Goal: Task Accomplishment & Management: Manage account settings

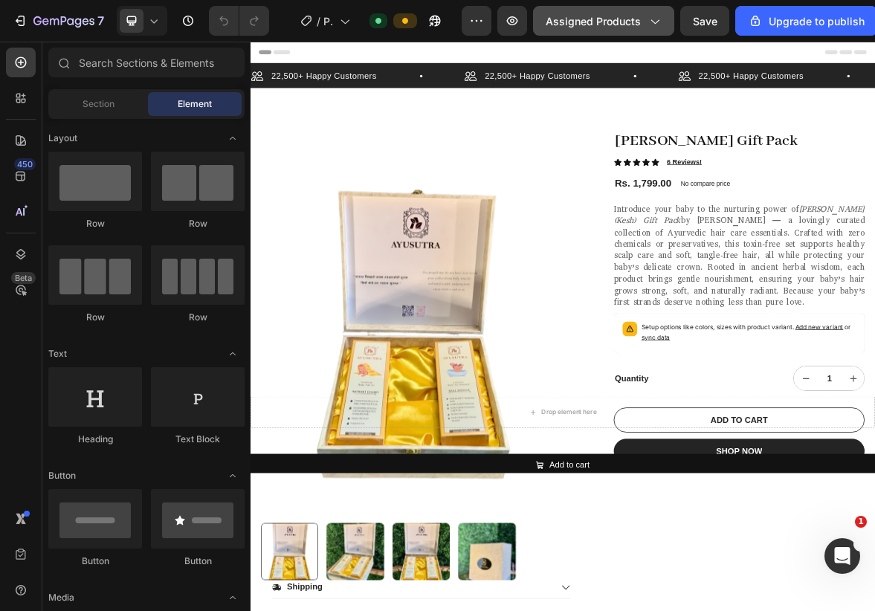
click at [636, 15] on span "Assigned Products" at bounding box center [593, 21] width 95 height 16
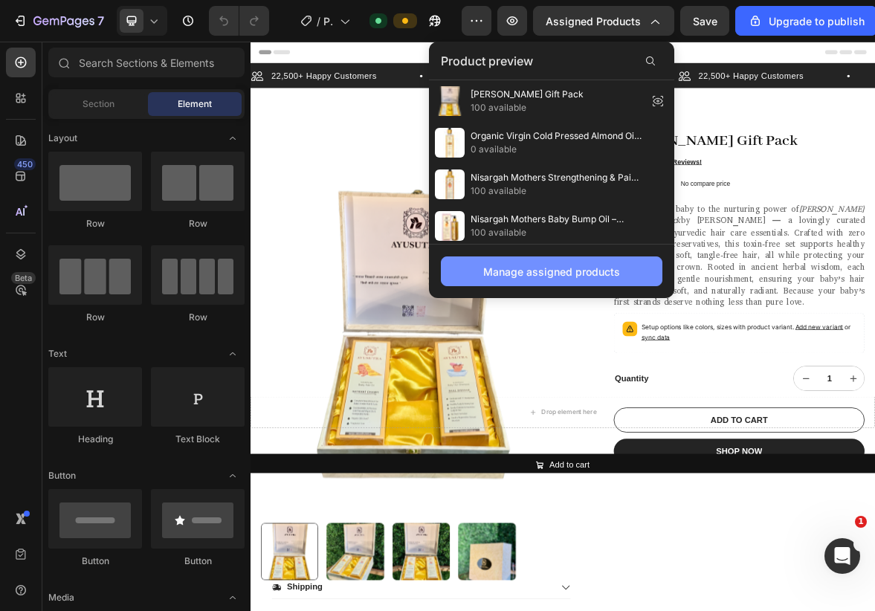
click at [554, 274] on div "Manage assigned products" at bounding box center [551, 272] width 137 height 16
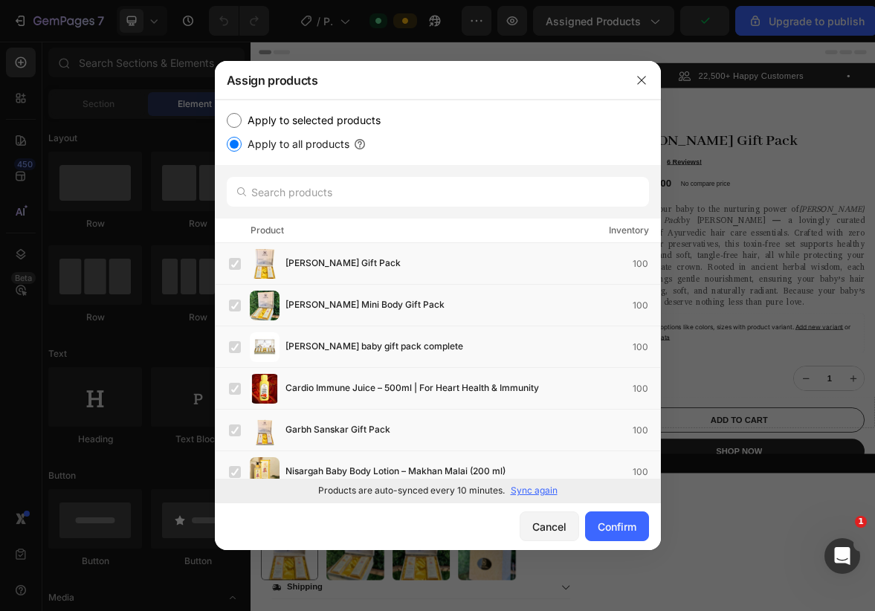
click at [319, 115] on label "Apply to selected products" at bounding box center [311, 121] width 139 height 18
click at [242, 115] on input "Apply to selected products" at bounding box center [234, 120] width 15 height 15
radio input "true"
click at [318, 126] on label "Apply to selected products" at bounding box center [311, 121] width 139 height 18
click at [242, 126] on input "Apply to selected products" at bounding box center [234, 120] width 15 height 15
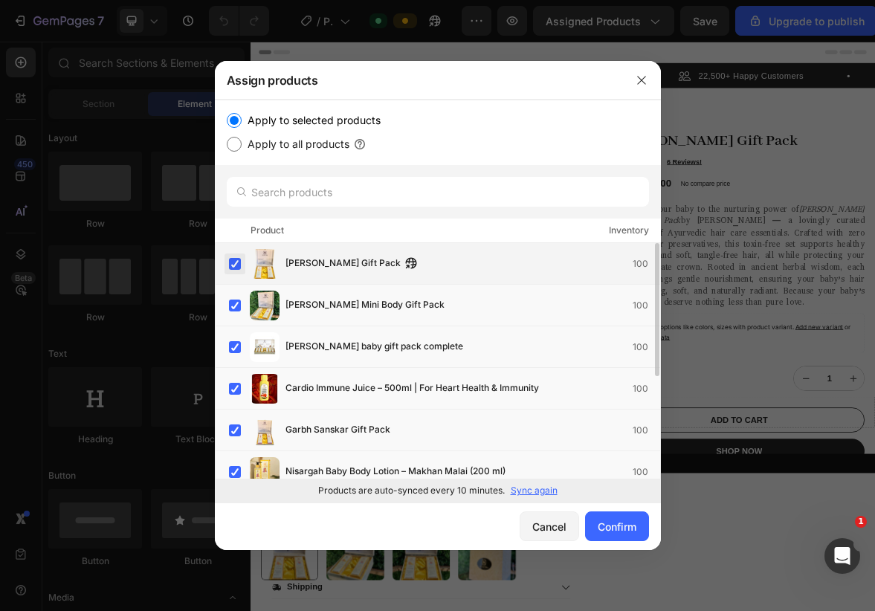
click at [229, 266] on label at bounding box center [235, 264] width 12 height 12
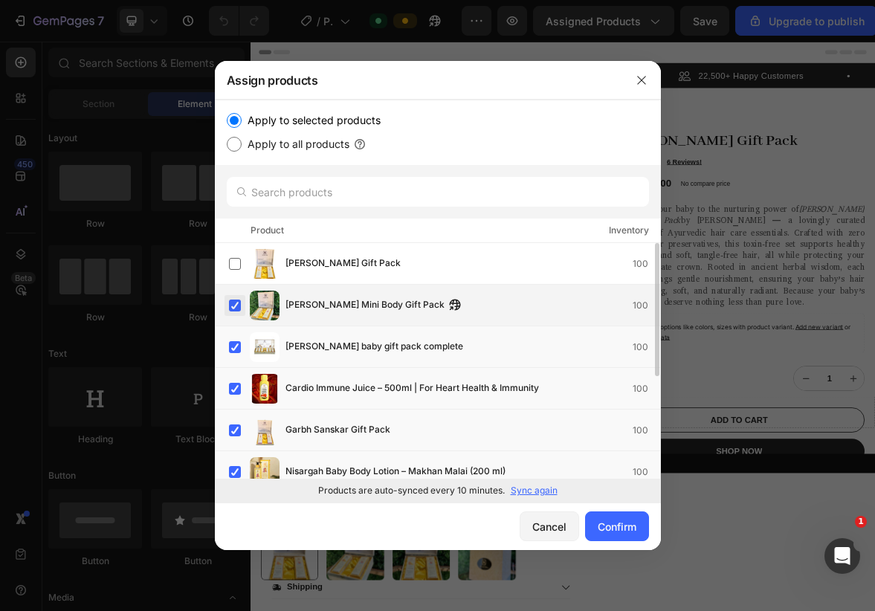
click at [230, 304] on label at bounding box center [235, 306] width 12 height 12
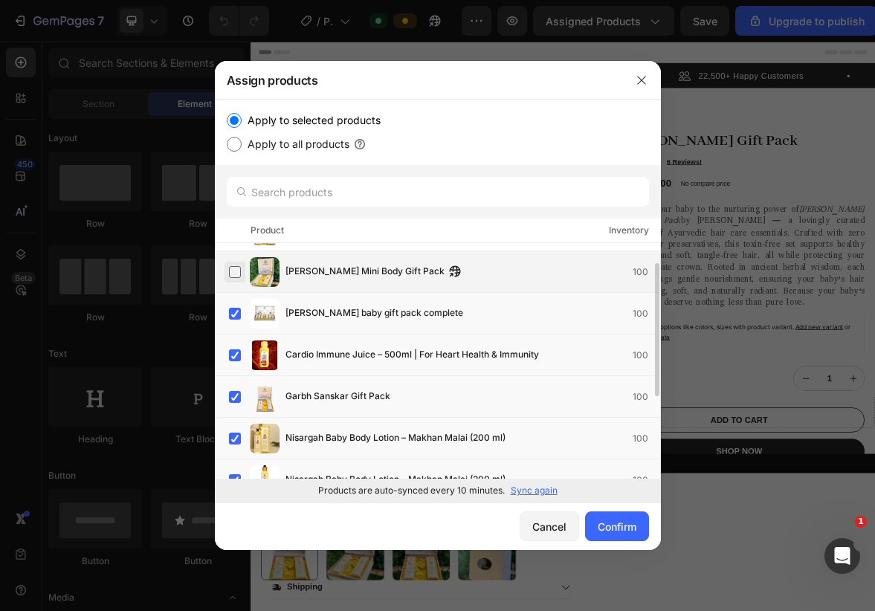
scroll to position [34, 0]
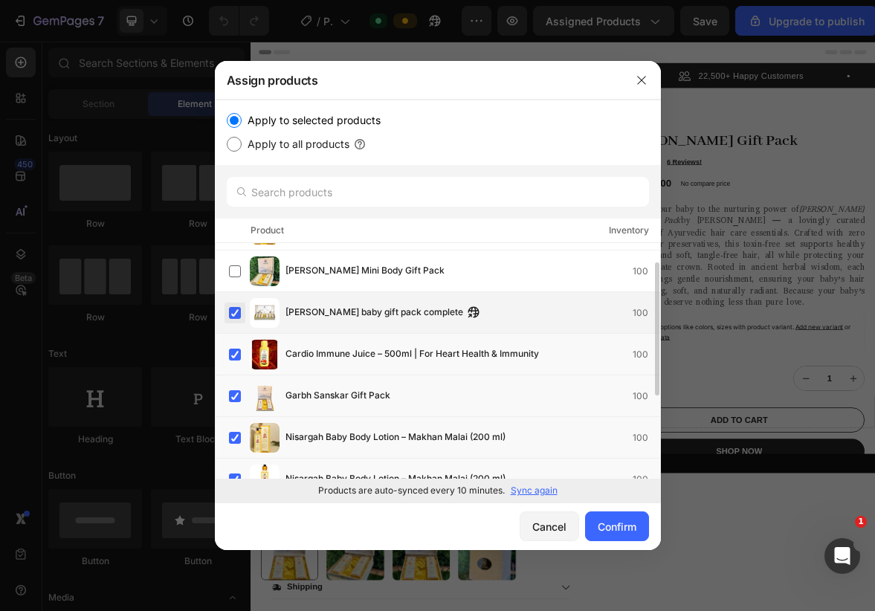
click at [229, 318] on label at bounding box center [235, 313] width 12 height 12
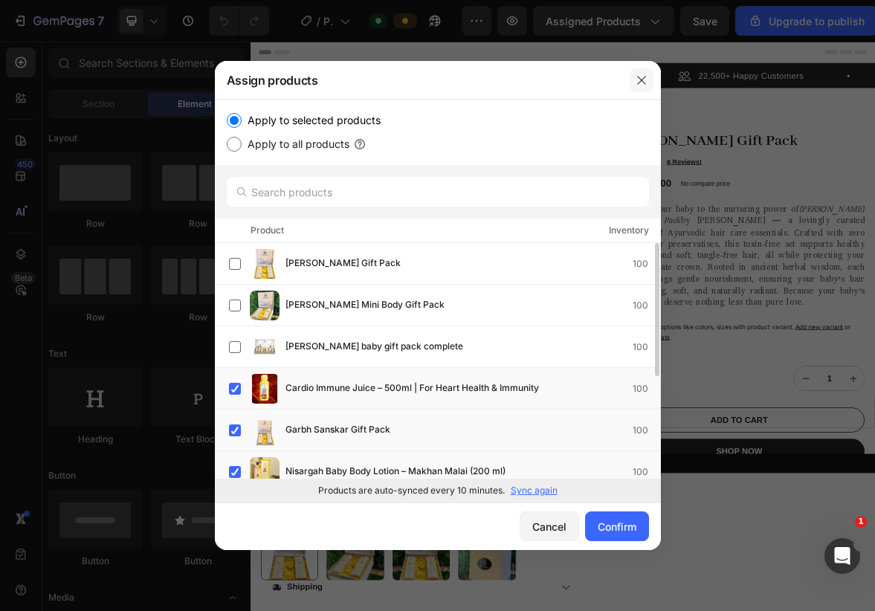
click at [639, 86] on icon "button" at bounding box center [642, 80] width 12 height 12
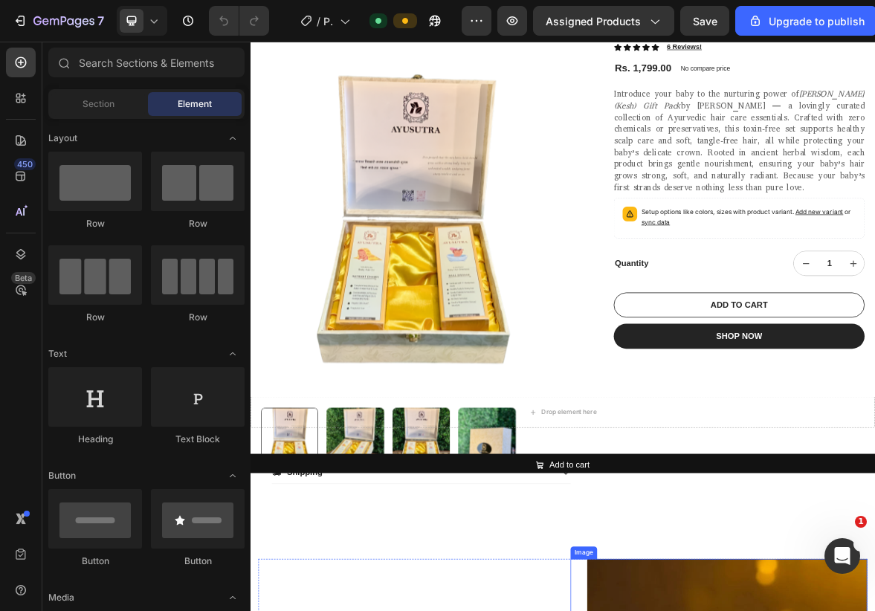
scroll to position [152, 0]
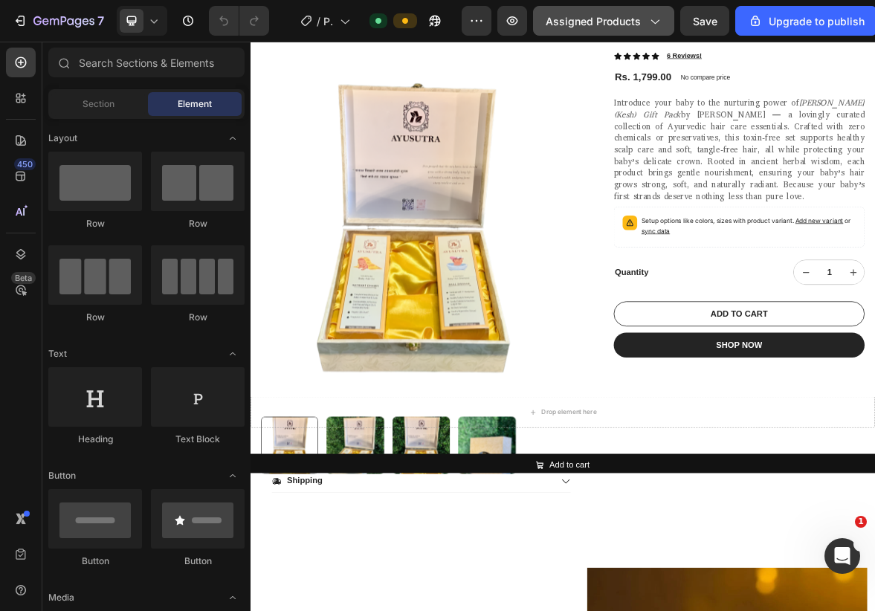
click at [623, 24] on span "Assigned Products" at bounding box center [593, 21] width 95 height 16
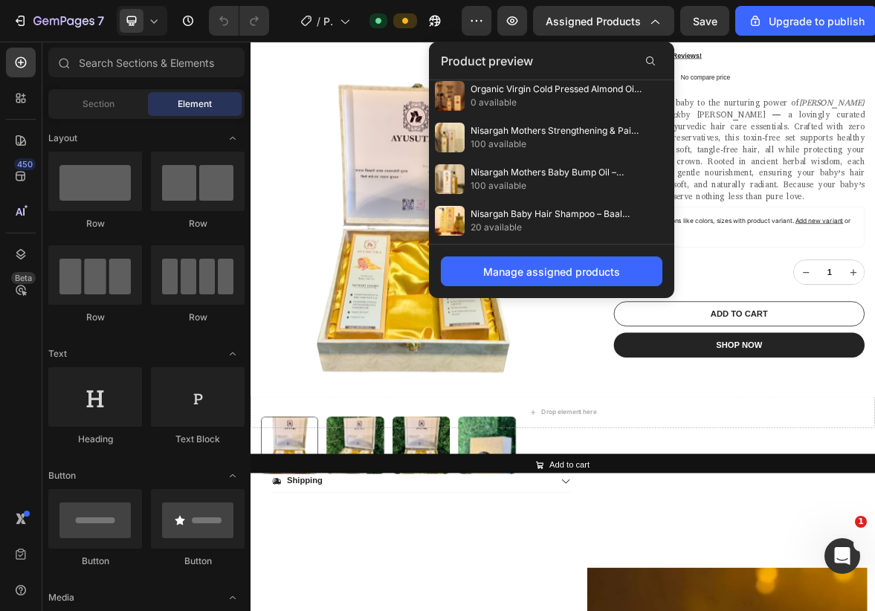
scroll to position [0, 0]
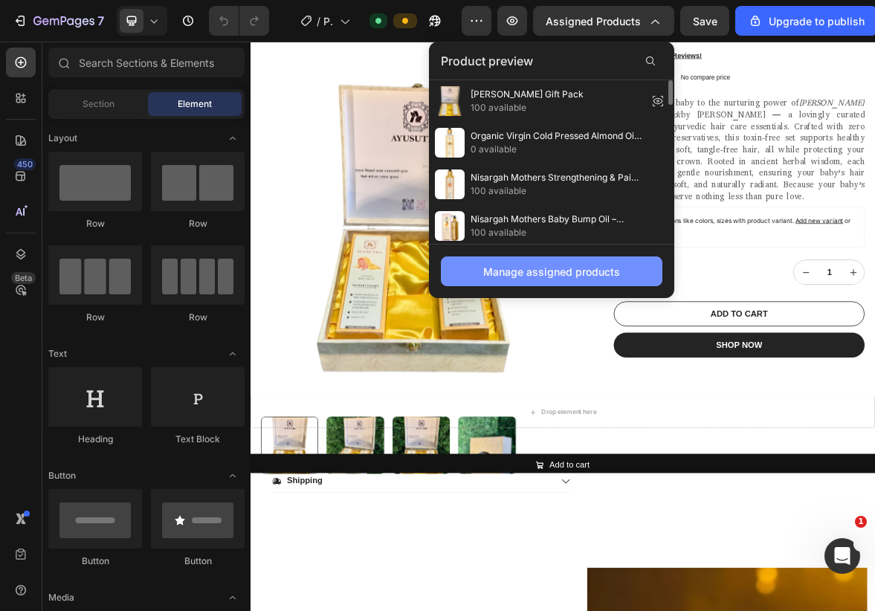
click at [570, 281] on button "Manage assigned products" at bounding box center [552, 272] width 222 height 30
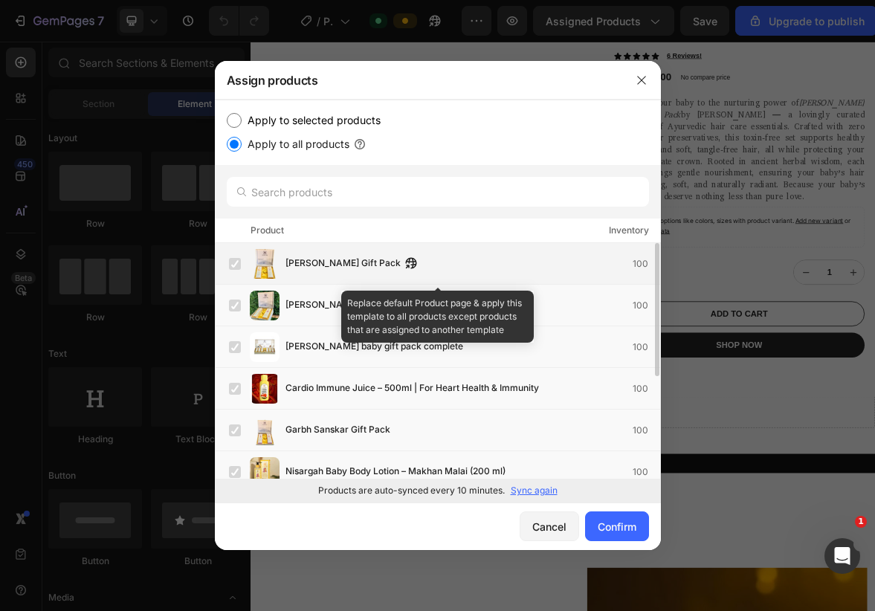
click at [509, 263] on div "Ayushmaan Gift Pack 100" at bounding box center [473, 264] width 375 height 16
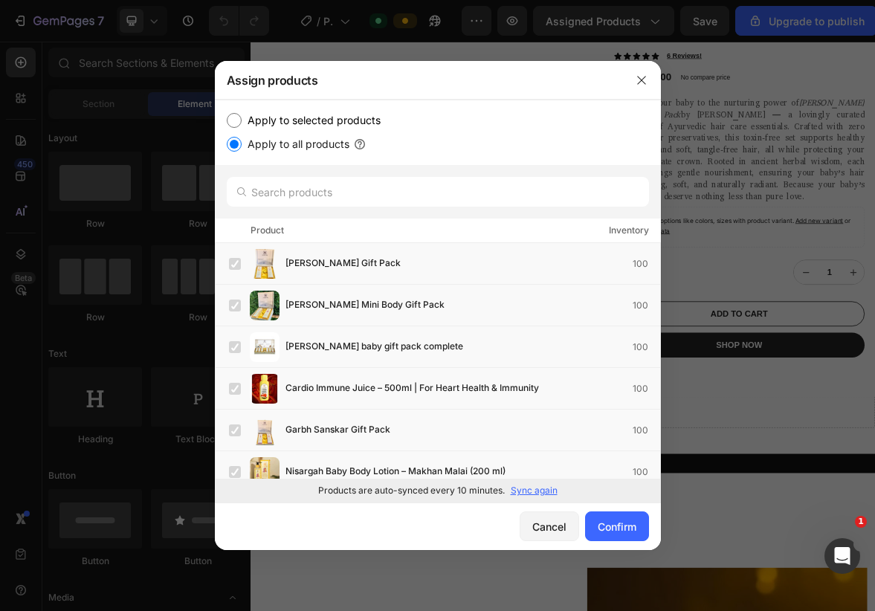
click at [345, 120] on label "Apply to selected products" at bounding box center [311, 121] width 139 height 18
click at [242, 120] on input "Apply to selected products" at bounding box center [234, 120] width 15 height 15
radio input "true"
click at [337, 287] on div "Ayushmaan Mini Body Gift Pack 100" at bounding box center [438, 306] width 446 height 42
click at [319, 265] on span "[PERSON_NAME] Gift Pack" at bounding box center [343, 264] width 115 height 16
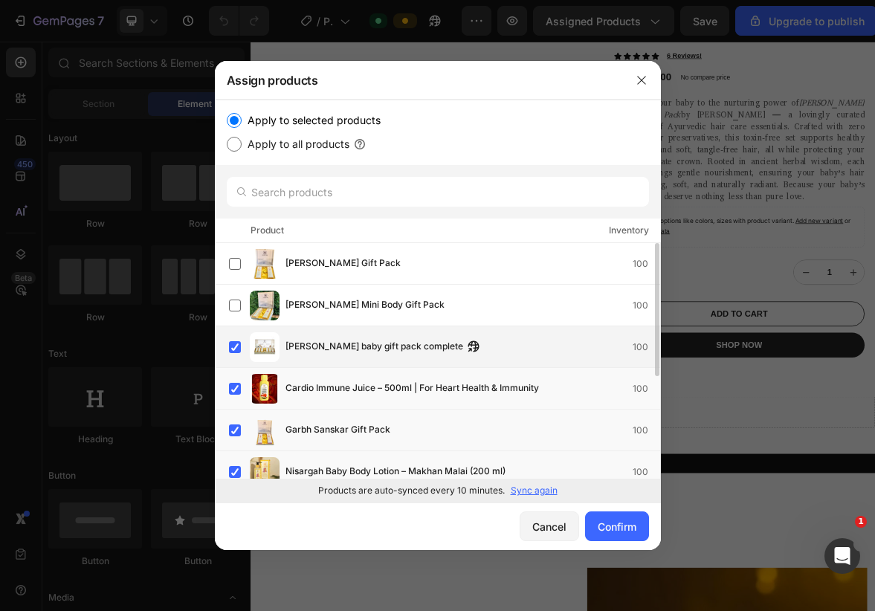
click at [319, 339] on span "[PERSON_NAME] baby gift pack complete" at bounding box center [375, 347] width 178 height 16
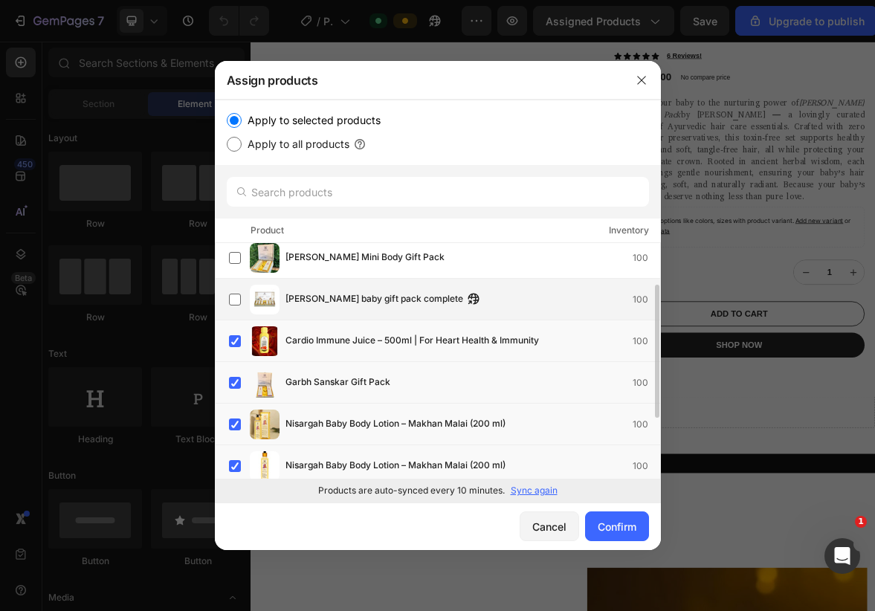
scroll to position [58, 0]
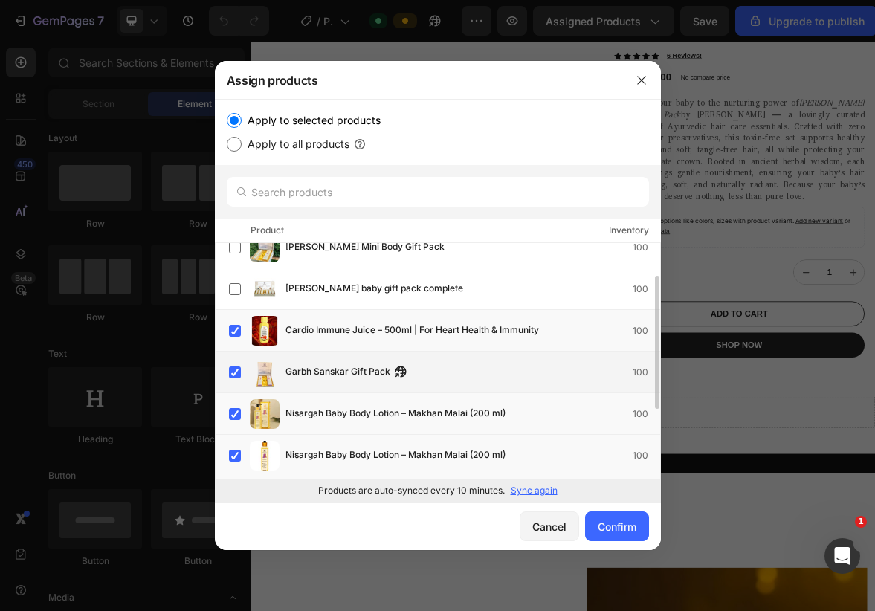
click at [307, 364] on div "Garbh Sanskar Gift Pack 100" at bounding box center [444, 373] width 431 height 30
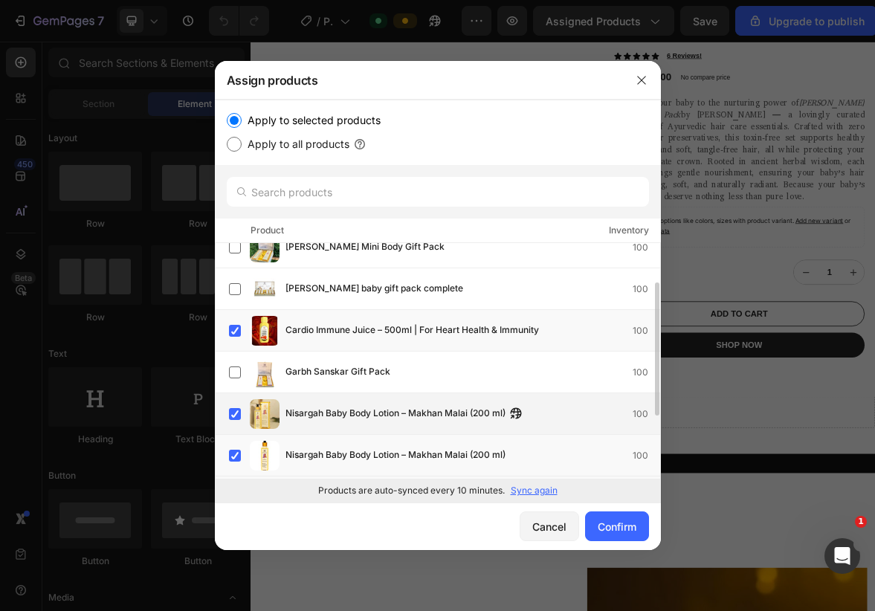
scroll to position [95, 0]
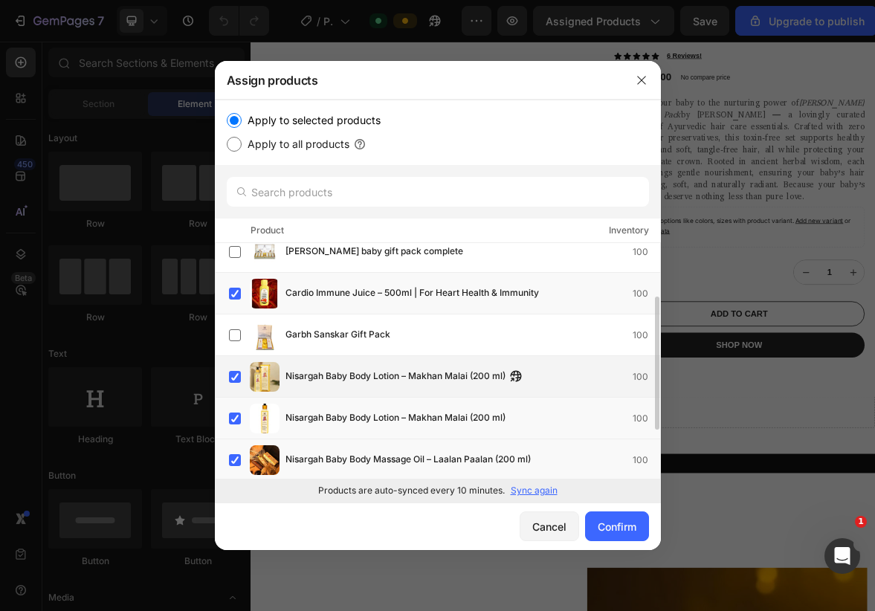
click at [312, 387] on div "Nisargah Baby Body Lotion – Makhan Malai (200 ml) 100" at bounding box center [444, 377] width 431 height 30
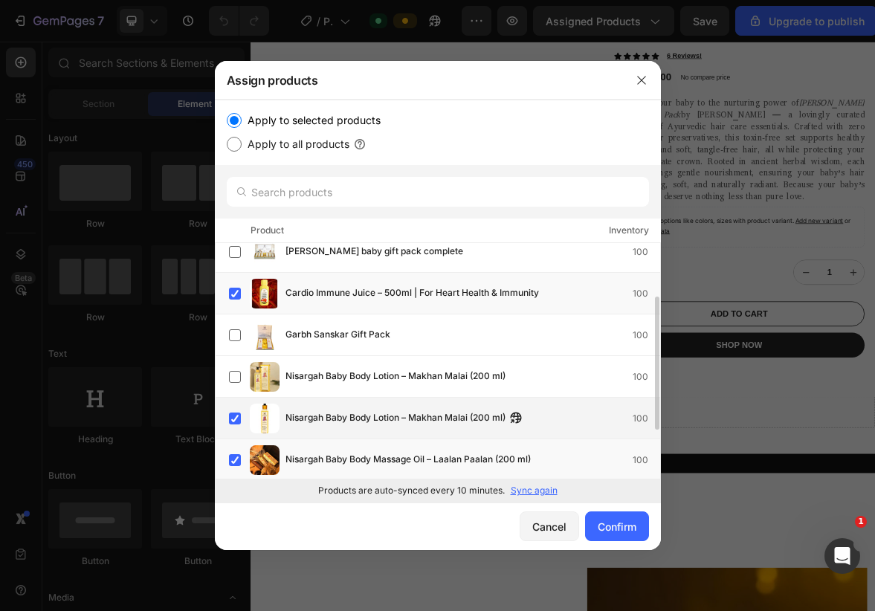
click at [309, 416] on span "Nisargah Baby Body Lotion – Makhan Malai (200 ml)" at bounding box center [396, 419] width 220 height 16
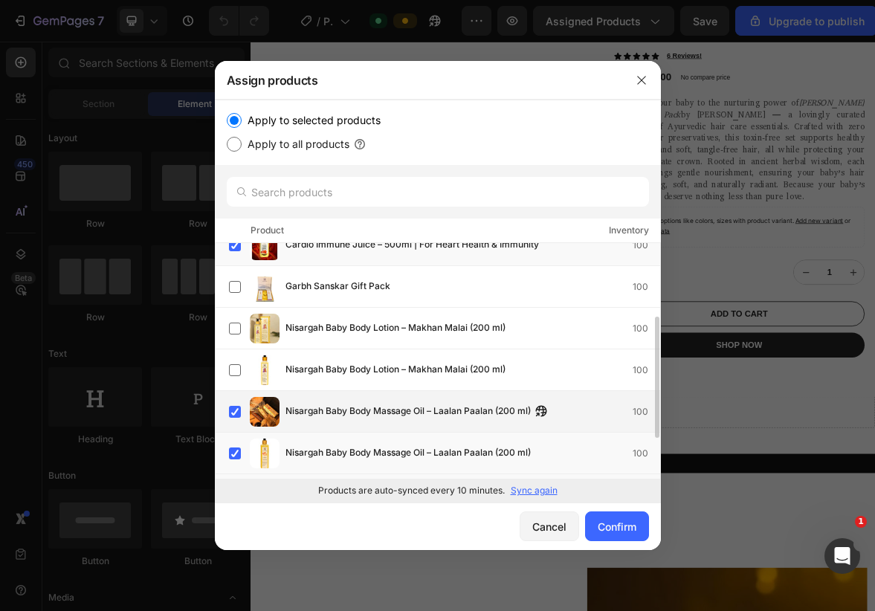
click at [309, 416] on span "Nisargah Baby Body Massage Oil – Laalan Paalan (200 ml)" at bounding box center [408, 412] width 245 height 16
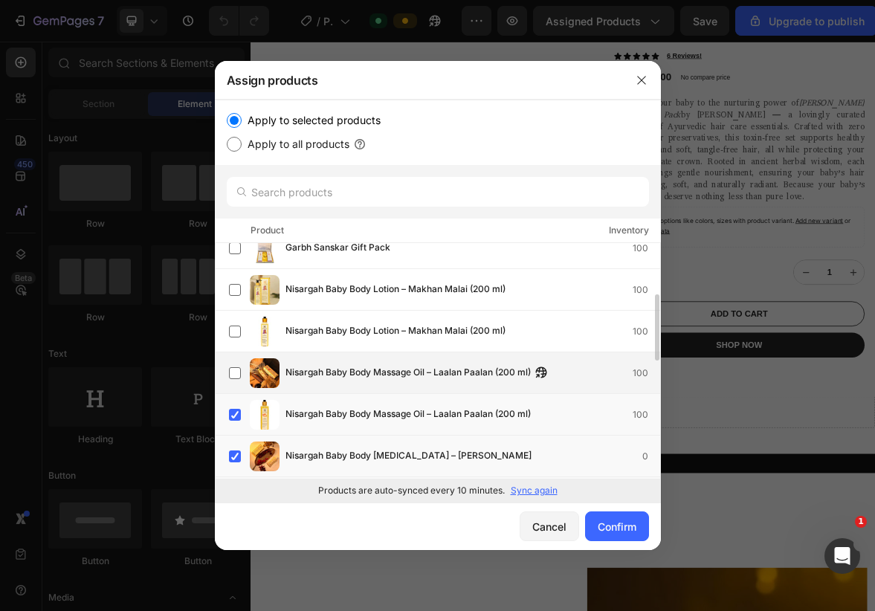
click at [309, 416] on span "Nisargah Baby Body Massage Oil – Laalan Paalan (200 ml)" at bounding box center [408, 415] width 245 height 16
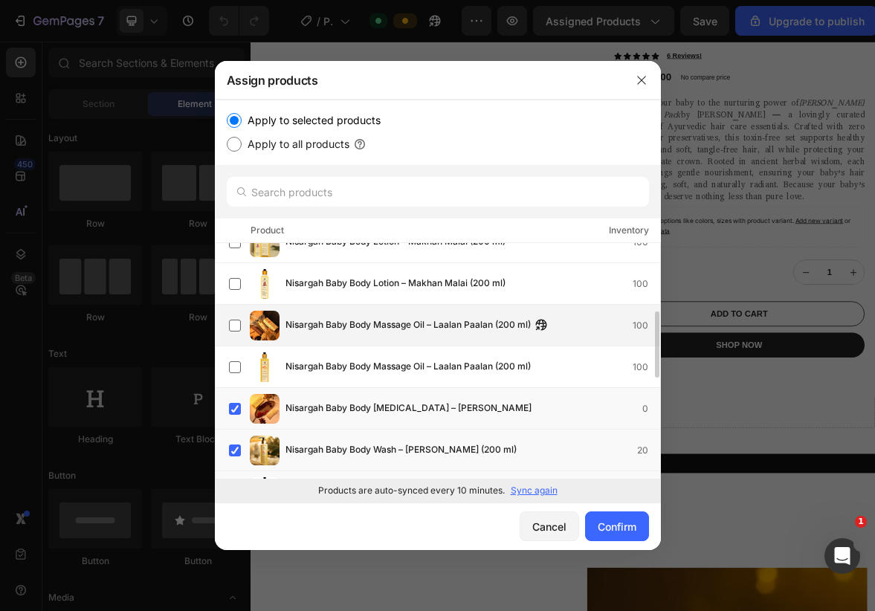
scroll to position [233, 0]
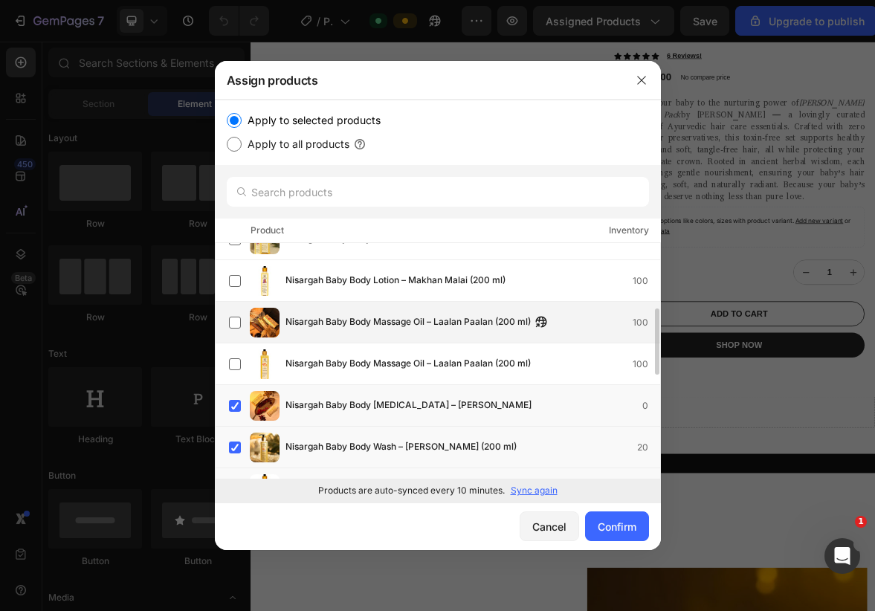
click at [309, 416] on div "Nisargah Baby Body Talc – Nirmal Ehsaas 0" at bounding box center [444, 406] width 431 height 30
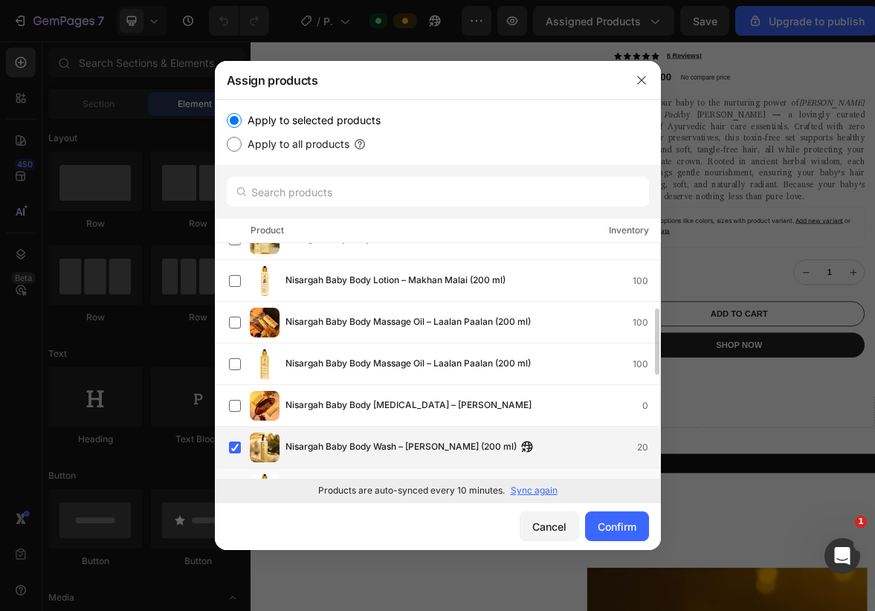
click at [309, 437] on div "Nisargah Baby Body Wash – Nirmal Snan (200 ml) 20" at bounding box center [444, 448] width 431 height 30
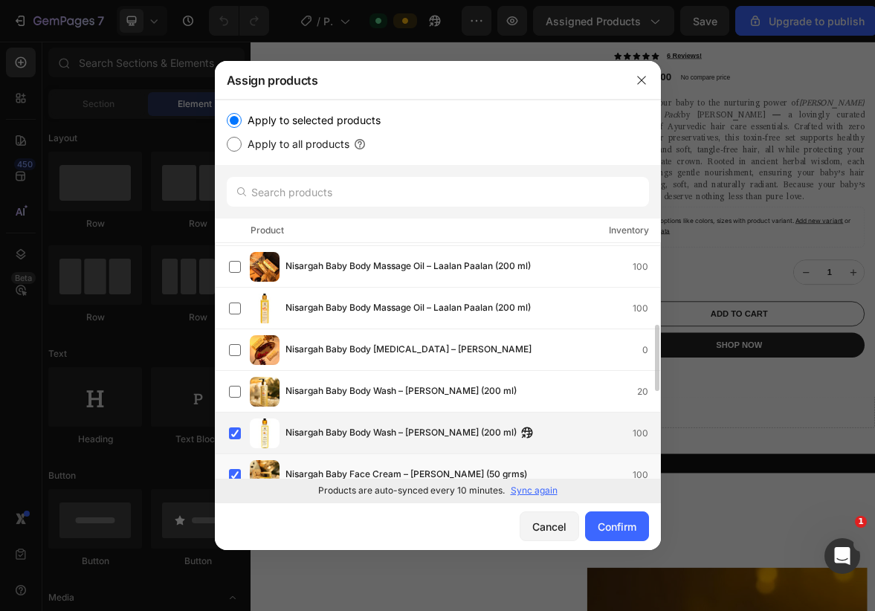
click at [309, 437] on span "Nisargah Baby Body Wash – [PERSON_NAME] (200 ml)" at bounding box center [401, 433] width 231 height 16
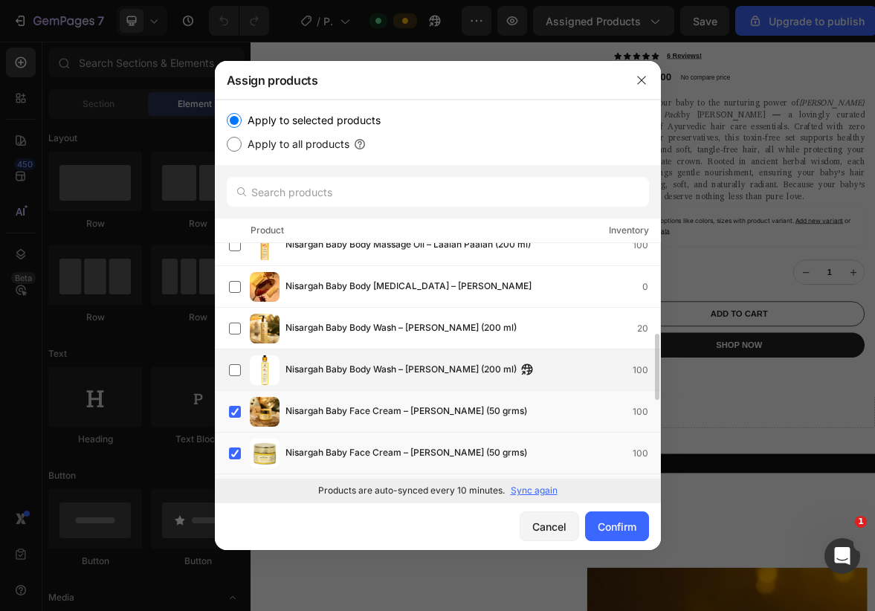
scroll to position [353, 0]
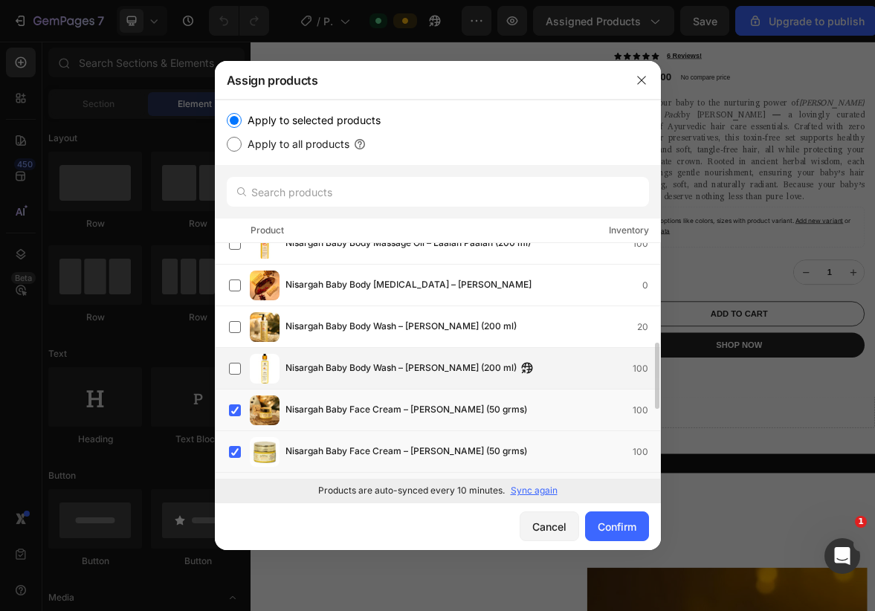
click at [309, 437] on div "Nisargah Baby Face Cream – Manmohak Mukhra (50 grms) 100" at bounding box center [444, 452] width 431 height 30
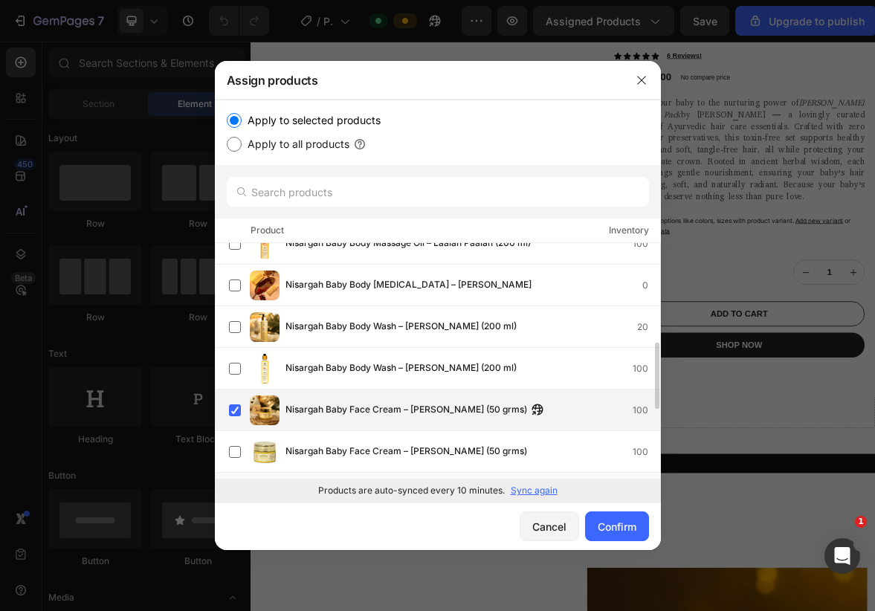
click at [309, 421] on div "Nisargah Baby Face Cream – Manmohak Mukhra (50 grms) 100" at bounding box center [444, 411] width 431 height 30
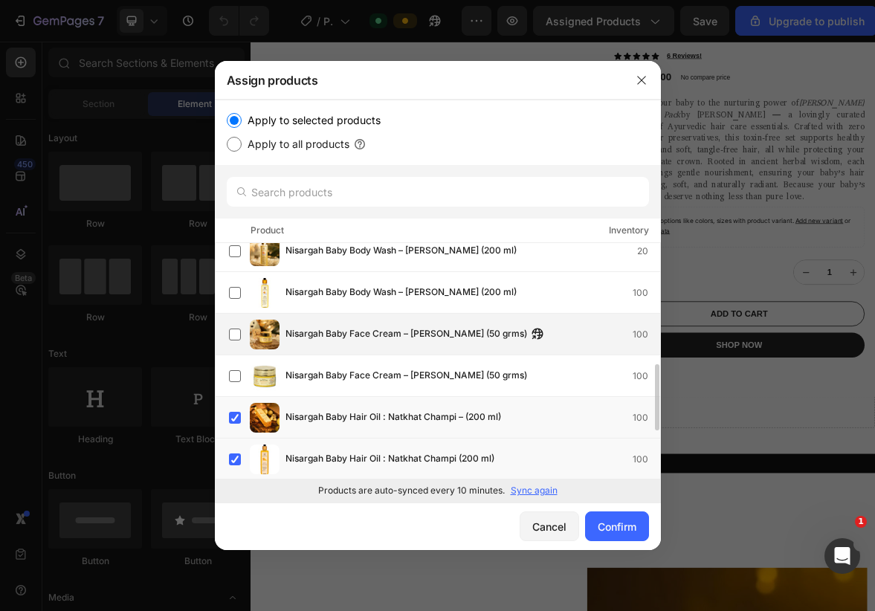
click at [309, 421] on span "Nisargah Baby Hair Oil : Natkhat Champi – (200 ml)" at bounding box center [394, 418] width 216 height 16
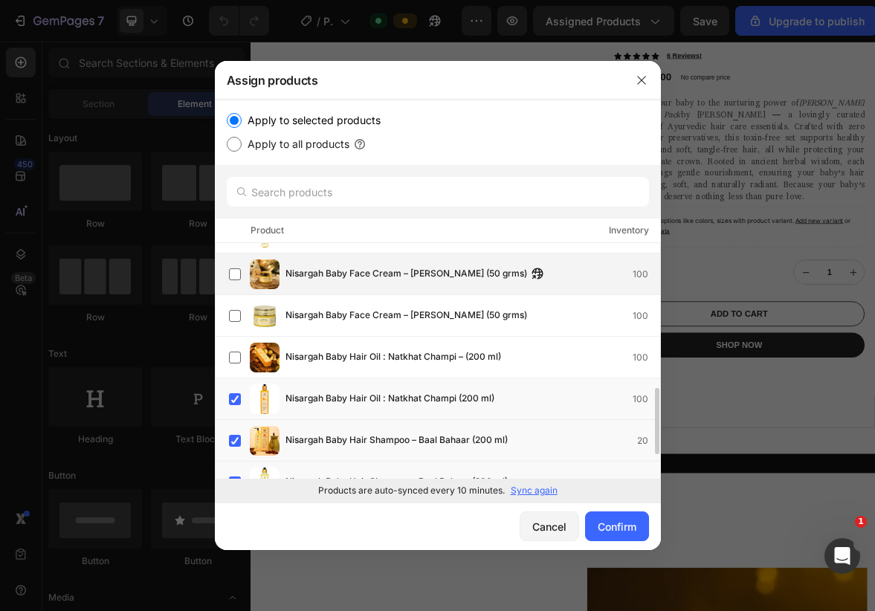
scroll to position [495, 0]
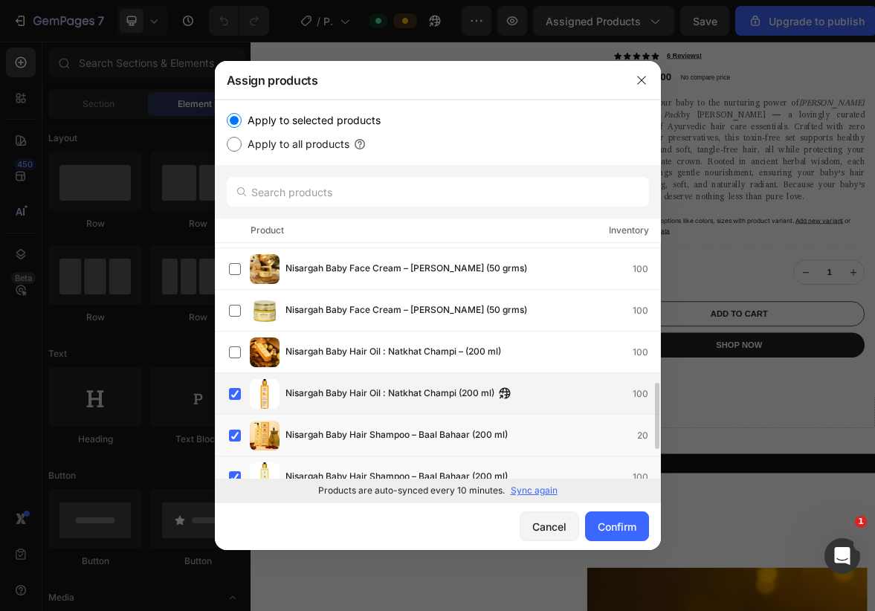
click at [318, 399] on span "Nisargah Baby Hair Oil : Natkhat Champi (200 ml)" at bounding box center [390, 394] width 209 height 16
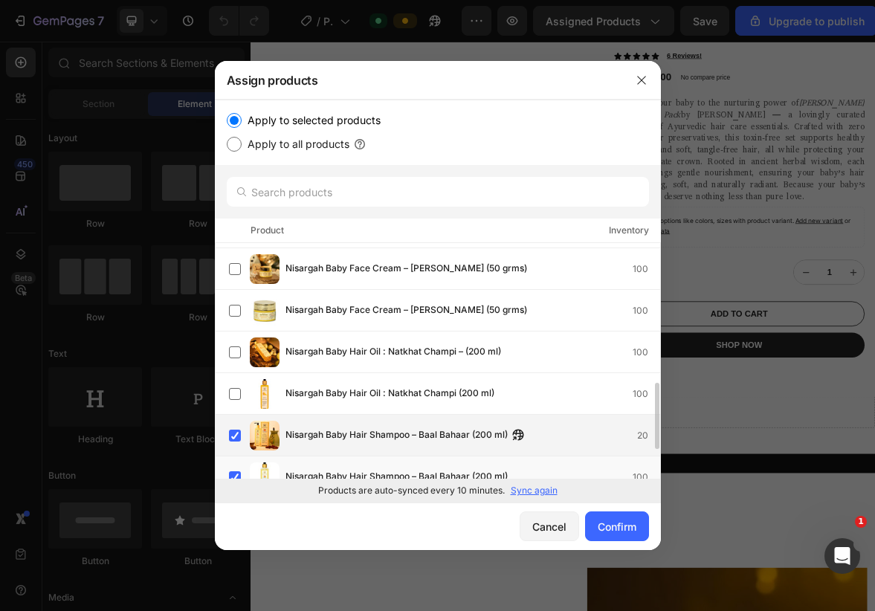
click at [314, 431] on span "Nisargah Baby Hair Shampoo – Baal Bahaar (200 ml)" at bounding box center [397, 436] width 222 height 16
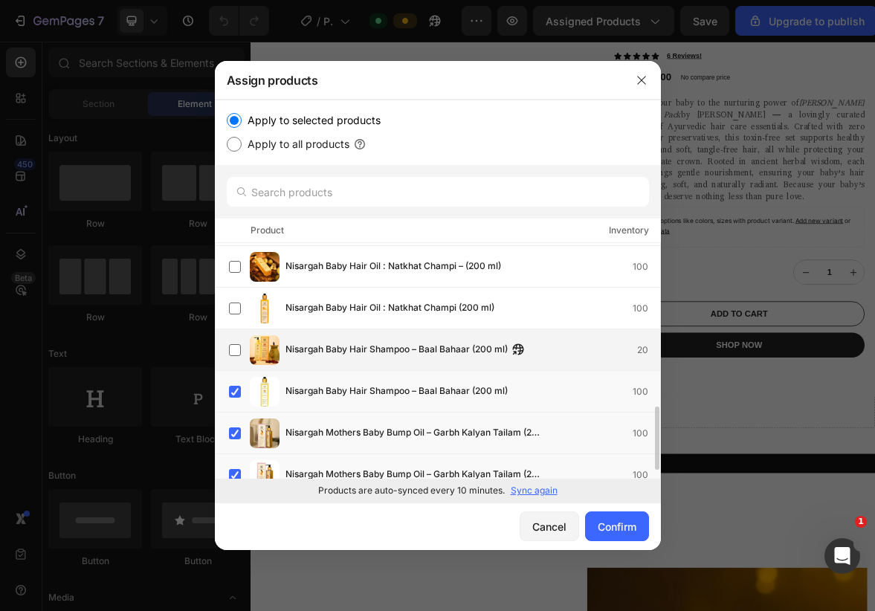
scroll to position [586, 0]
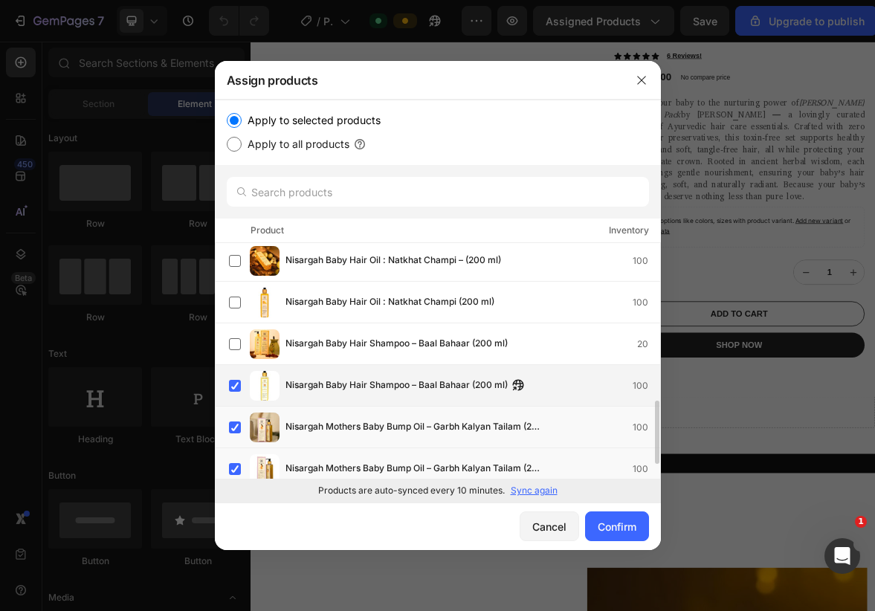
click at [333, 393] on span "Nisargah Baby Hair Shampoo – Baal Bahaar (200 ml)" at bounding box center [397, 386] width 222 height 16
click at [327, 407] on div "Nisargah Baby Hair Shampoo – Baal Bahaar (200 ml) 100" at bounding box center [438, 386] width 446 height 42
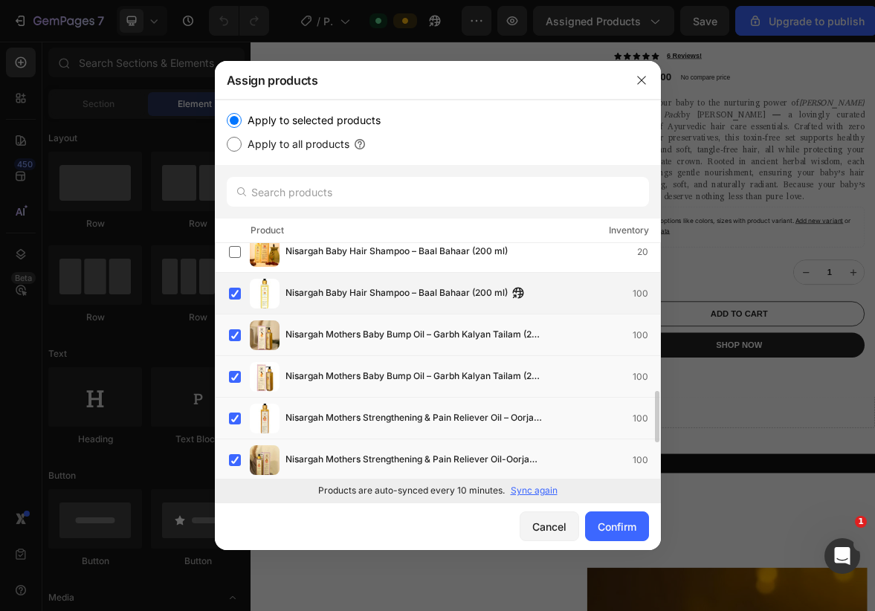
scroll to position [679, 0]
click at [340, 305] on div "Nisargah Baby Hair Shampoo – Baal Bahaar (200 ml) 100" at bounding box center [444, 293] width 431 height 30
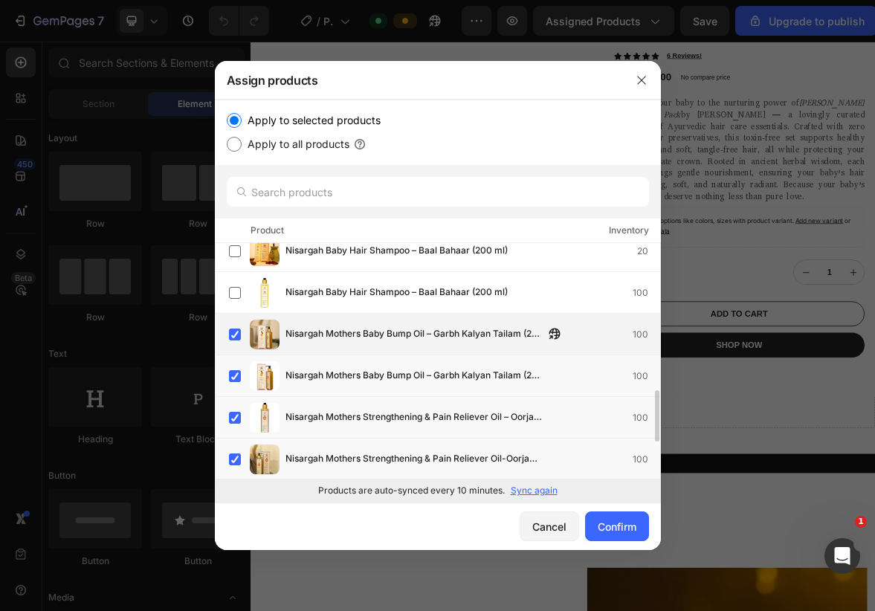
click at [340, 327] on span "Nisargah Mothers Baby Bump Oil – Garbh Kalyan Tailam (200 ml)" at bounding box center [415, 334] width 259 height 16
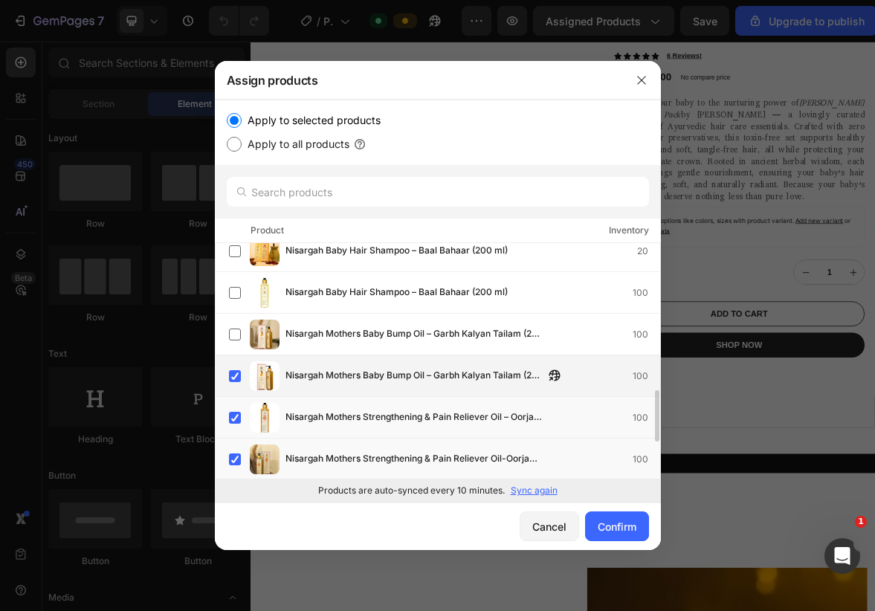
click at [338, 362] on div "Nisargah Mothers Baby Bump Oil – Garbh Kalyan Tailam (200 ml) 100" at bounding box center [444, 376] width 431 height 30
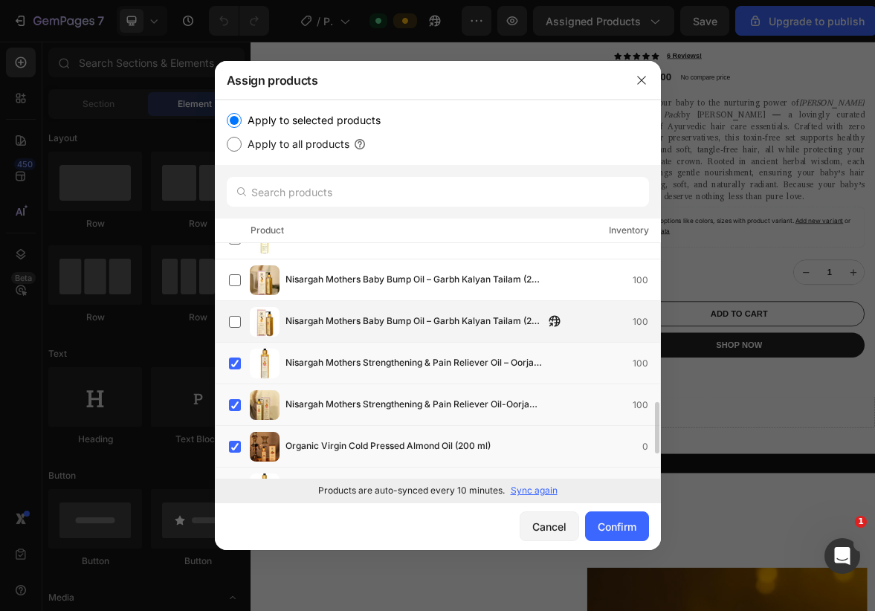
click at [338, 362] on span "Nisargah Mothers Strengthening & Pain Reliever Oil – Oorja (200 ml)" at bounding box center [415, 364] width 259 height 16
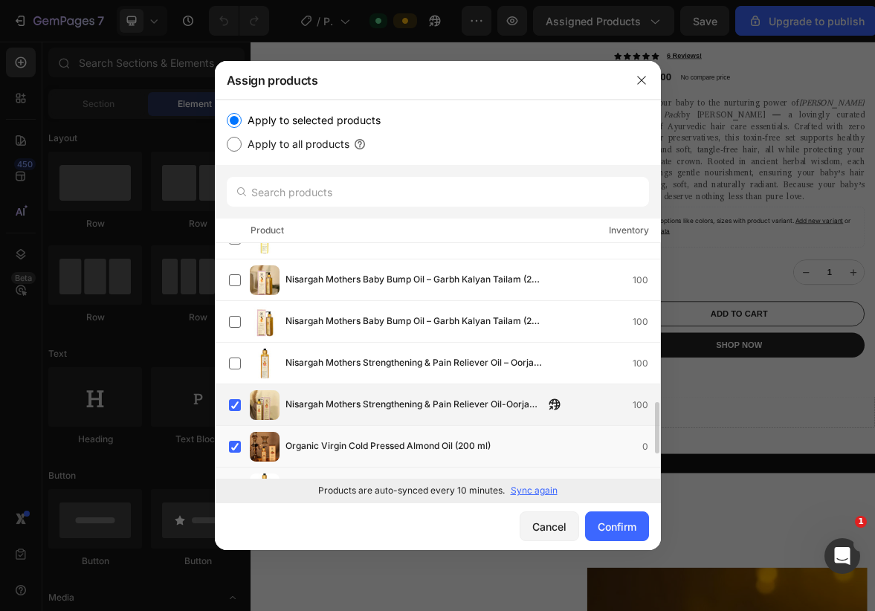
click at [338, 416] on div "Nisargah Mothers Strengthening & Pain Reliever Oil-Oorja (200ml) 100" at bounding box center [444, 405] width 431 height 30
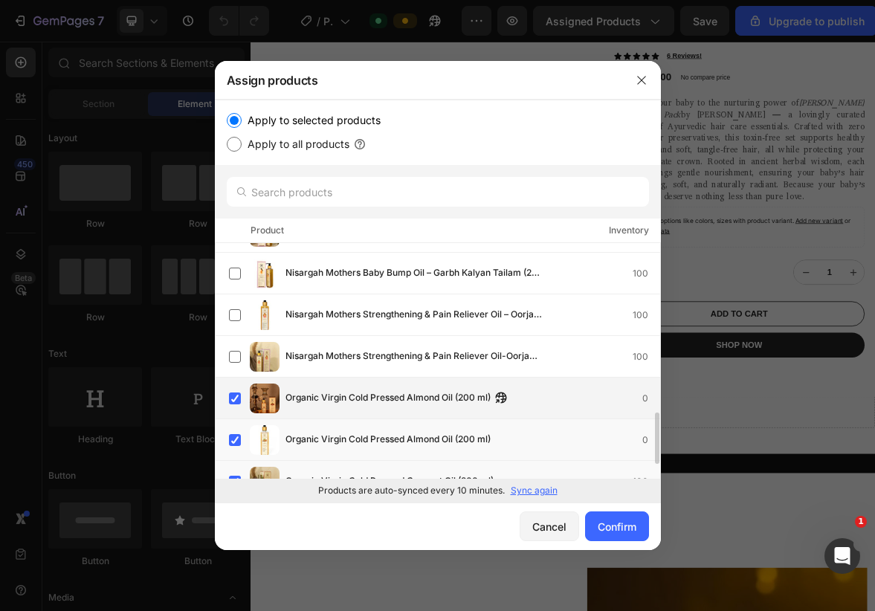
click at [349, 390] on span "Organic Virgin Cold Pressed Almond Oil (200 ml)" at bounding box center [388, 398] width 205 height 16
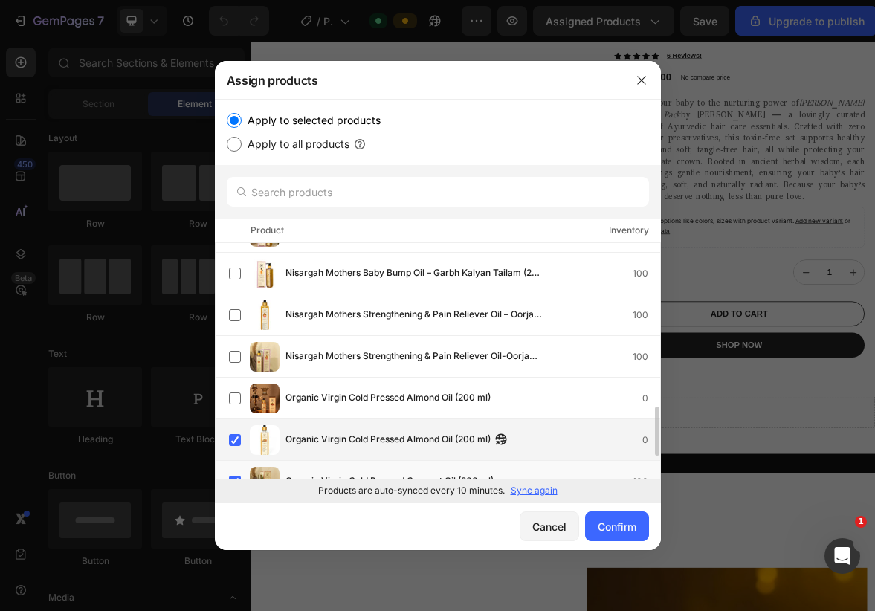
click at [342, 457] on div "Organic Virgin Cold Pressed Almond Oil (200 ml) 0" at bounding box center [438, 440] width 446 height 42
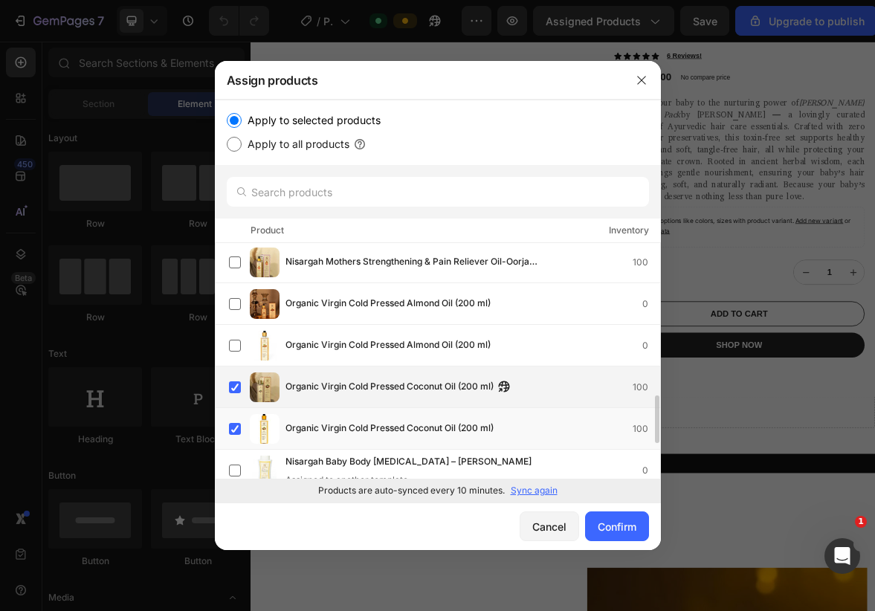
scroll to position [882, 0]
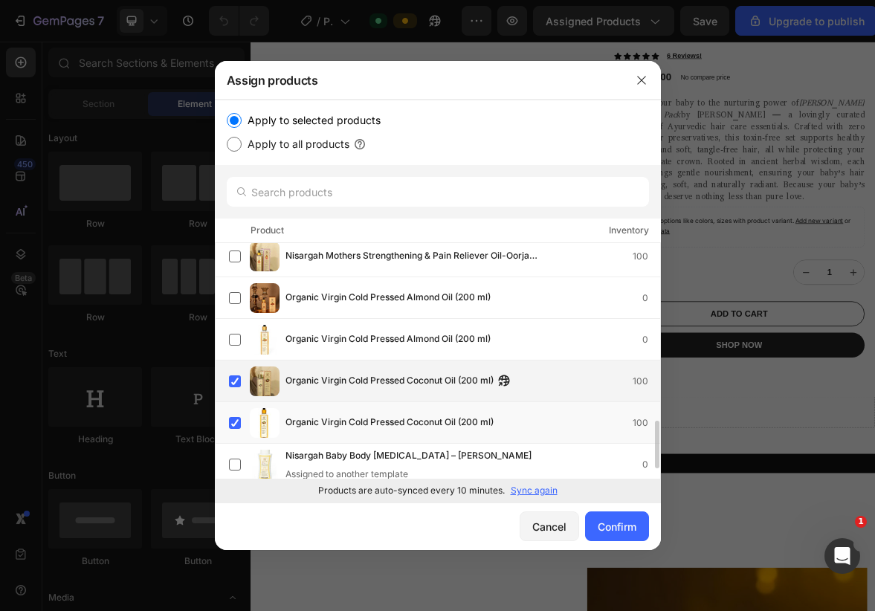
click at [340, 392] on div "Organic Virgin Cold Pressed Coconut Oil (200 ml) 100" at bounding box center [444, 382] width 431 height 30
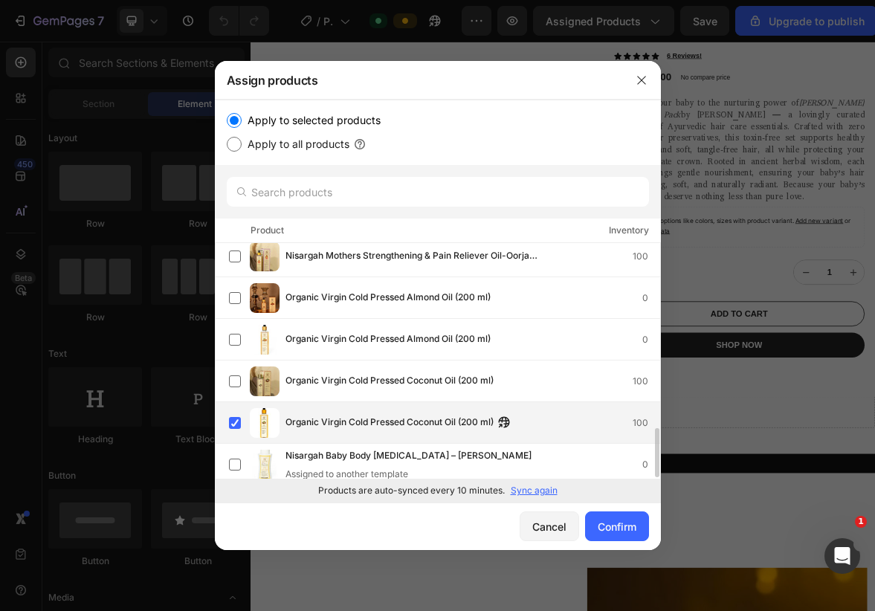
click at [337, 422] on span "Organic Virgin Cold Pressed Coconut Oil (200 ml)" at bounding box center [390, 423] width 208 height 16
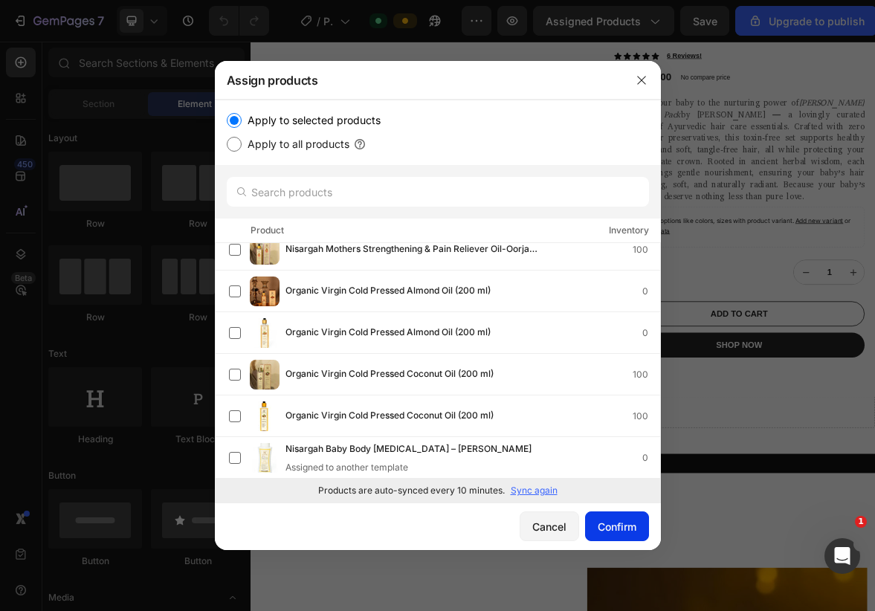
click at [612, 519] on div "Confirm" at bounding box center [617, 527] width 39 height 16
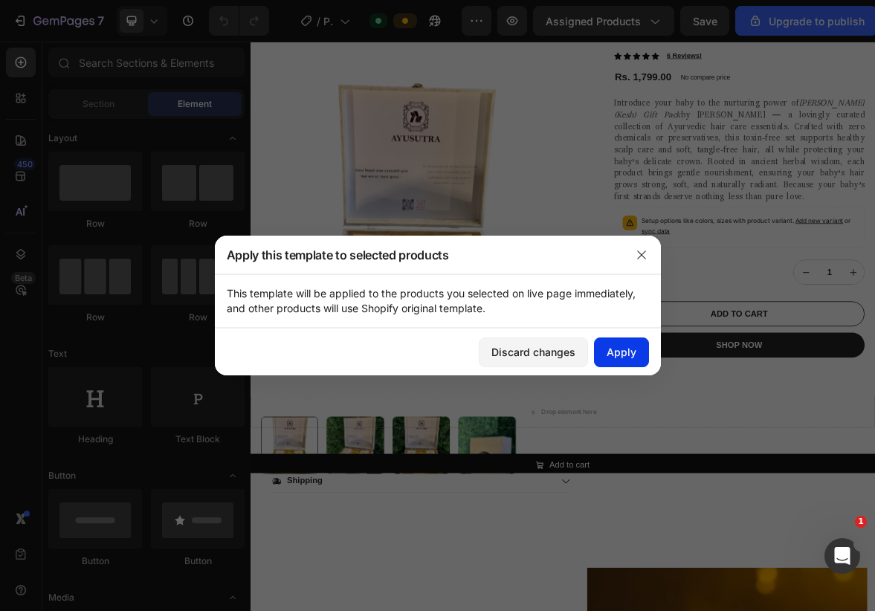
click at [623, 359] on div "Apply" at bounding box center [622, 352] width 30 height 16
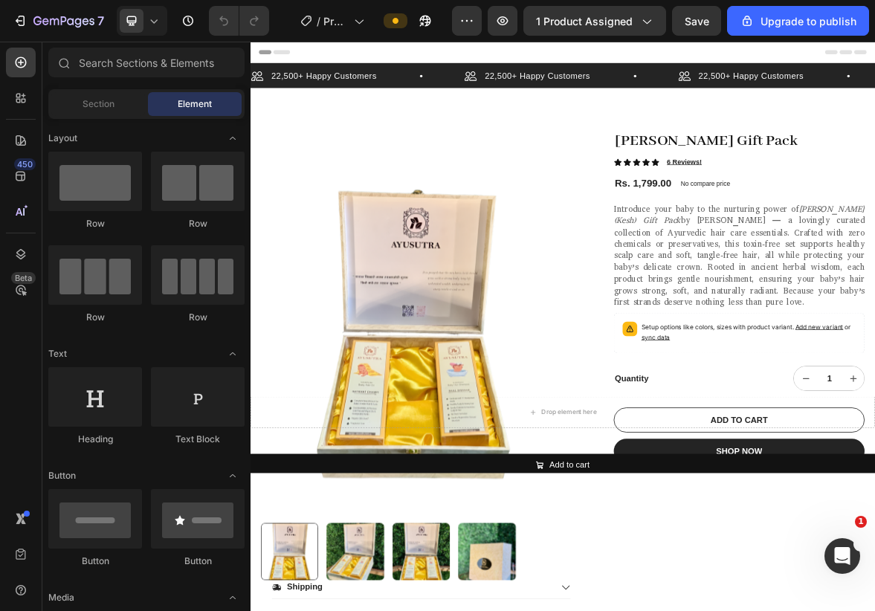
scroll to position [0, 0]
click at [654, 13] on icon "button" at bounding box center [646, 20] width 15 height 15
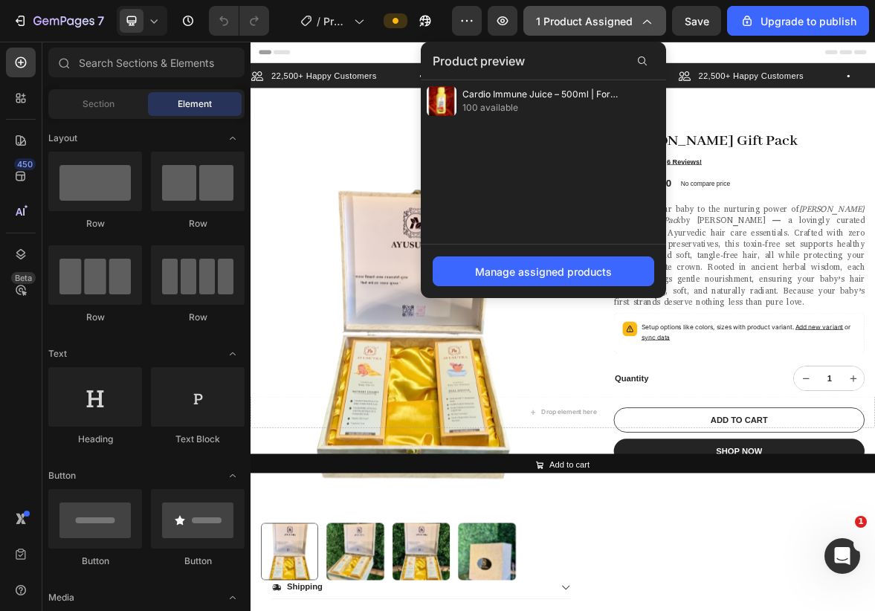
click at [654, 13] on icon "button" at bounding box center [646, 20] width 15 height 15
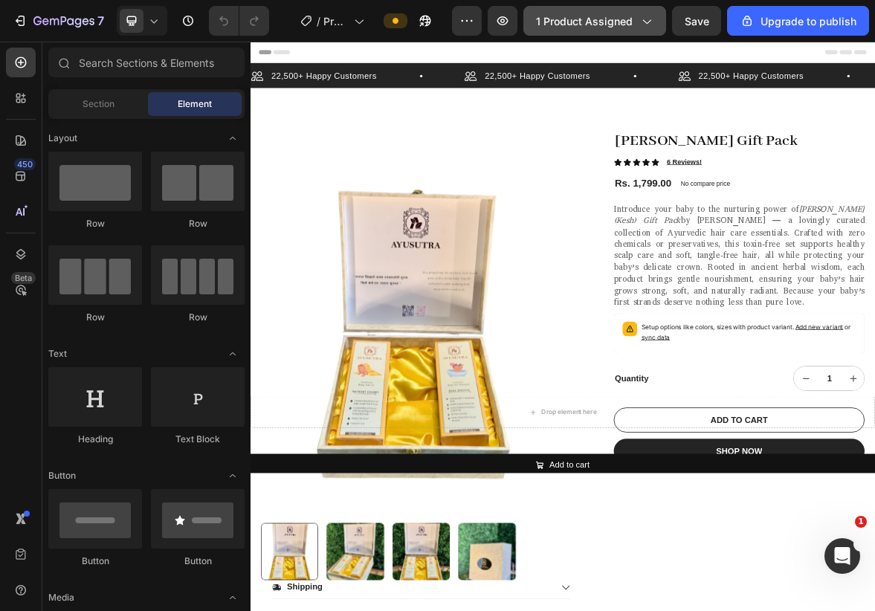
click at [654, 14] on icon "button" at bounding box center [646, 20] width 15 height 15
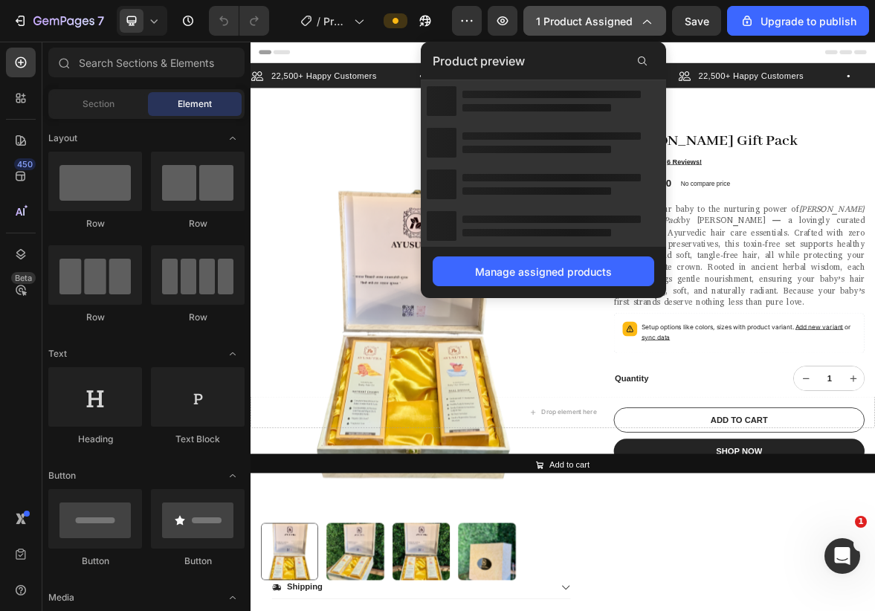
click at [654, 14] on icon "button" at bounding box center [646, 20] width 15 height 15
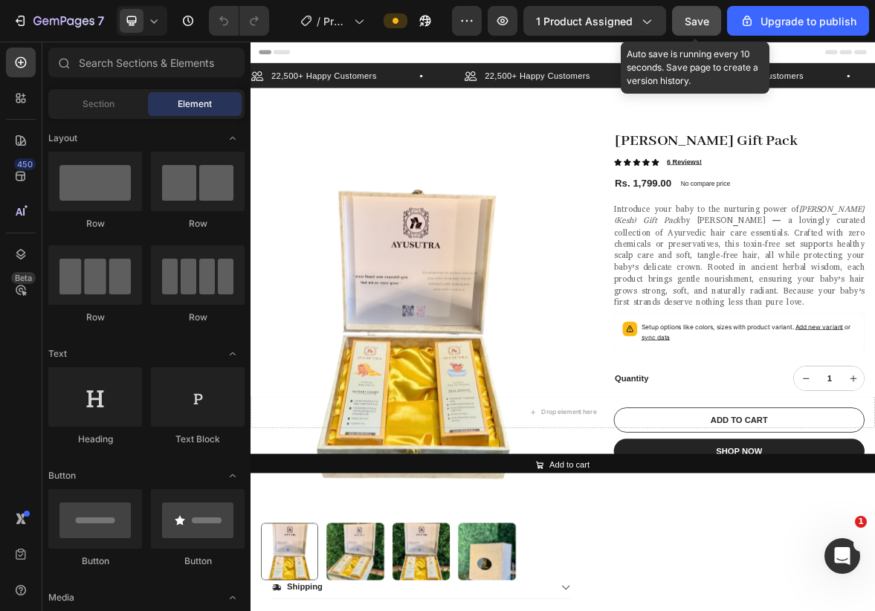
click at [705, 25] on span "Save" at bounding box center [697, 21] width 25 height 13
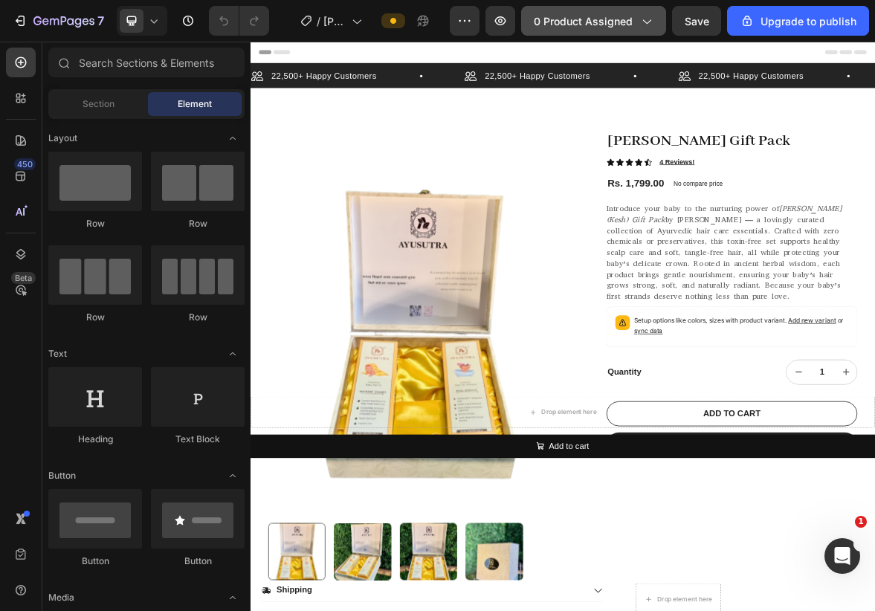
click at [640, 28] on div "0 product assigned" at bounding box center [594, 21] width 120 height 16
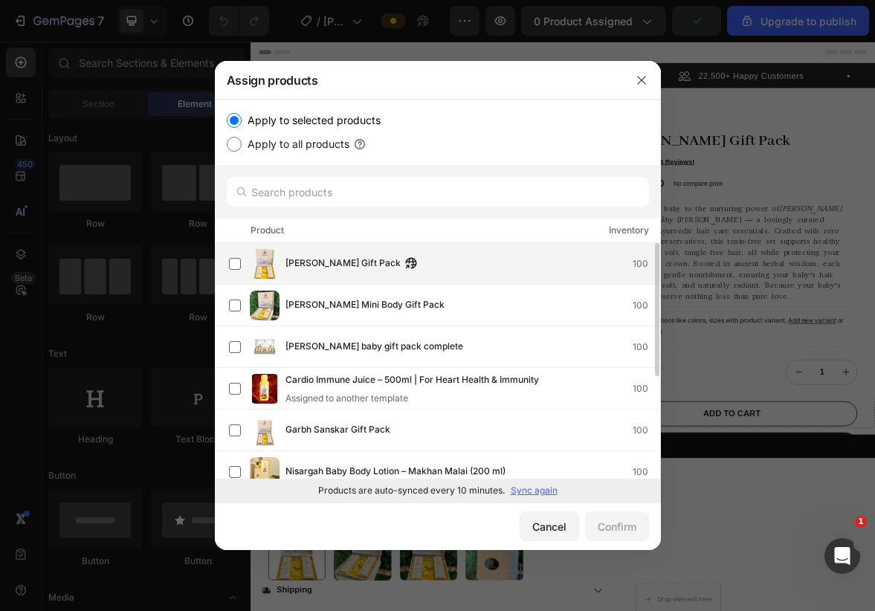
click at [438, 282] on div "Ayushmaan Gift Pack 100" at bounding box center [438, 264] width 446 height 42
click at [599, 524] on div "Confirm" at bounding box center [617, 527] width 39 height 16
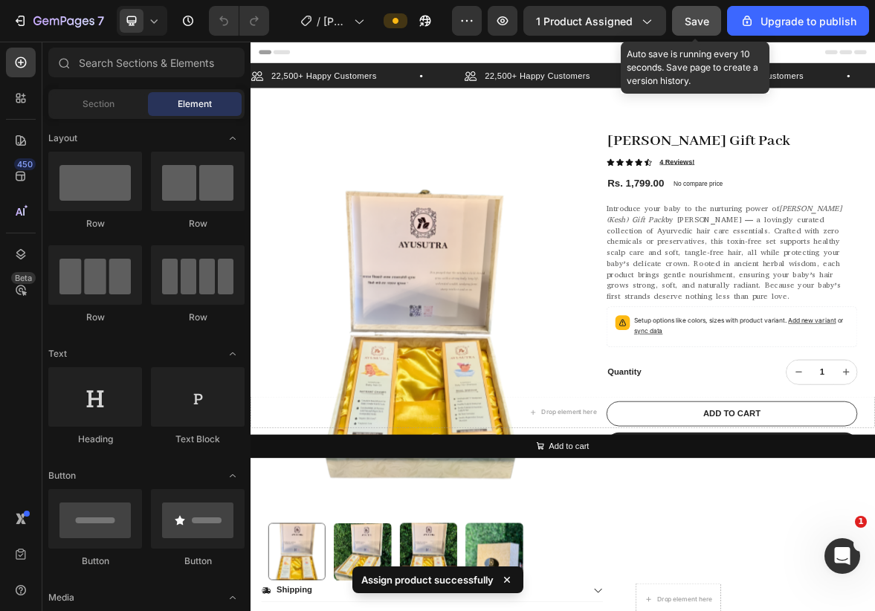
click at [693, 15] on span "Save" at bounding box center [697, 21] width 25 height 13
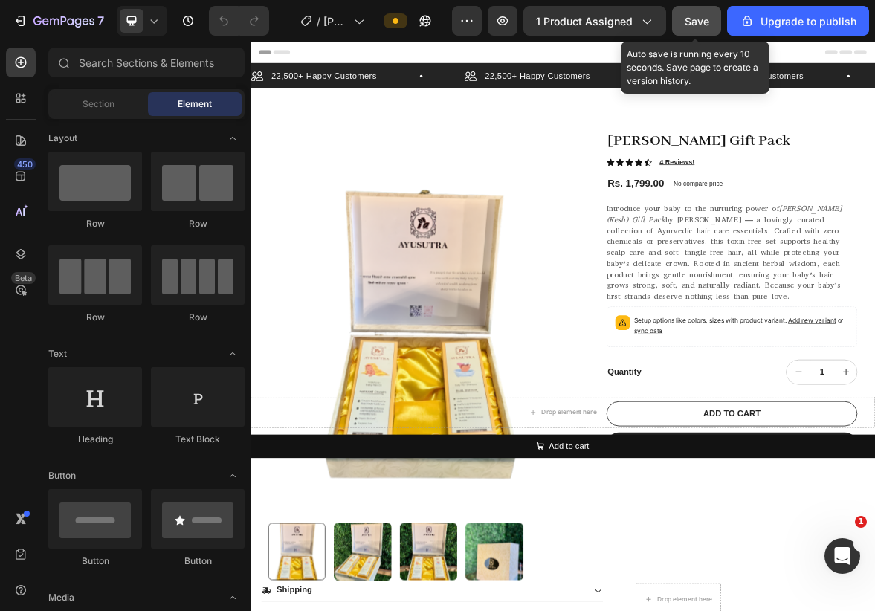
click at [710, 15] on span "Save" at bounding box center [697, 21] width 25 height 13
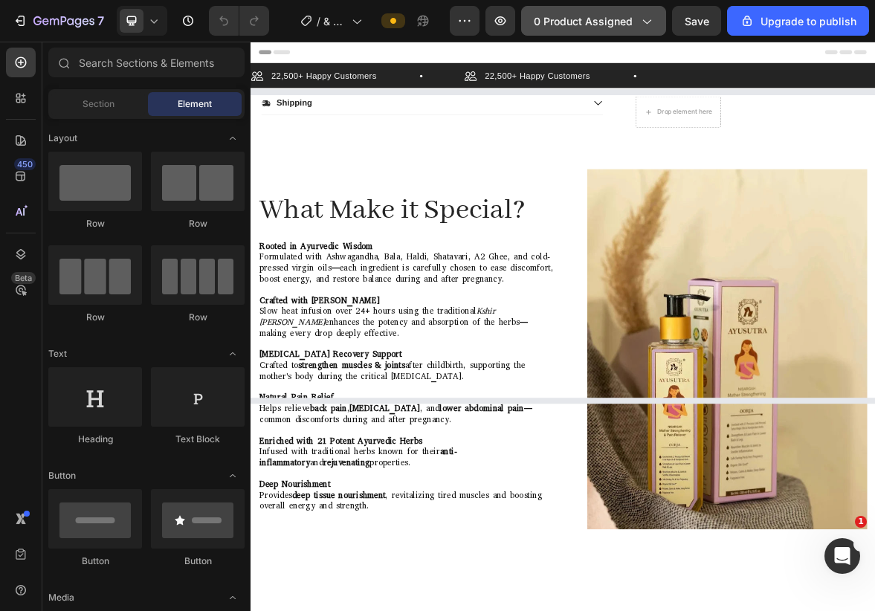
click at [632, 27] on span "0 product assigned" at bounding box center [583, 21] width 99 height 16
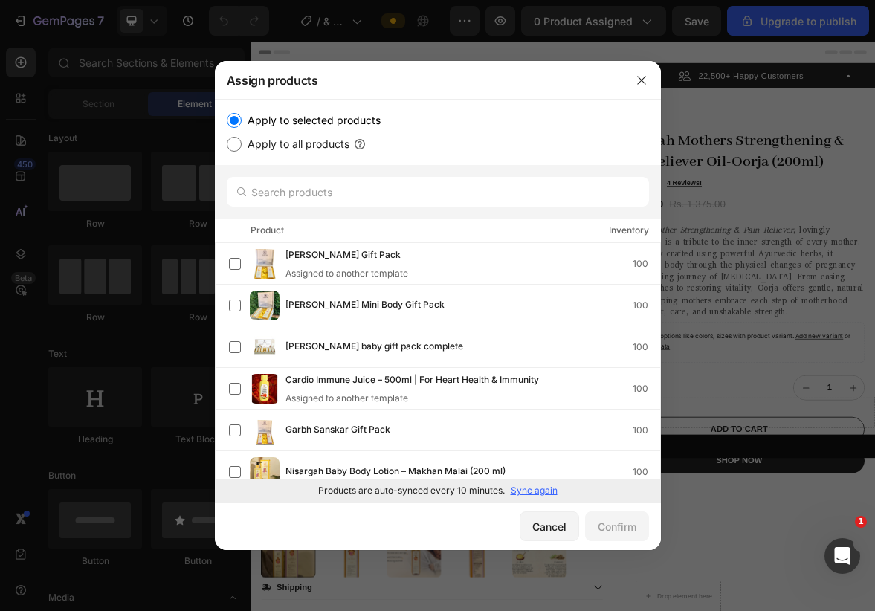
click at [294, 144] on label "Apply to all products" at bounding box center [296, 144] width 108 height 18
click at [242, 144] on input "Apply to all products" at bounding box center [234, 144] width 15 height 15
radio input "true"
click at [294, 122] on label "Apply to selected products" at bounding box center [311, 121] width 139 height 18
click at [242, 122] on input "Apply to selected products" at bounding box center [234, 120] width 15 height 15
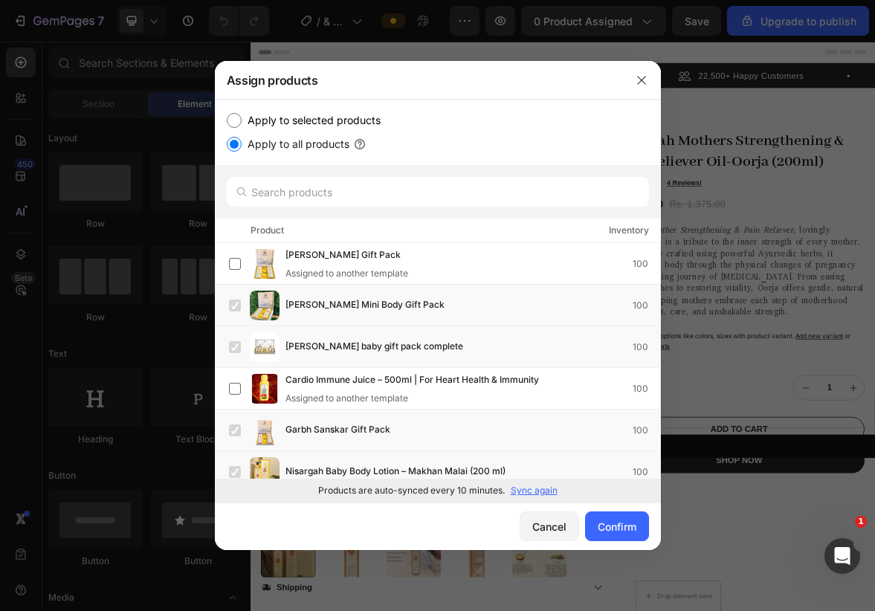
radio input "true"
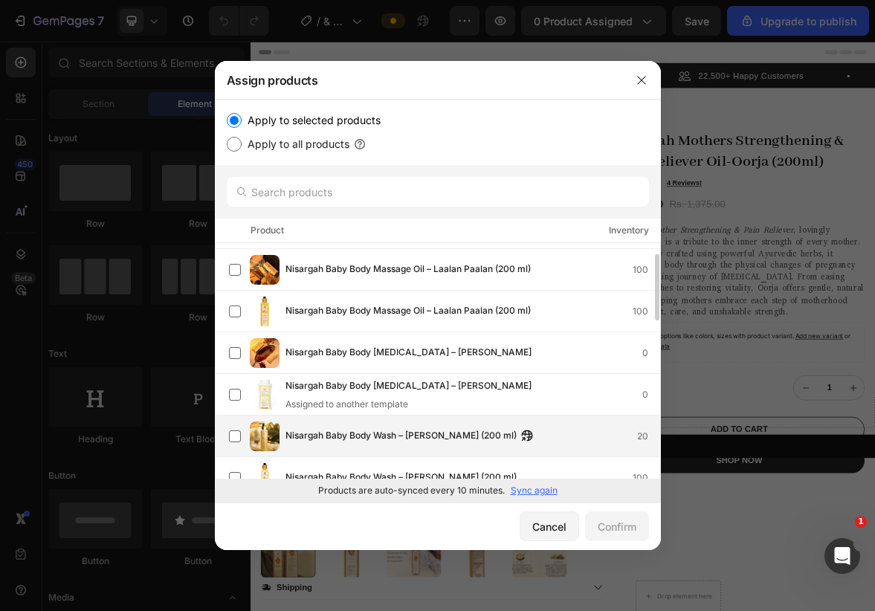
scroll to position [224, 0]
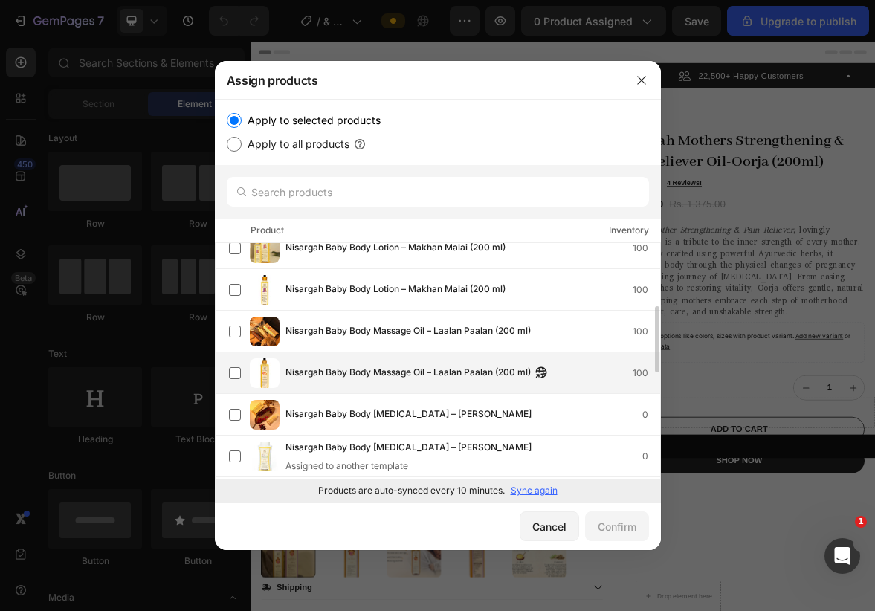
click at [433, 370] on span "Nisargah Baby Body Massage Oil – Laalan Paalan (200 ml)" at bounding box center [408, 373] width 245 height 16
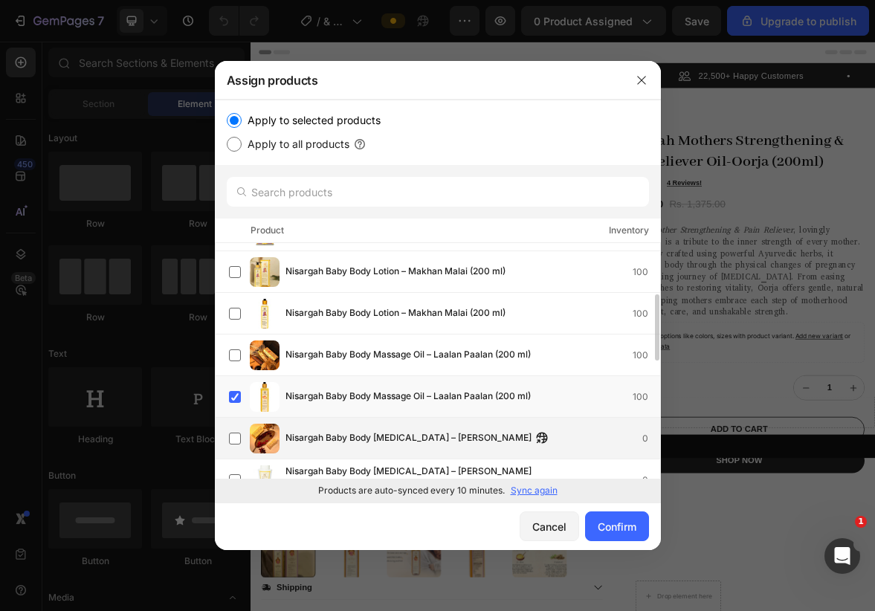
scroll to position [196, 0]
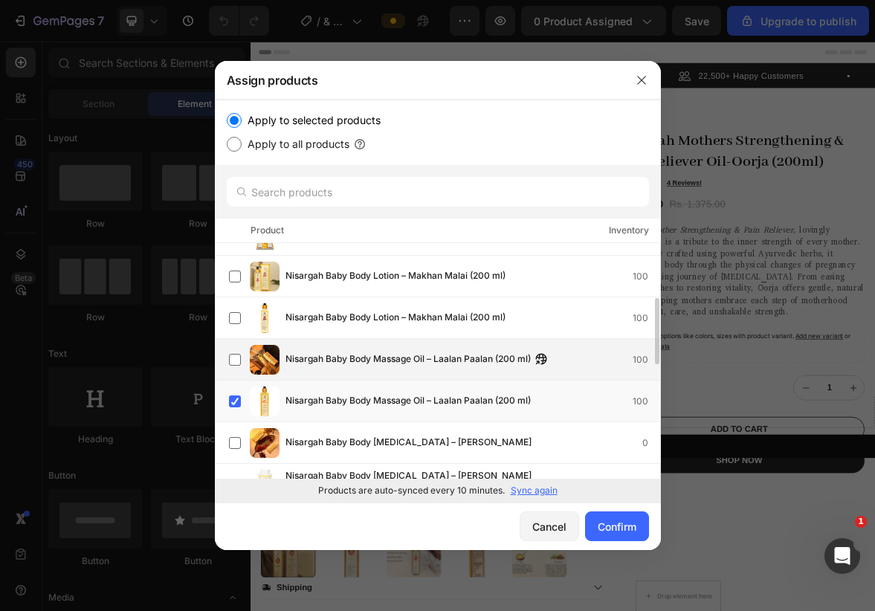
click at [428, 363] on span "Nisargah Baby Body Massage Oil – Laalan Paalan (200 ml)" at bounding box center [408, 360] width 245 height 16
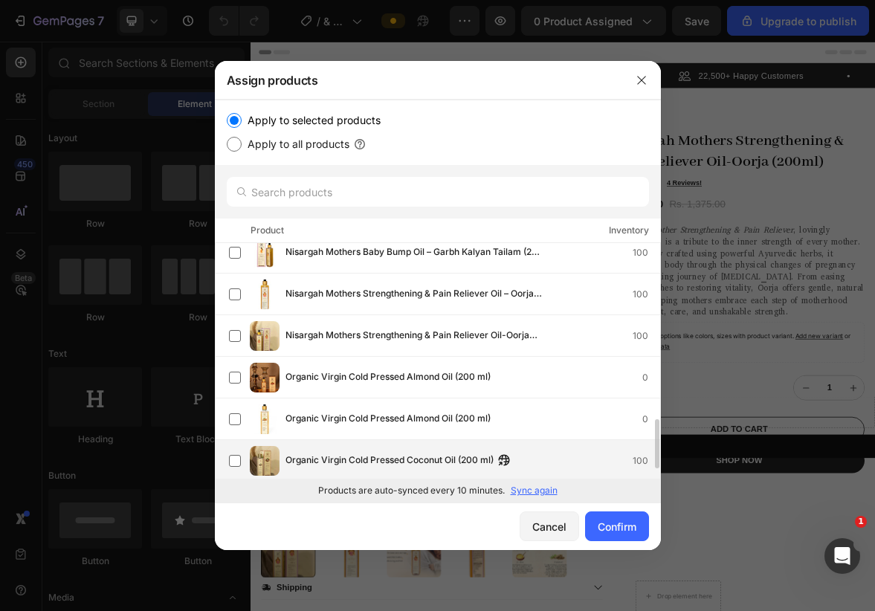
scroll to position [843, 0]
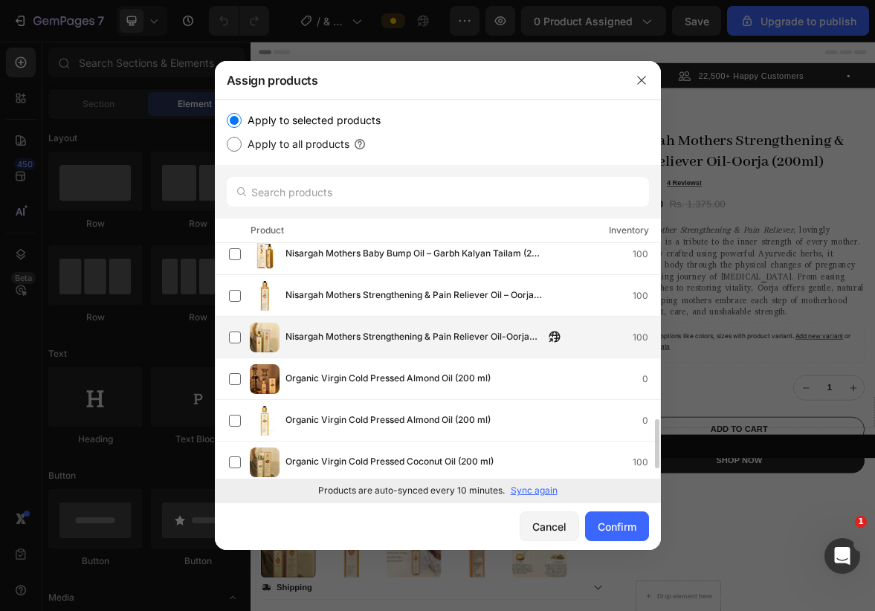
click at [372, 338] on span "Nisargah Mothers Strengthening & Pain Reliever Oil-Oorja (200ml)" at bounding box center [415, 337] width 259 height 16
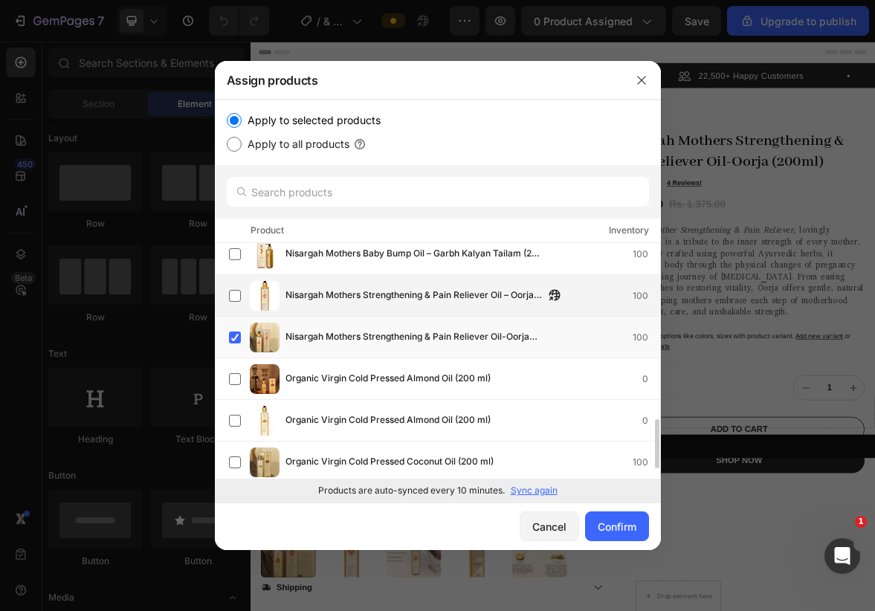
click at [356, 293] on span "Nisargah Mothers Strengthening & Pain Reliever Oil – Oorja (200 ml)" at bounding box center [415, 296] width 259 height 16
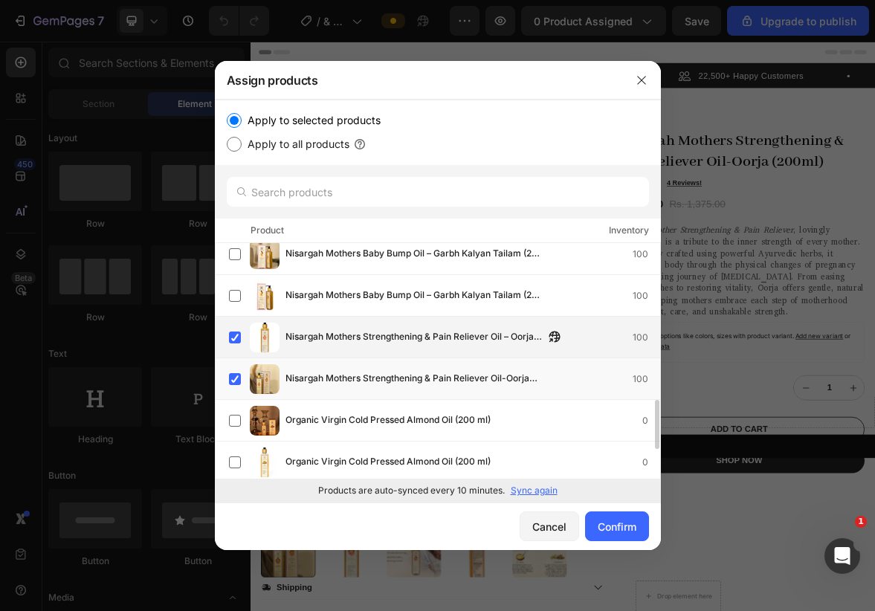
scroll to position [791, 0]
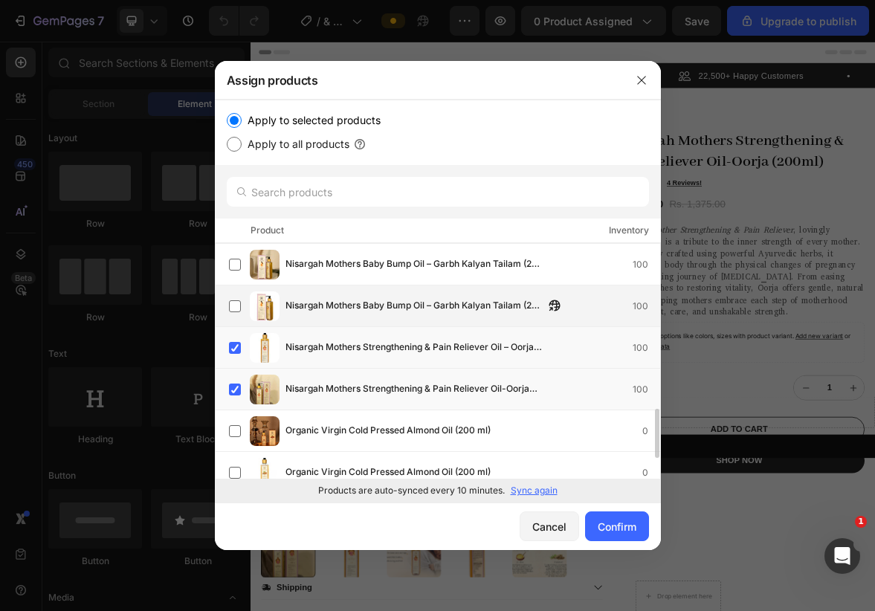
click at [404, 314] on span "Nisargah Mothers Baby Bump Oil – Garbh Kalyan Tailam (200 ml)" at bounding box center [415, 306] width 259 height 16
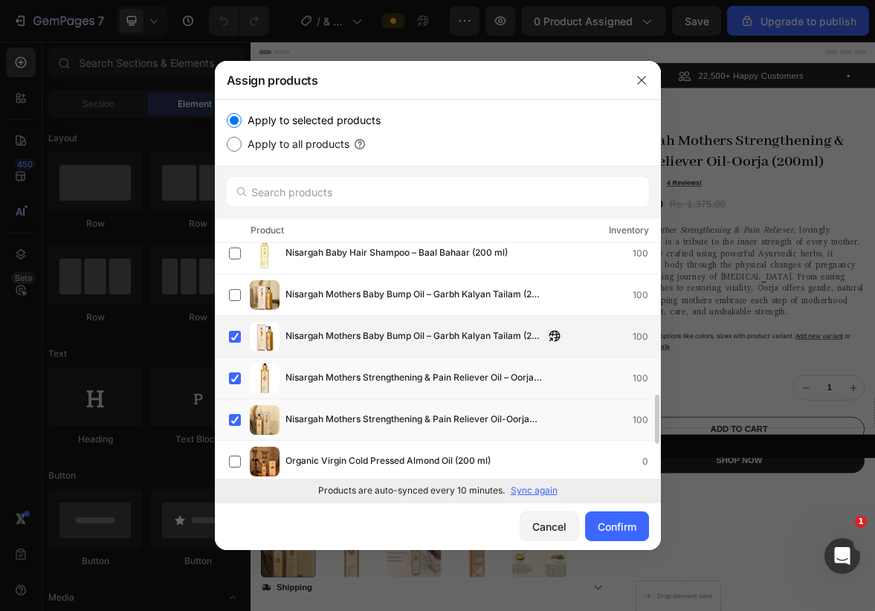
scroll to position [754, 0]
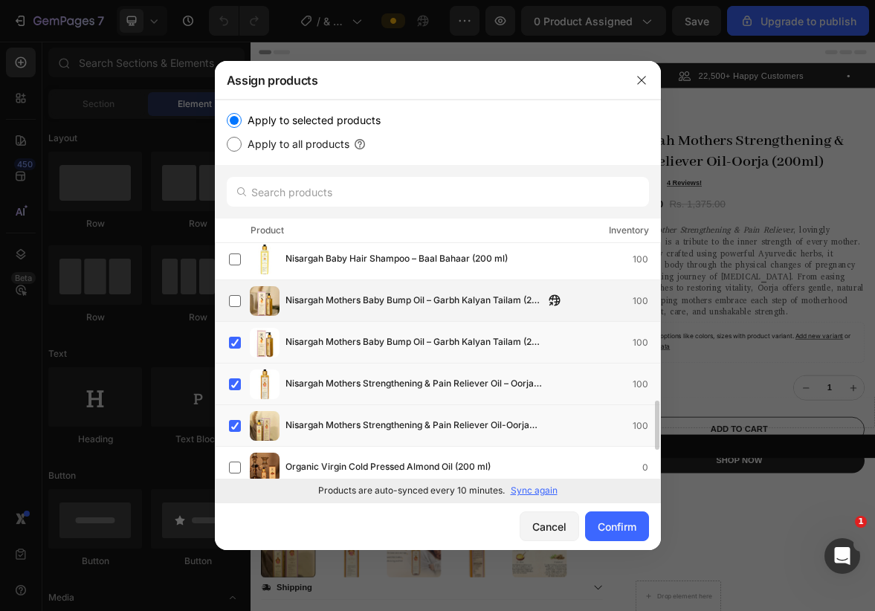
click at [424, 304] on span "Nisargah Mothers Baby Bump Oil – Garbh Kalyan Tailam (200 ml)" at bounding box center [415, 301] width 259 height 16
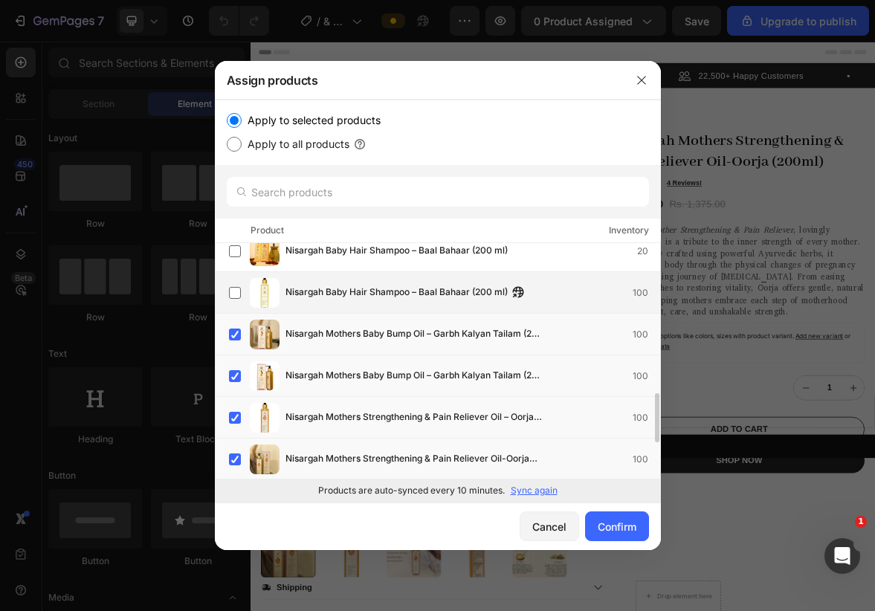
scroll to position [721, 0]
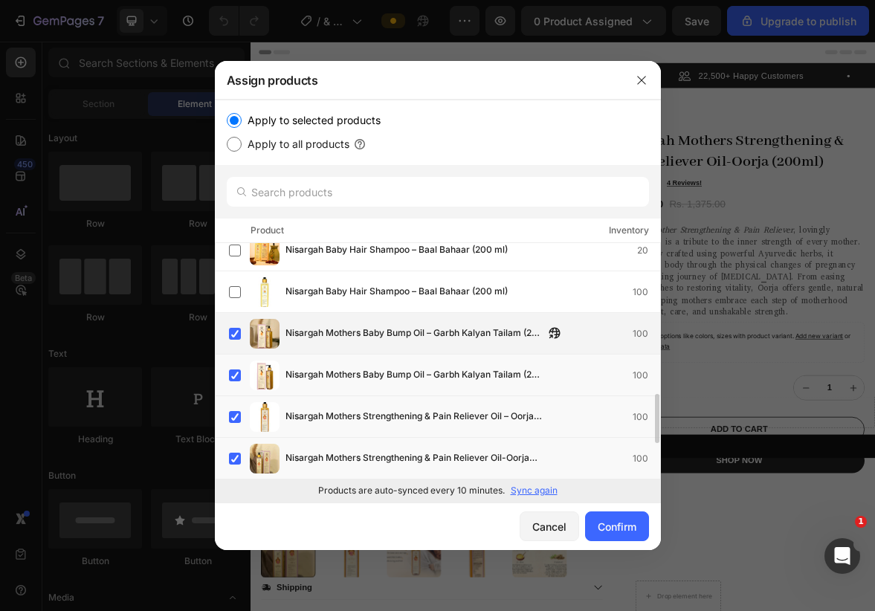
click at [530, 315] on div "Nisargah Mothers Baby Bump Oil – Garbh Kalyan Tailam (200 ml) 100" at bounding box center [438, 334] width 446 height 42
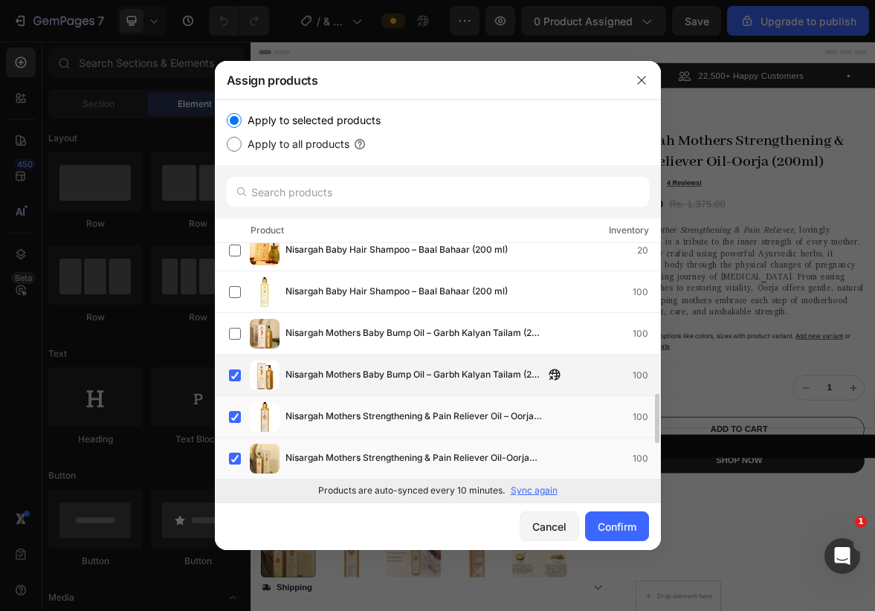
click at [475, 363] on div "Nisargah Mothers Baby Bump Oil – Garbh Kalyan Tailam (200 ml) 100" at bounding box center [444, 376] width 431 height 30
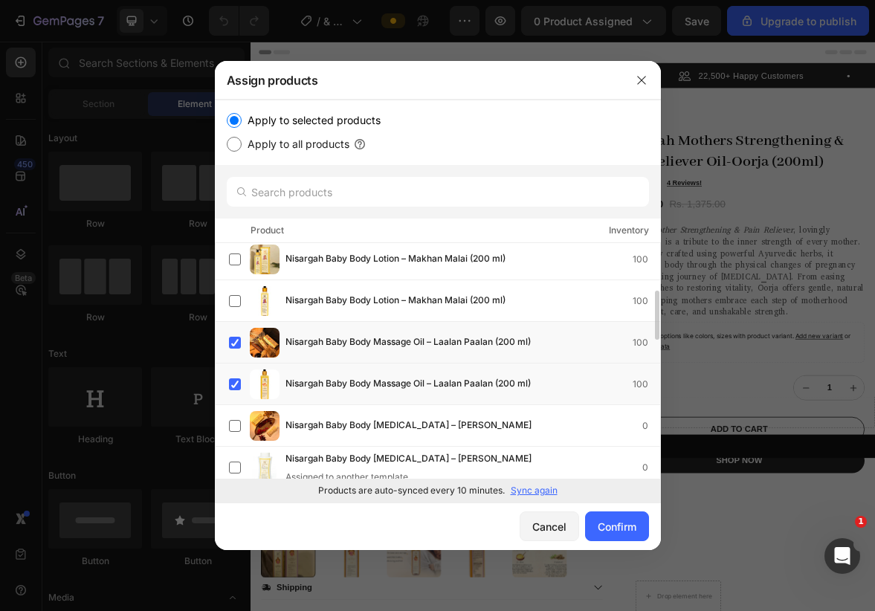
scroll to position [213, 0]
click at [478, 385] on span "Nisargah Baby Body Massage Oil – Laalan Paalan (200 ml)" at bounding box center [408, 384] width 245 height 16
click at [483, 343] on span "Nisargah Baby Body Massage Oil – Laalan Paalan (200 ml)" at bounding box center [408, 343] width 245 height 16
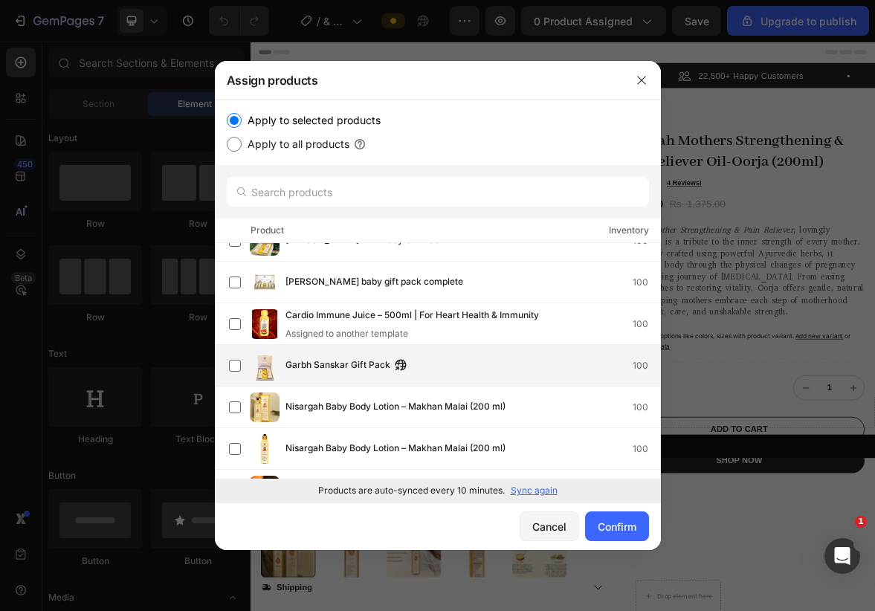
scroll to position [0, 0]
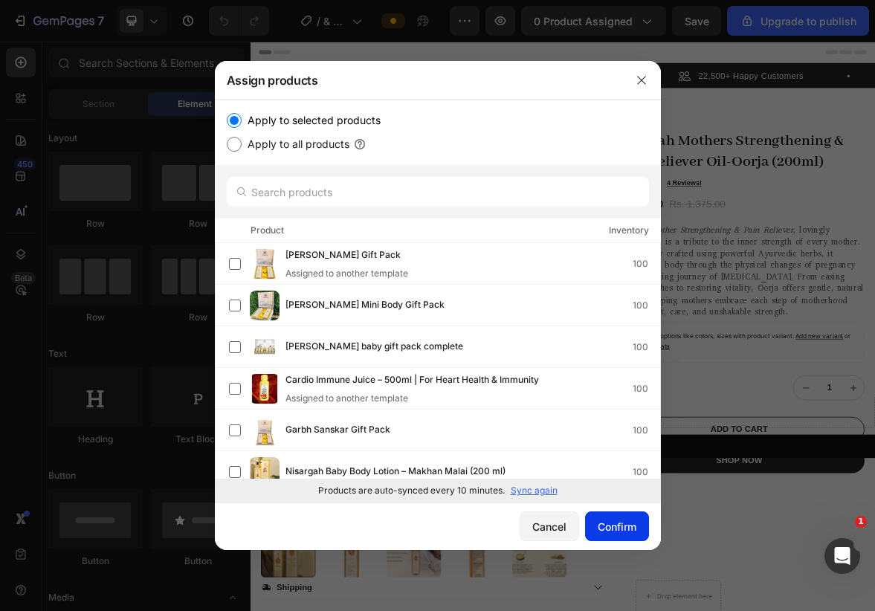
click at [606, 522] on div "Confirm" at bounding box center [617, 527] width 39 height 16
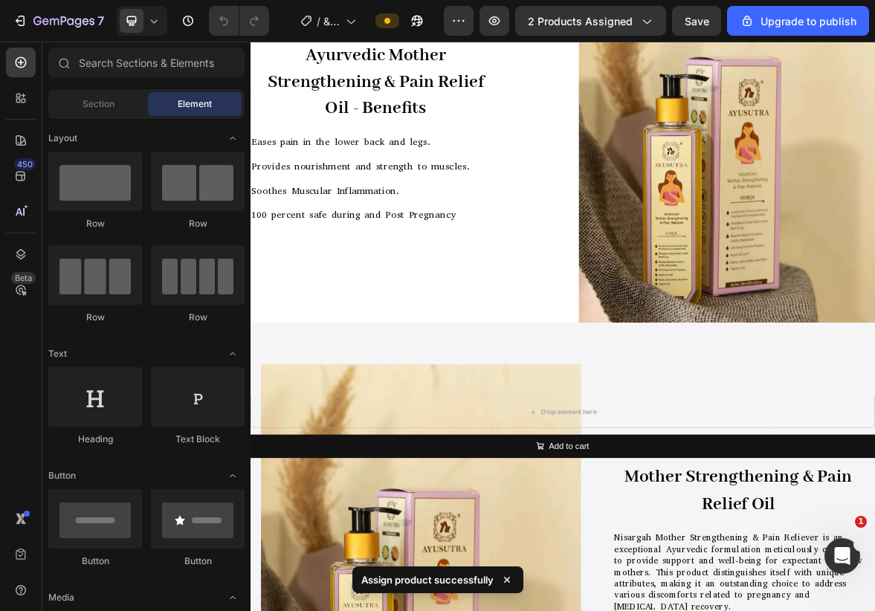
scroll to position [2521, 0]
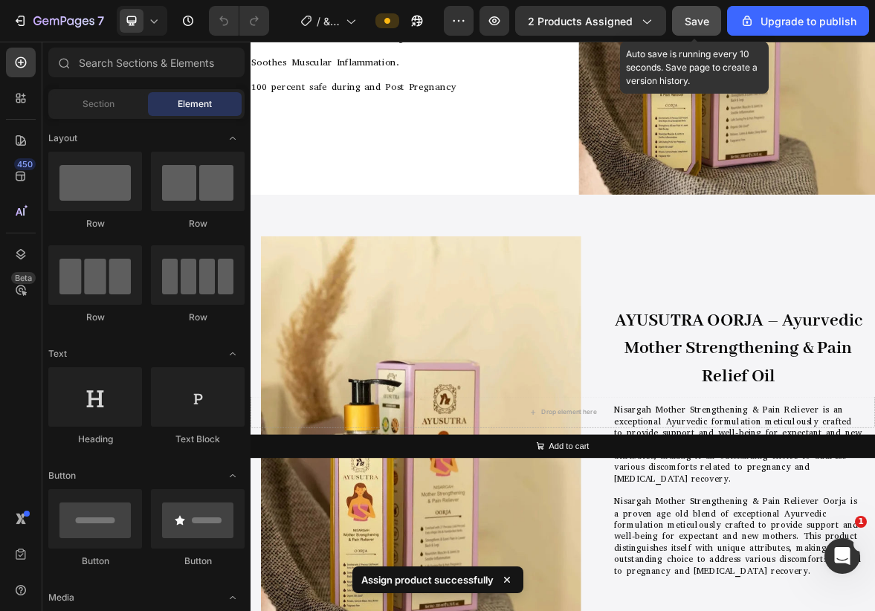
click at [695, 22] on span "Save" at bounding box center [697, 21] width 25 height 13
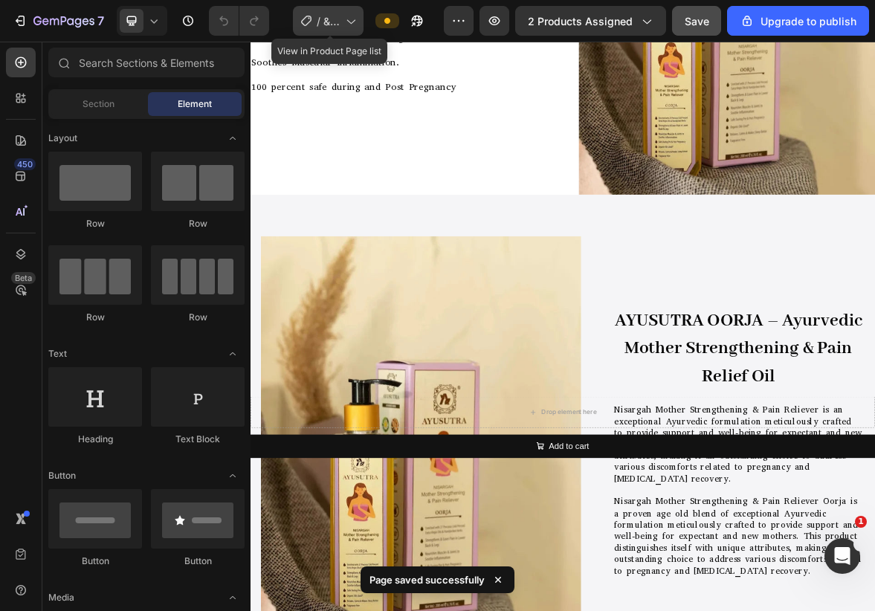
click at [350, 22] on icon at bounding box center [350, 20] width 15 height 15
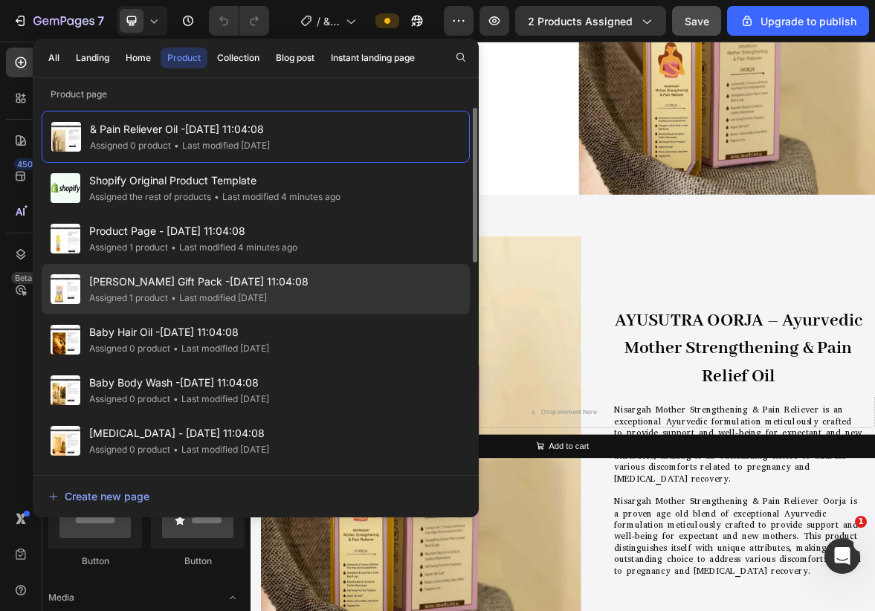
scroll to position [24, 0]
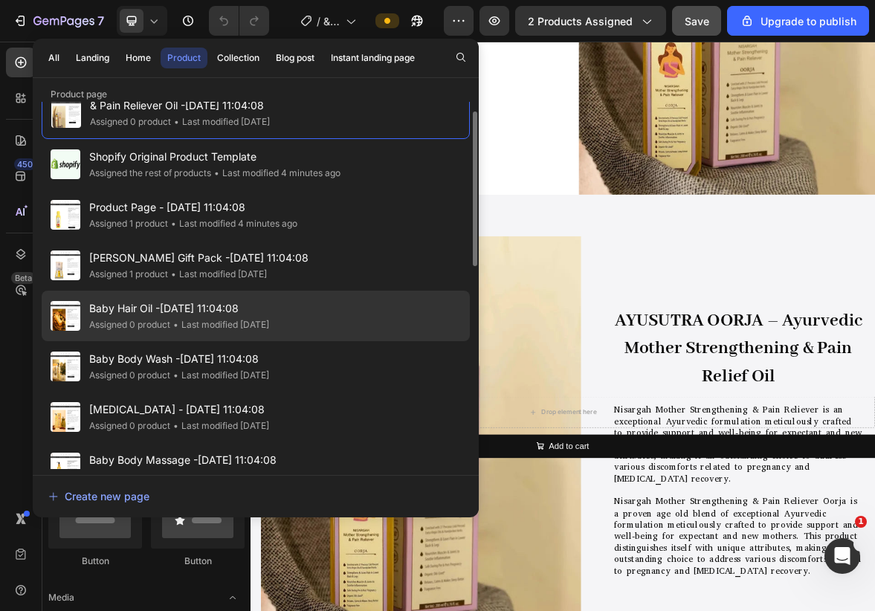
click at [193, 318] on div "• Last modified 4 months ago" at bounding box center [219, 325] width 99 height 15
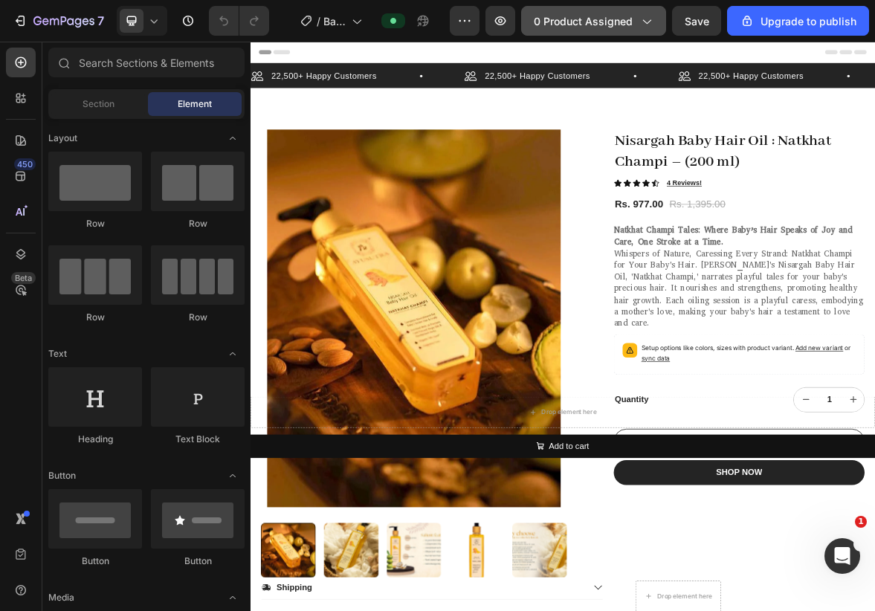
click at [623, 25] on span "0 product assigned" at bounding box center [583, 21] width 99 height 16
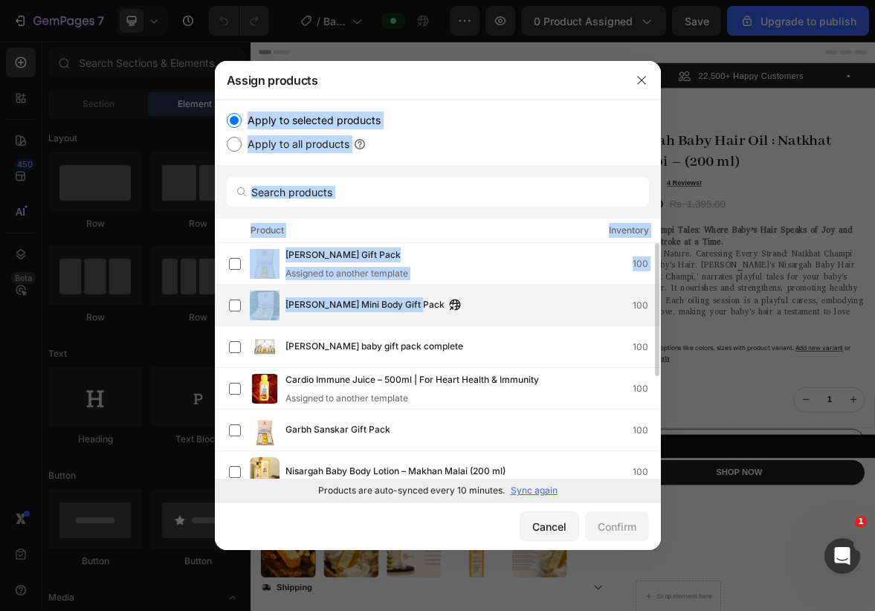
drag, startPoint x: 570, startPoint y: 88, endPoint x: 498, endPoint y: 301, distance: 225.1
click at [498, 301] on div "Assign products Apply to selected products Apply to all products Product Invent…" at bounding box center [438, 305] width 446 height 489
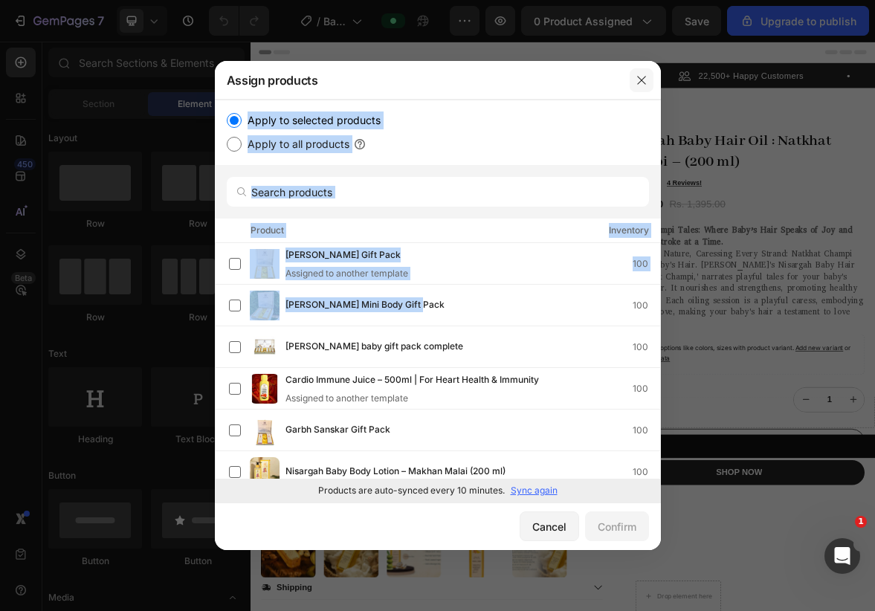
click at [646, 82] on icon "button" at bounding box center [642, 80] width 12 height 12
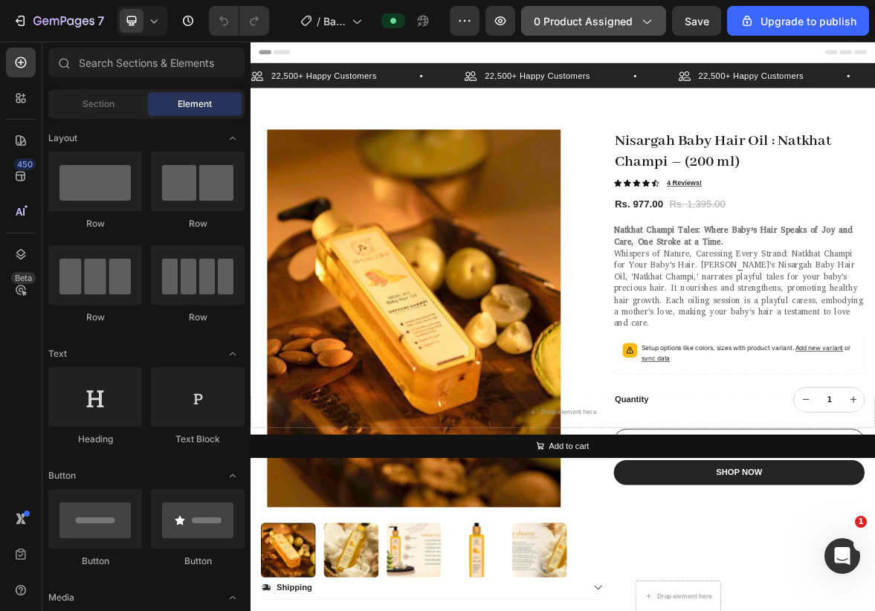
click at [649, 22] on icon "button" at bounding box center [646, 20] width 15 height 15
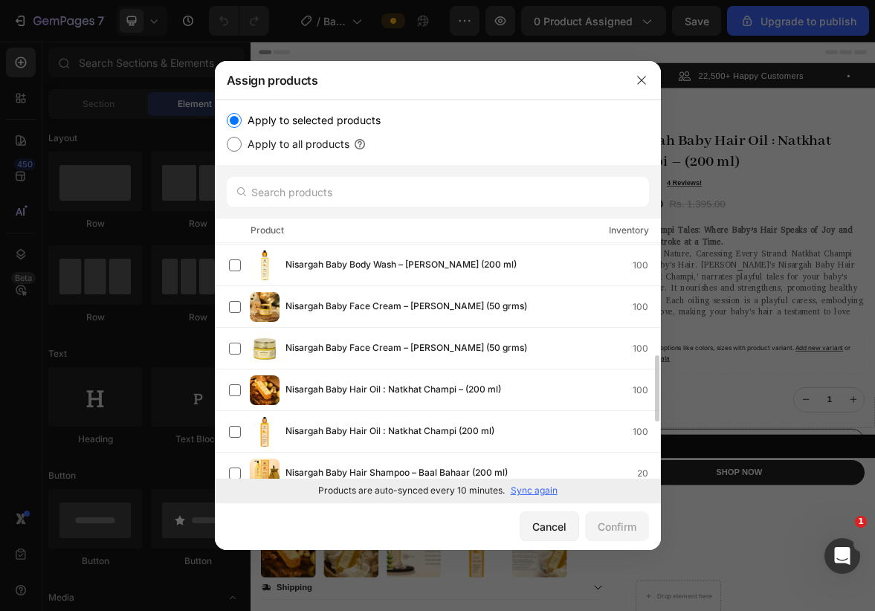
scroll to position [500, 0]
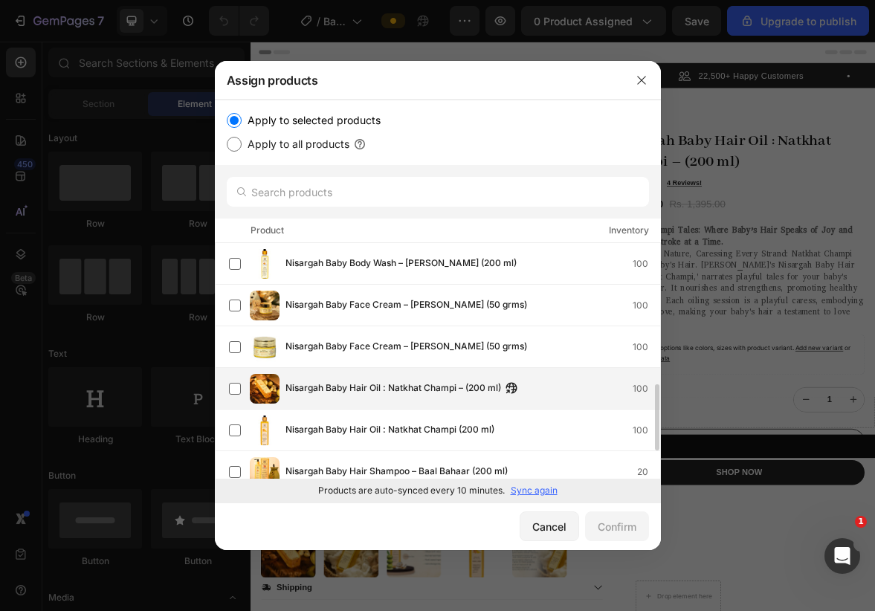
click at [440, 387] on span "Nisargah Baby Hair Oil : Natkhat Champi – (200 ml)" at bounding box center [394, 389] width 216 height 16
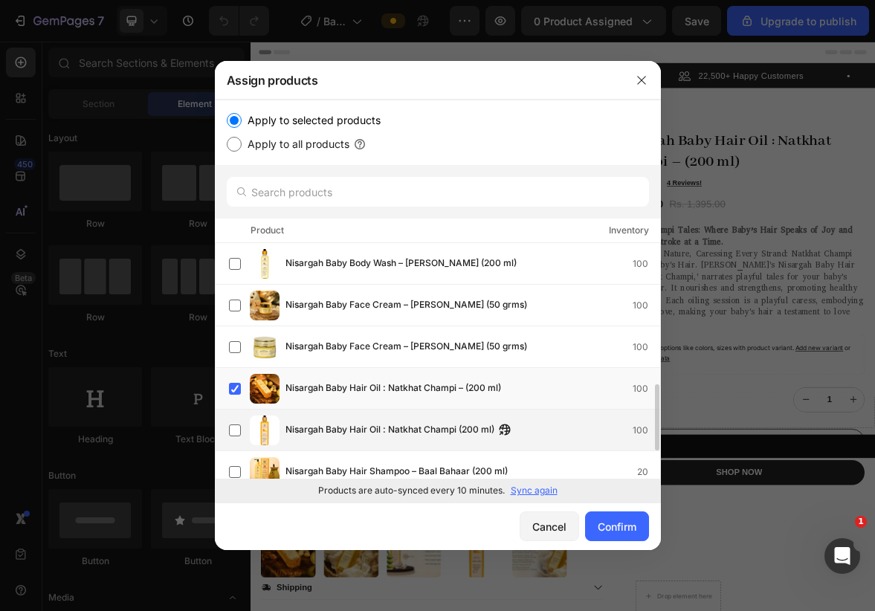
click at [434, 422] on div "Nisargah Baby Hair Oil : Natkhat Champi (200 ml) 100" at bounding box center [444, 431] width 431 height 30
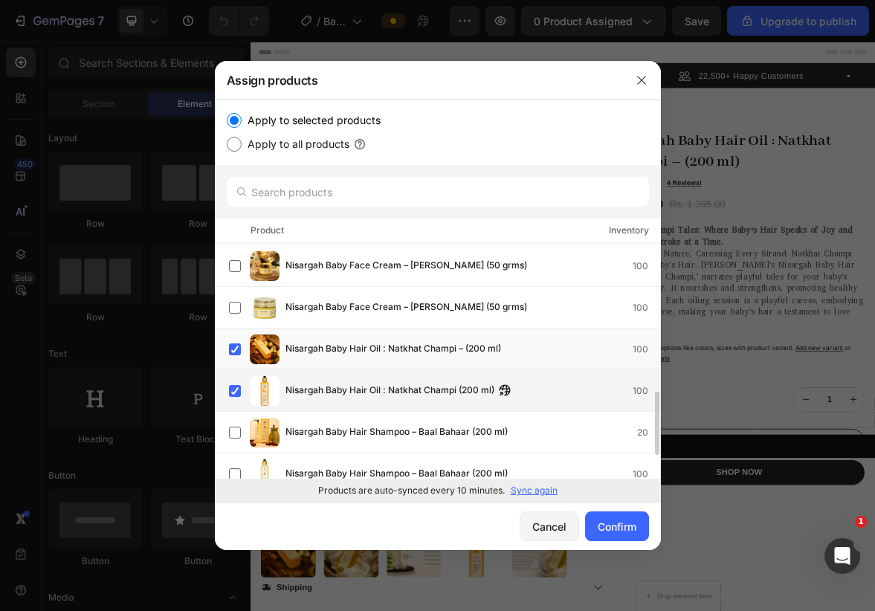
scroll to position [542, 0]
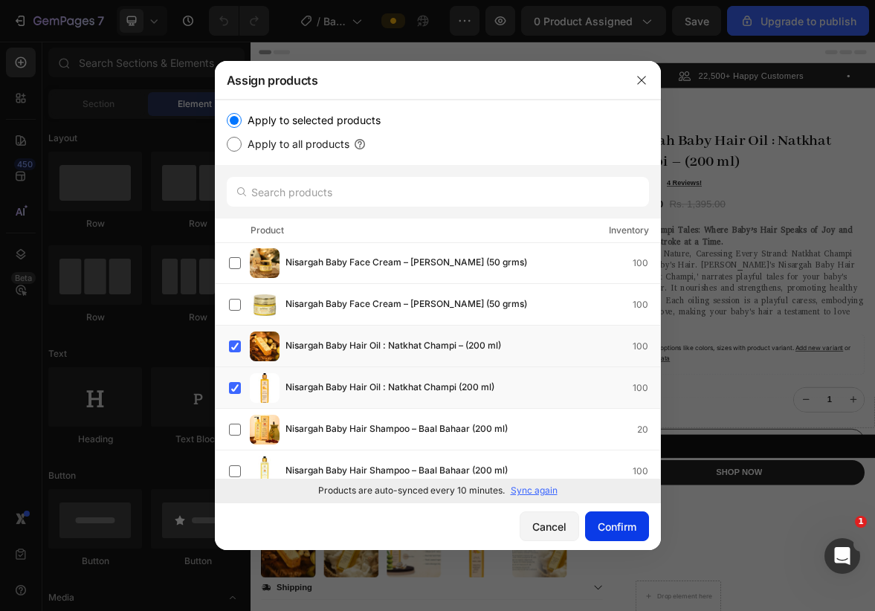
click at [608, 527] on div "Confirm" at bounding box center [617, 527] width 39 height 16
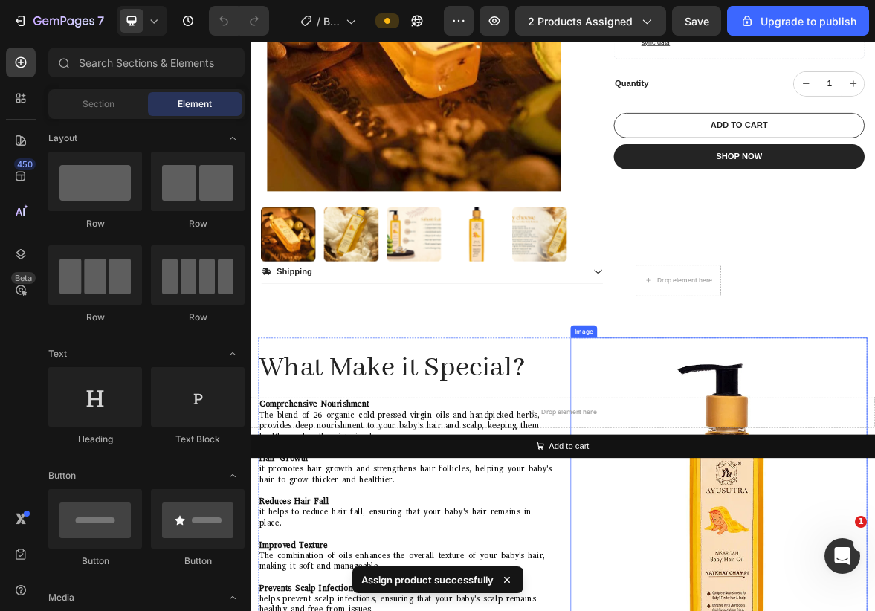
scroll to position [241, 0]
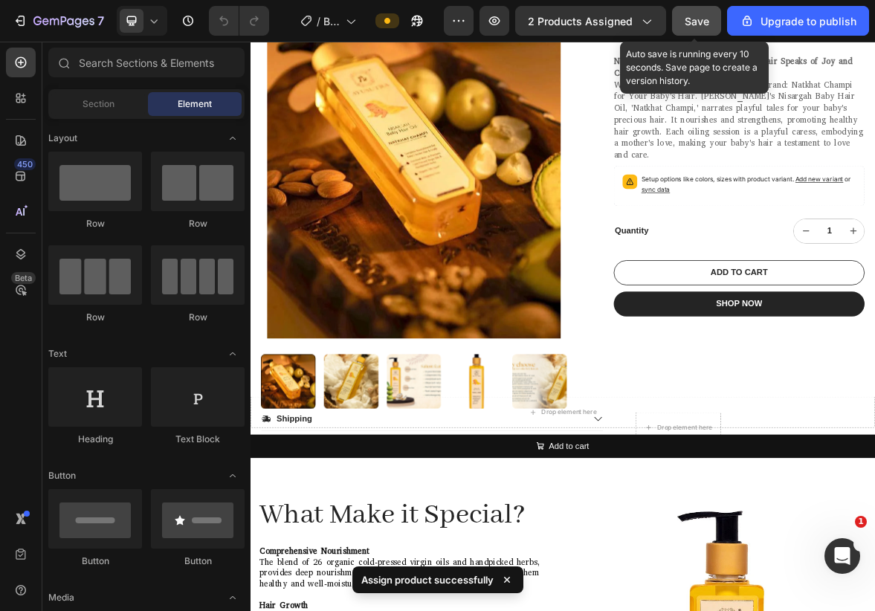
click at [692, 22] on span "Save" at bounding box center [697, 21] width 25 height 13
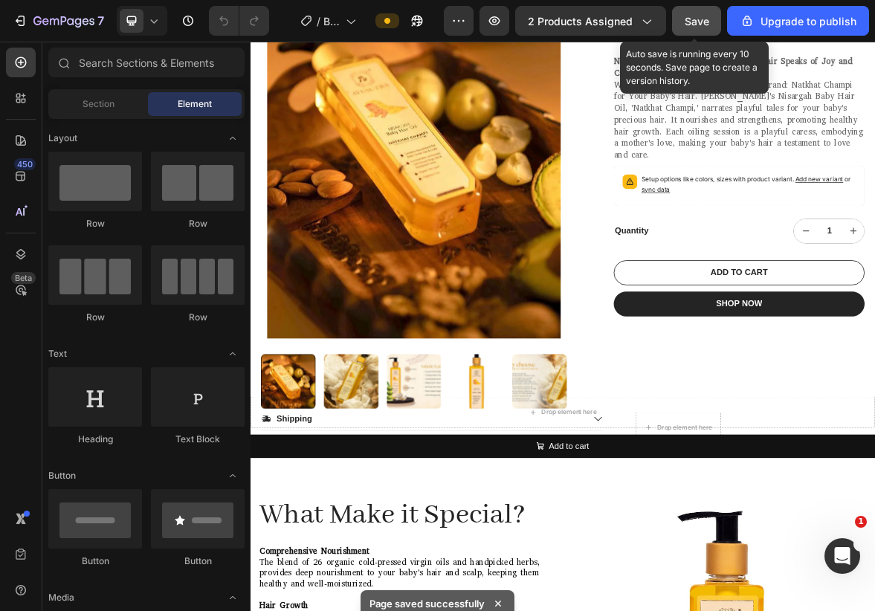
click at [689, 11] on button "Save" at bounding box center [696, 21] width 49 height 30
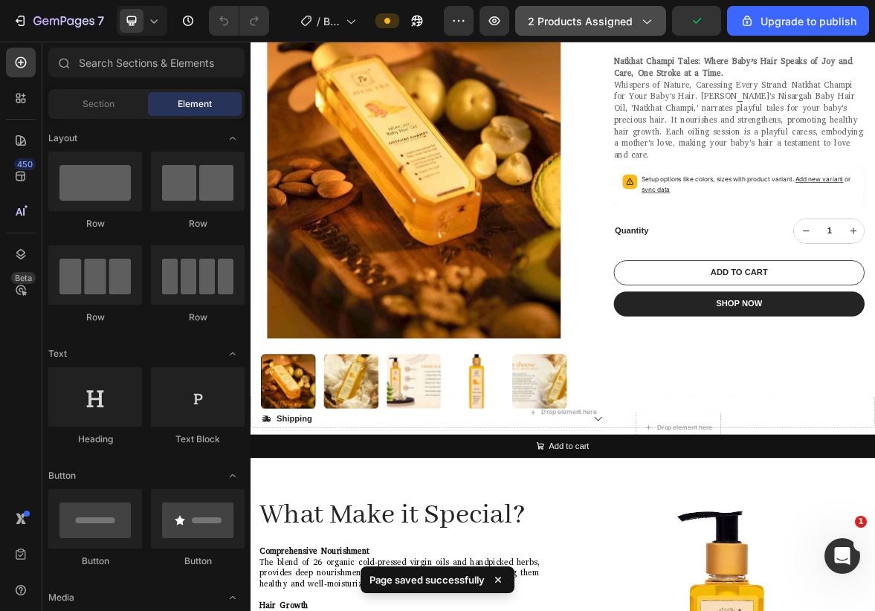
click at [657, 25] on button "2 products assigned" at bounding box center [590, 21] width 151 height 30
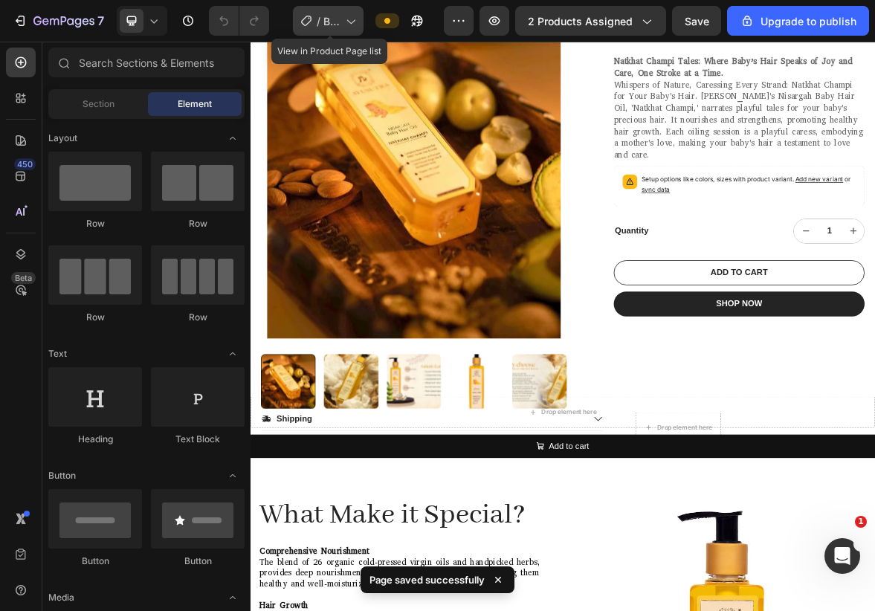
click at [324, 10] on div "/ Baby Hair Oil -Apr 12, 11:04:08" at bounding box center [328, 21] width 71 height 30
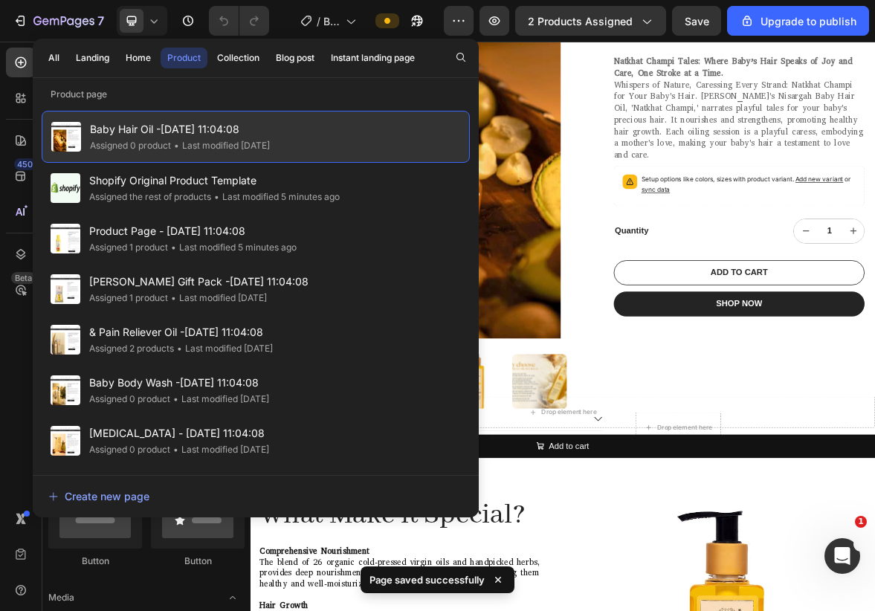
click at [306, 135] on div "Baby Hair Oil -Apr 12, 11:04:08 Assigned 0 product • Last modified 4 months ago" at bounding box center [256, 137] width 428 height 52
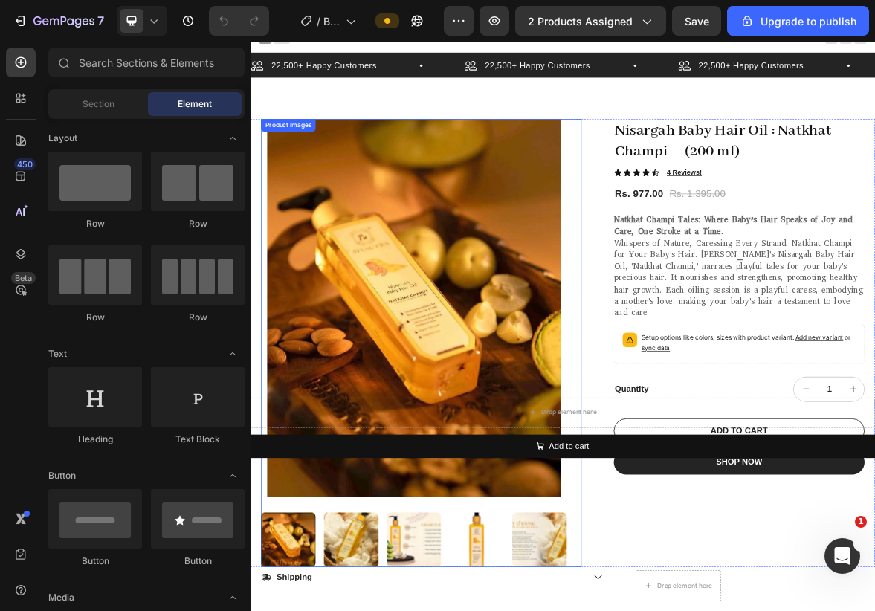
scroll to position [7, 0]
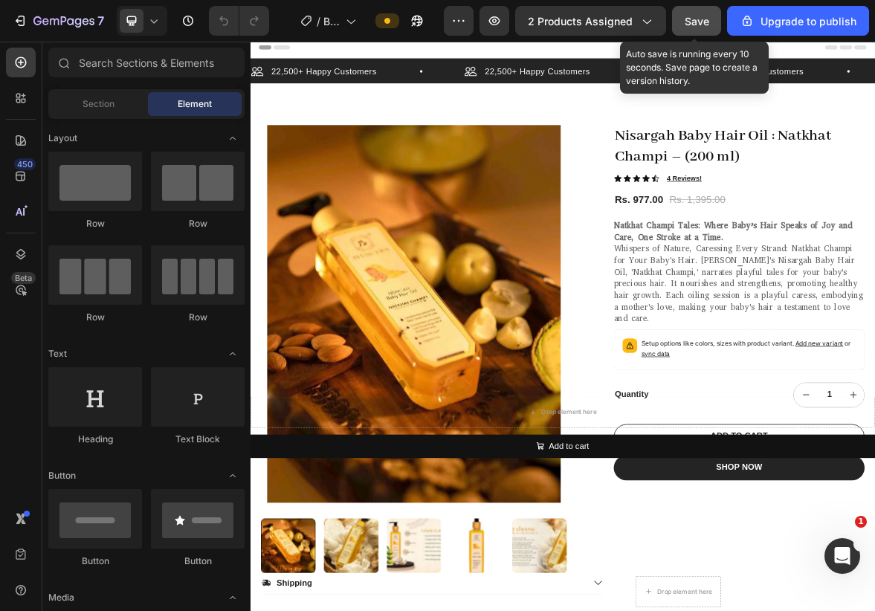
click at [715, 18] on button "Save" at bounding box center [696, 21] width 49 height 30
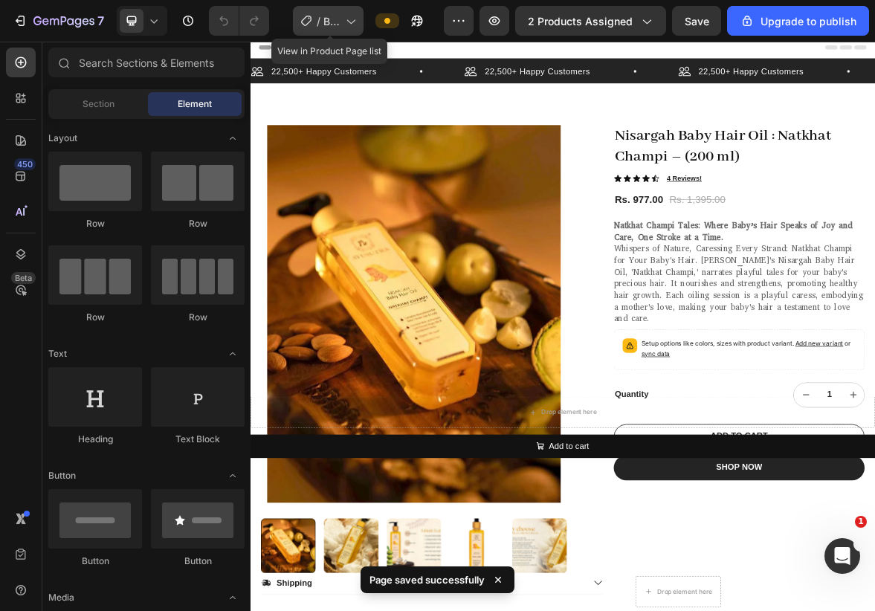
click at [334, 22] on span "Baby Hair Oil -[DATE] 11:04:08" at bounding box center [332, 21] width 16 height 16
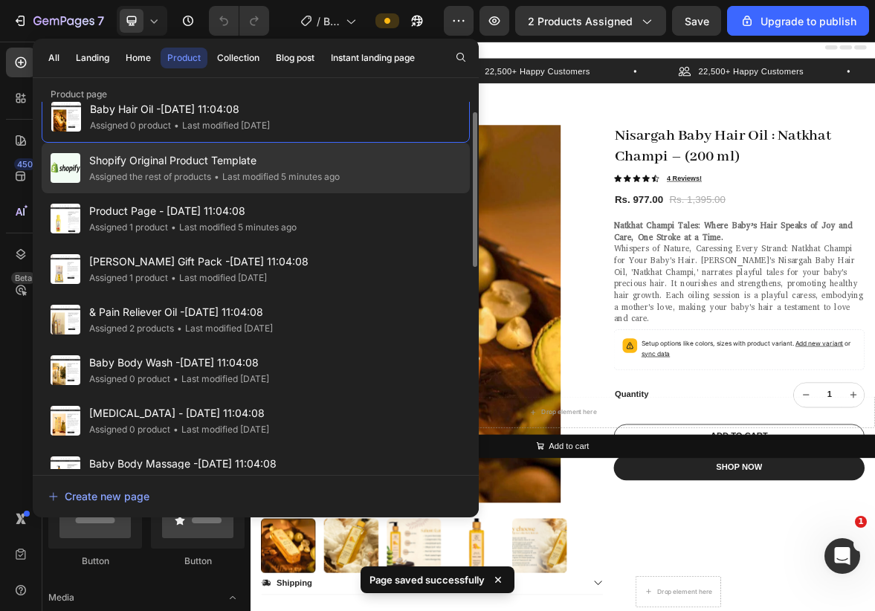
scroll to position [22, 0]
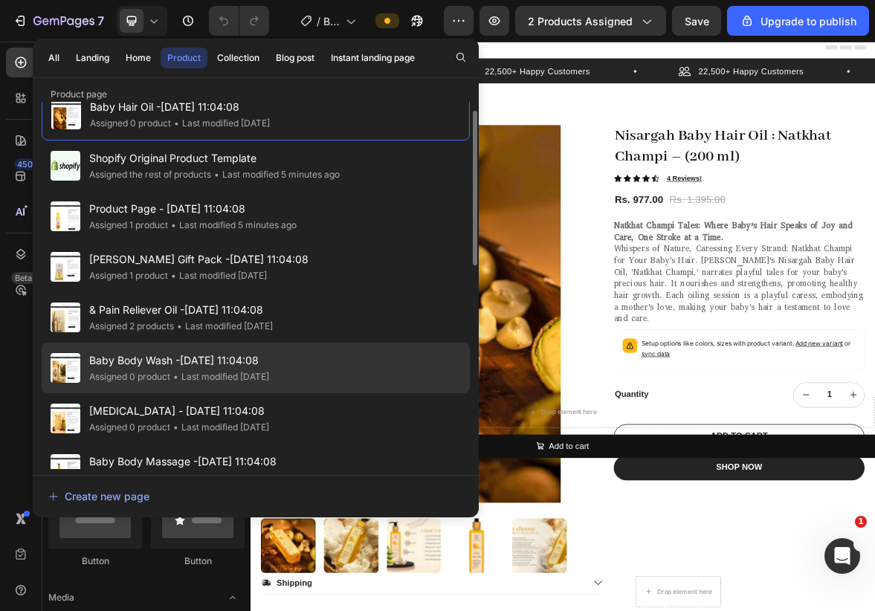
click at [219, 360] on span "Baby Body Wash -[DATE] 11:04:08" at bounding box center [179, 361] width 180 height 18
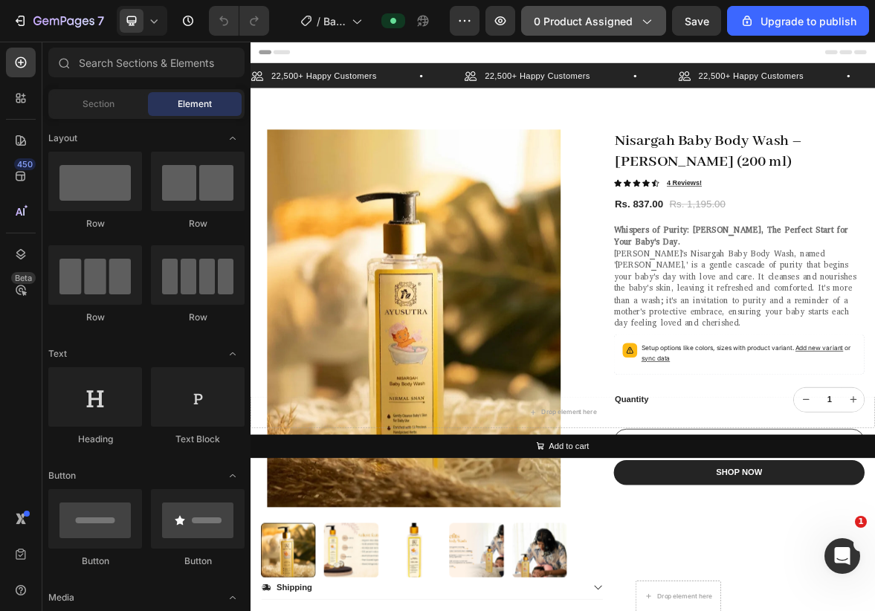
click at [649, 19] on icon "button" at bounding box center [646, 20] width 15 height 15
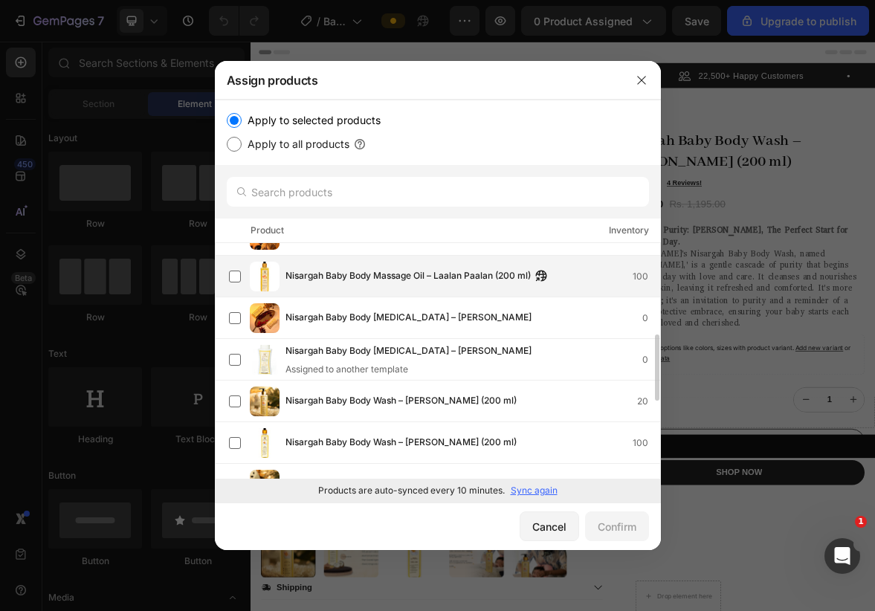
scroll to position [321, 0]
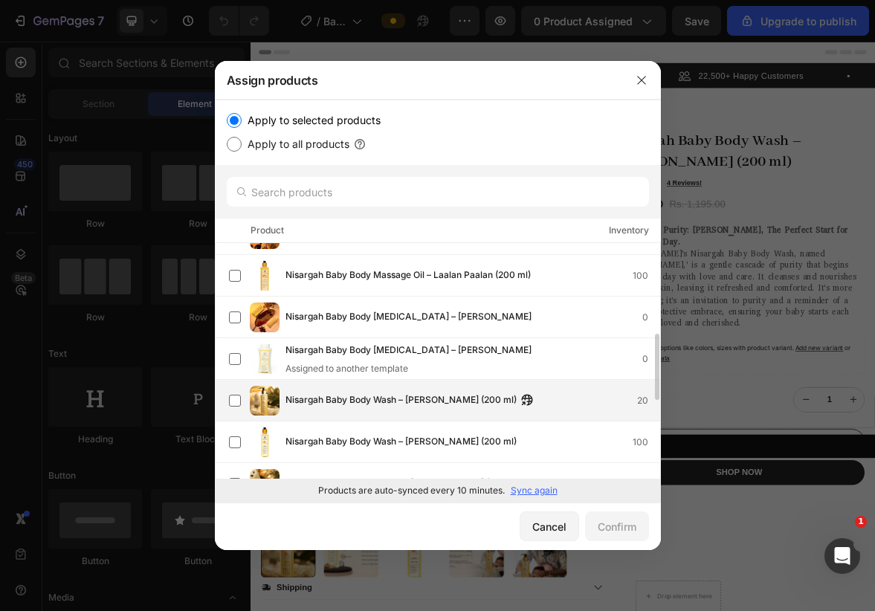
click at [432, 397] on span "Nisargah Baby Body Wash – [PERSON_NAME] (200 ml)" at bounding box center [401, 401] width 231 height 16
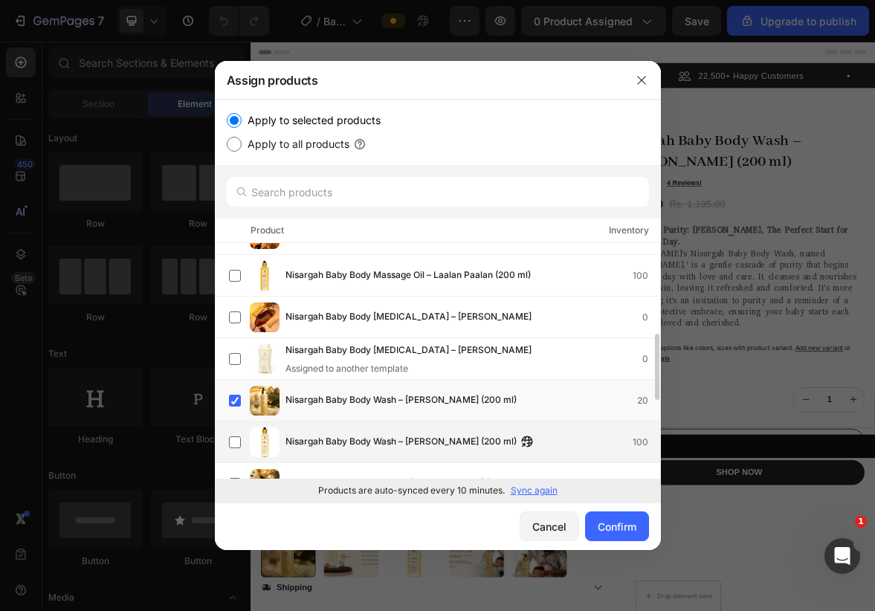
click at [428, 434] on span "Nisargah Baby Body Wash – [PERSON_NAME] (200 ml)" at bounding box center [401, 442] width 231 height 16
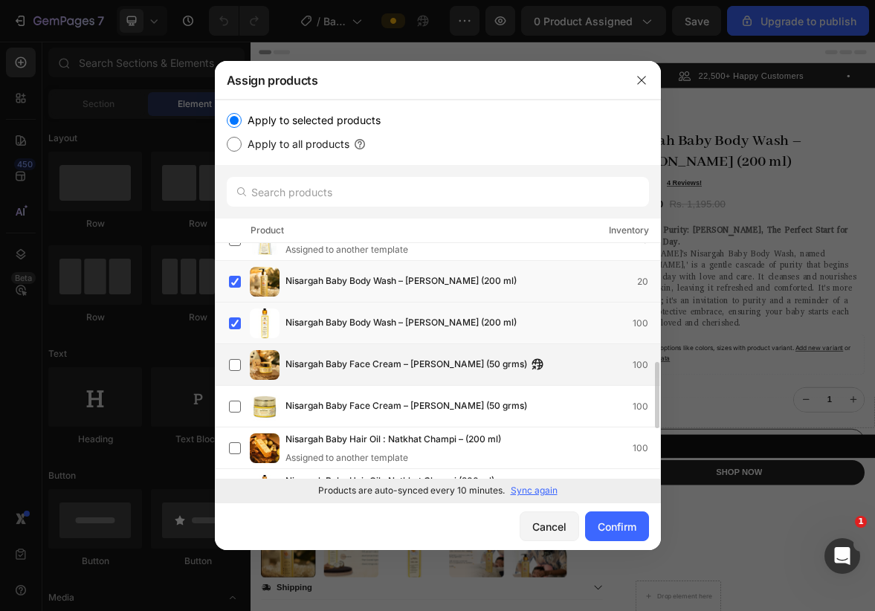
scroll to position [466, 0]
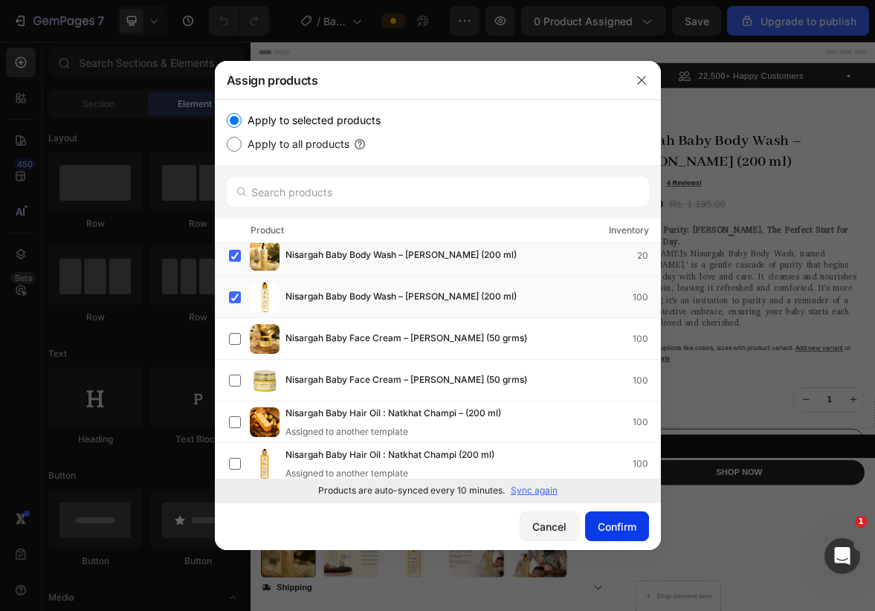
click at [609, 533] on div "Confirm" at bounding box center [617, 527] width 39 height 16
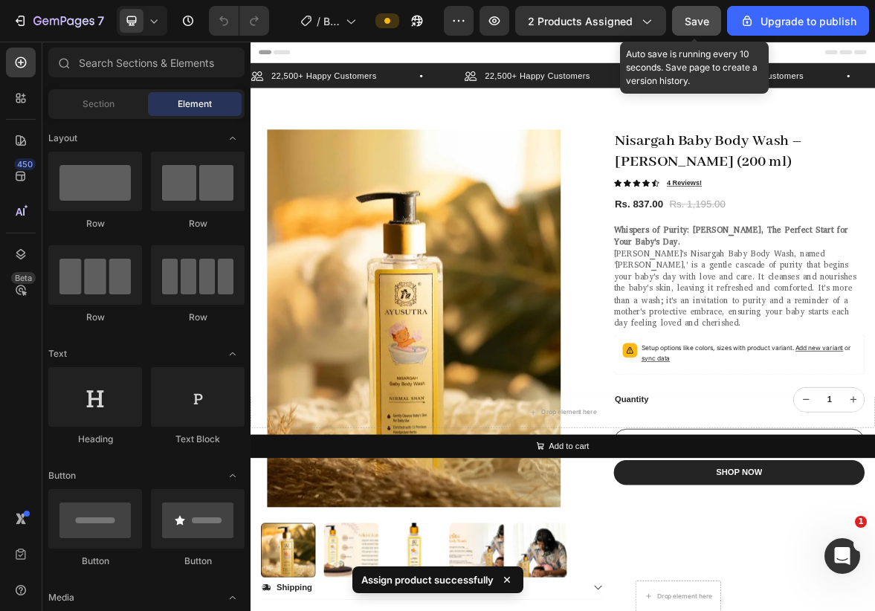
click at [692, 27] on div "Save" at bounding box center [697, 21] width 25 height 16
click at [696, 7] on button "Save" at bounding box center [696, 21] width 49 height 30
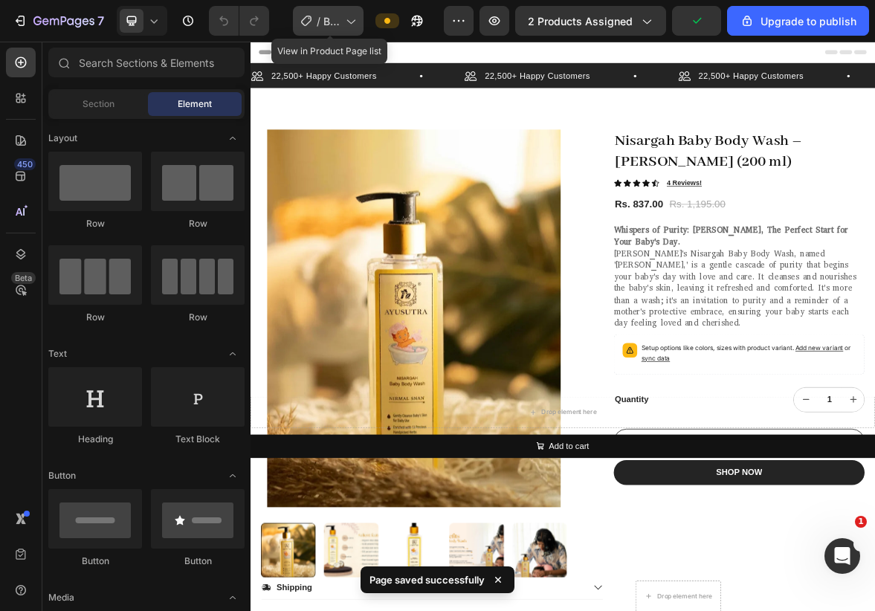
click at [339, 15] on span "Baby Body Wash -[DATE] 11:04:08" at bounding box center [332, 21] width 16 height 16
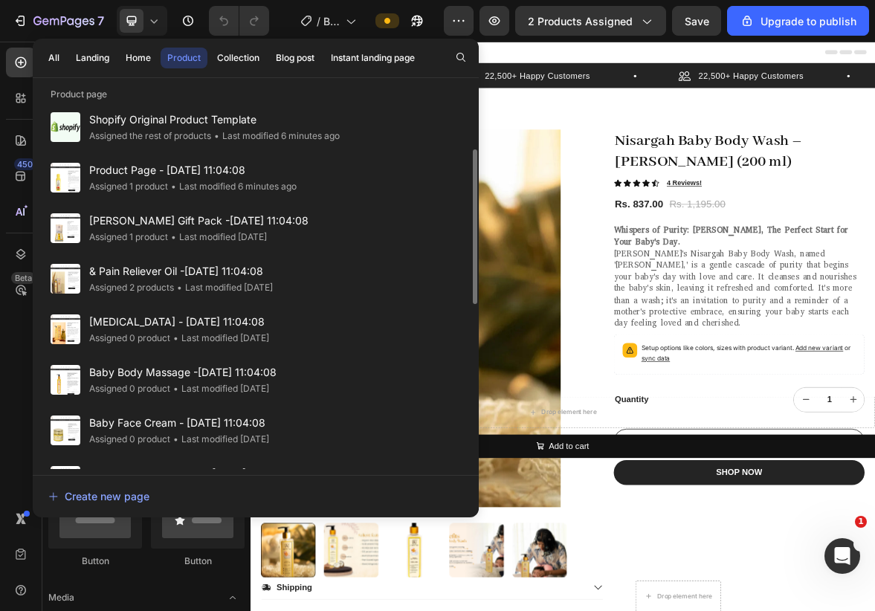
scroll to position [112, 0]
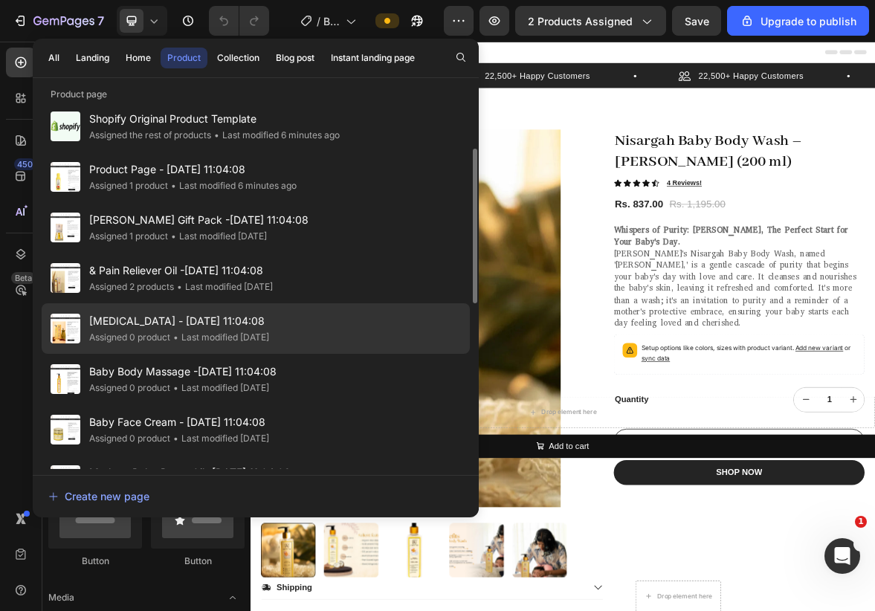
click at [241, 319] on span "[MEDICAL_DATA] - [DATE] 11:04:08" at bounding box center [179, 321] width 180 height 18
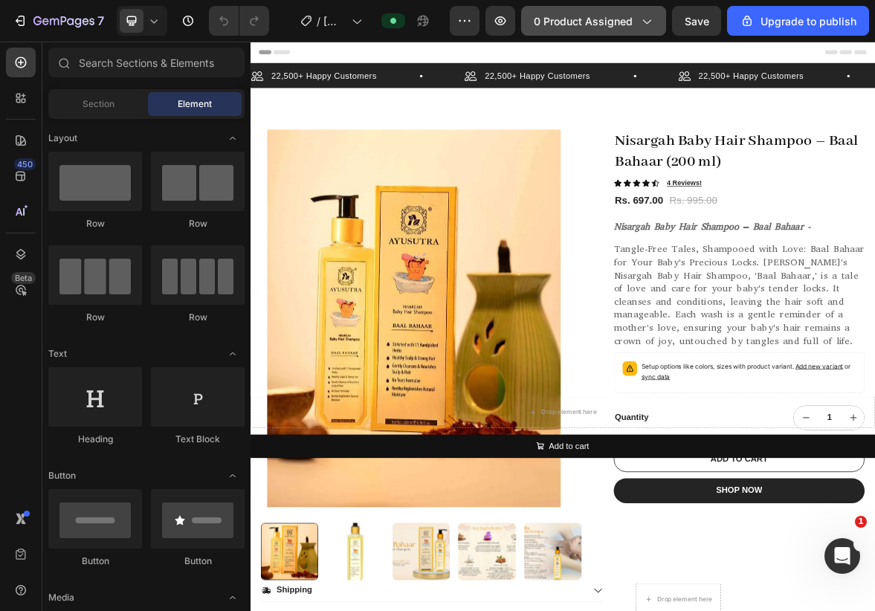
click at [632, 18] on span "0 product assigned" at bounding box center [583, 21] width 99 height 16
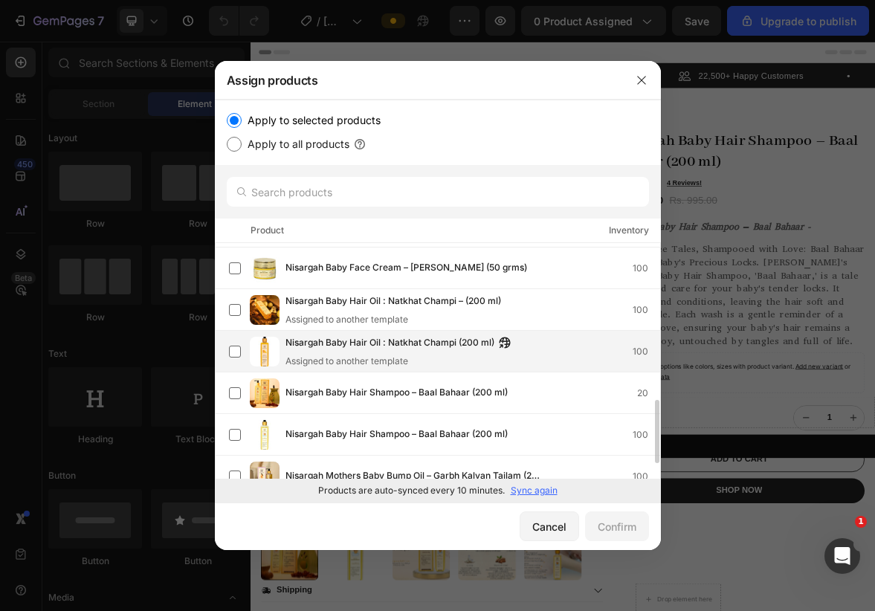
scroll to position [579, 0]
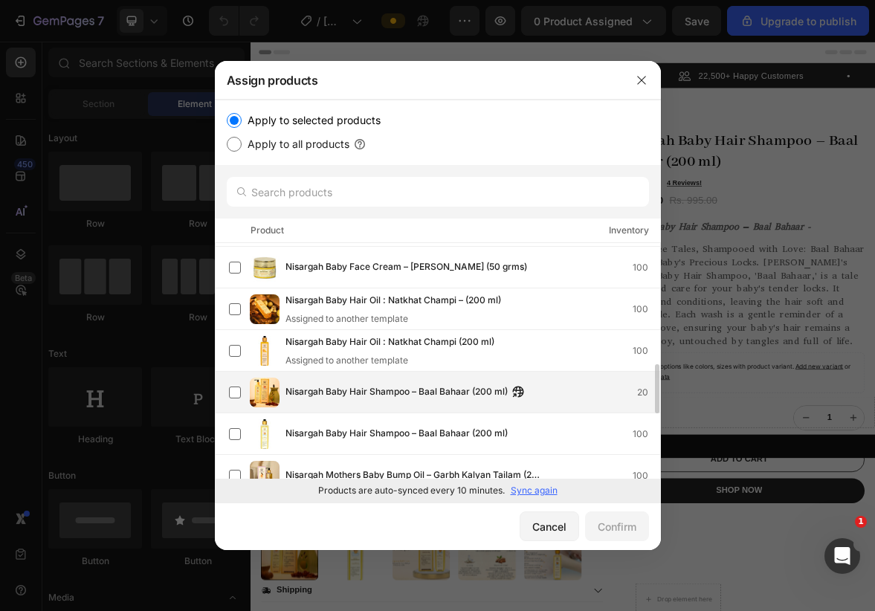
click at [437, 396] on span "Nisargah Baby Hair Shampoo – Baal Bahaar (200 ml)" at bounding box center [397, 393] width 222 height 16
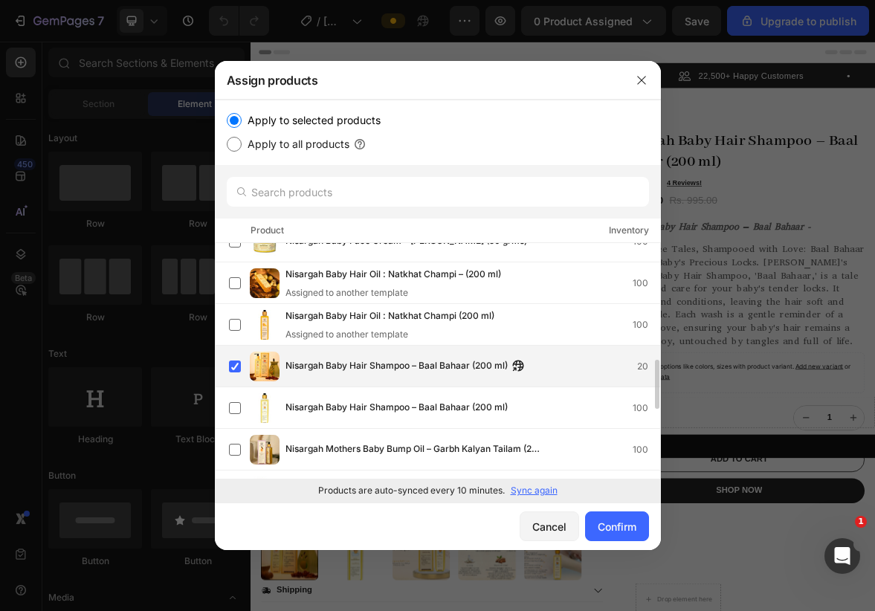
scroll to position [606, 0]
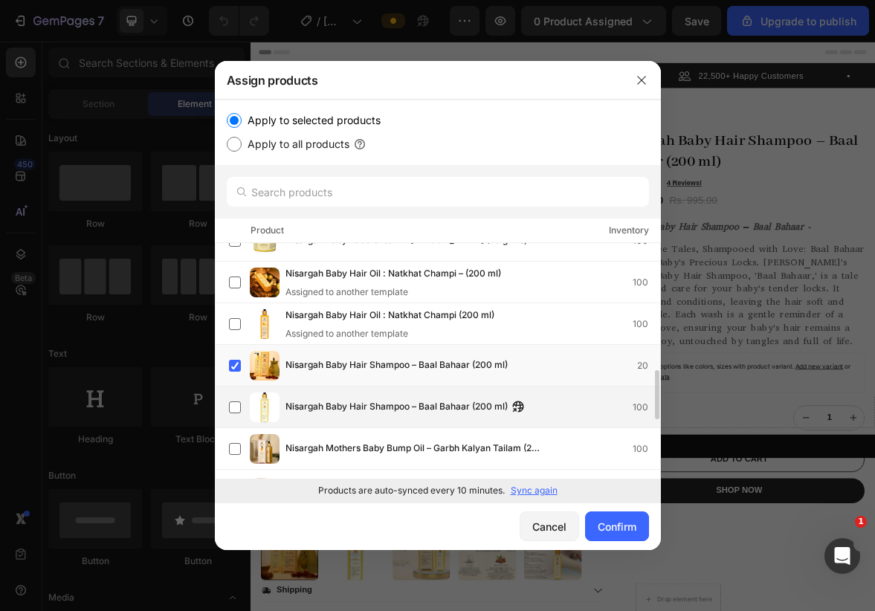
click at [416, 412] on span "Nisargah Baby Hair Shampoo – Baal Bahaar (200 ml)" at bounding box center [397, 407] width 222 height 16
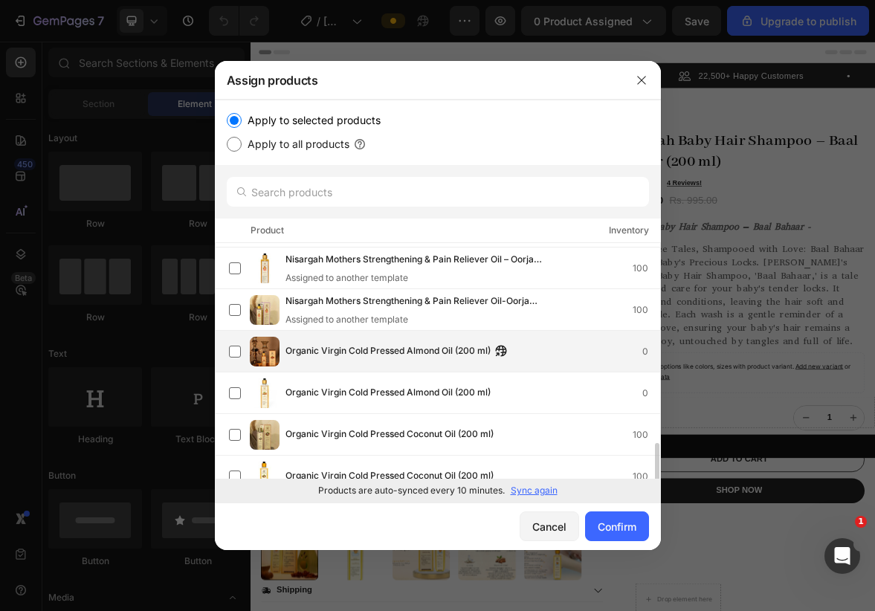
scroll to position [889, 0]
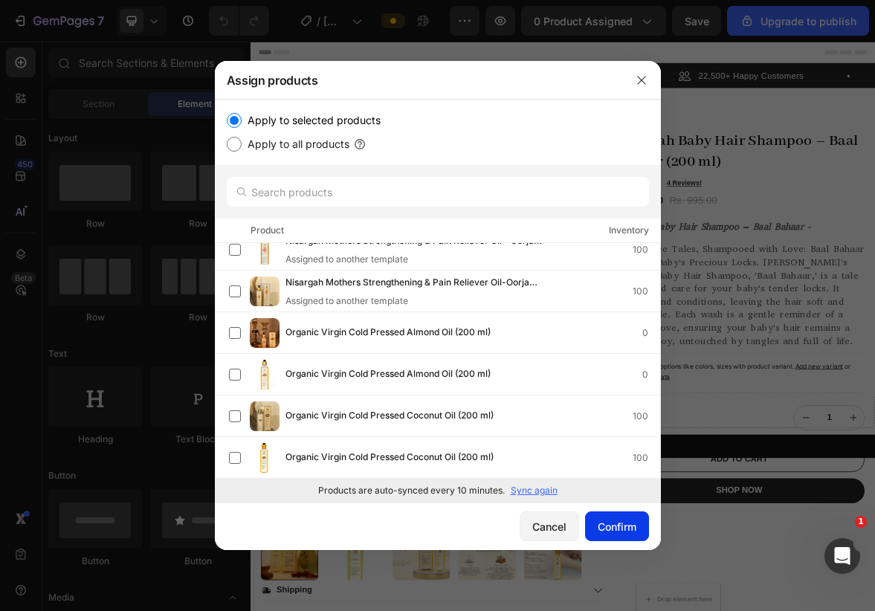
click at [605, 527] on div "Confirm" at bounding box center [617, 527] width 39 height 16
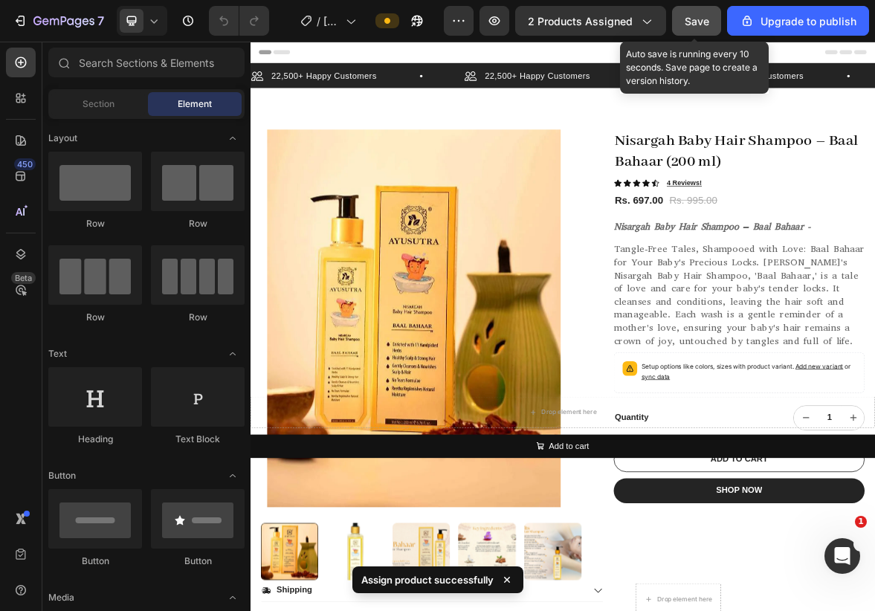
click at [698, 28] on div "Save" at bounding box center [697, 21] width 25 height 16
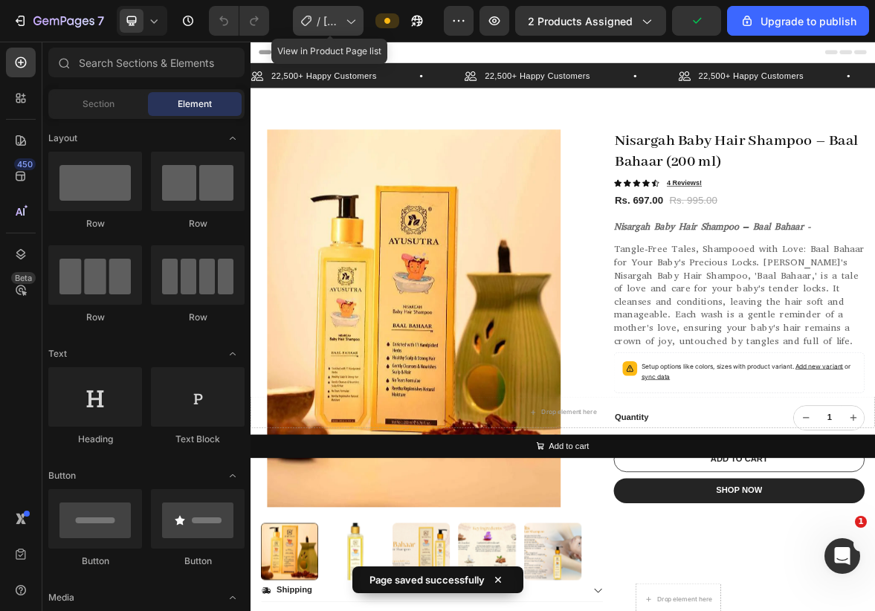
click at [353, 24] on icon at bounding box center [350, 20] width 15 height 15
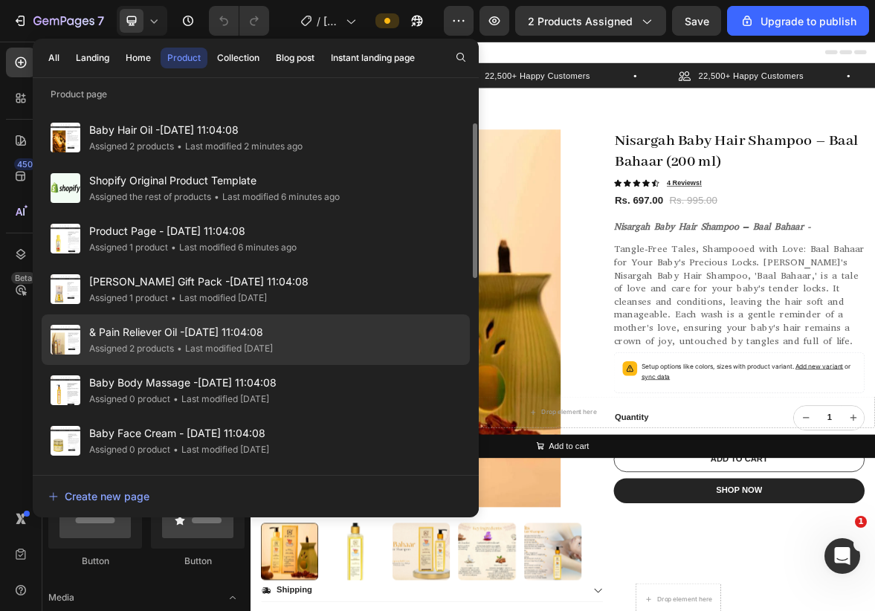
scroll to position [104, 0]
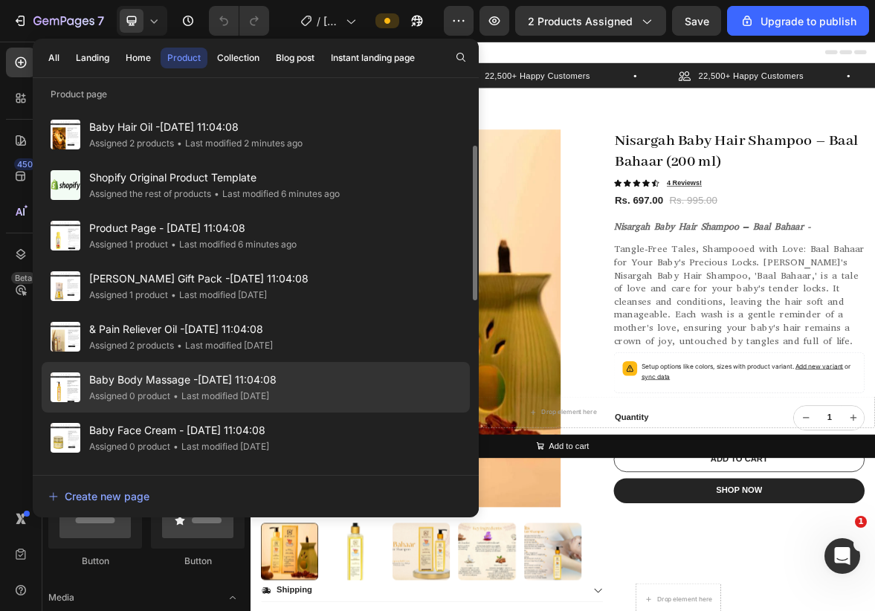
click at [182, 393] on div "• Last modified 4 months ago" at bounding box center [219, 396] width 99 height 15
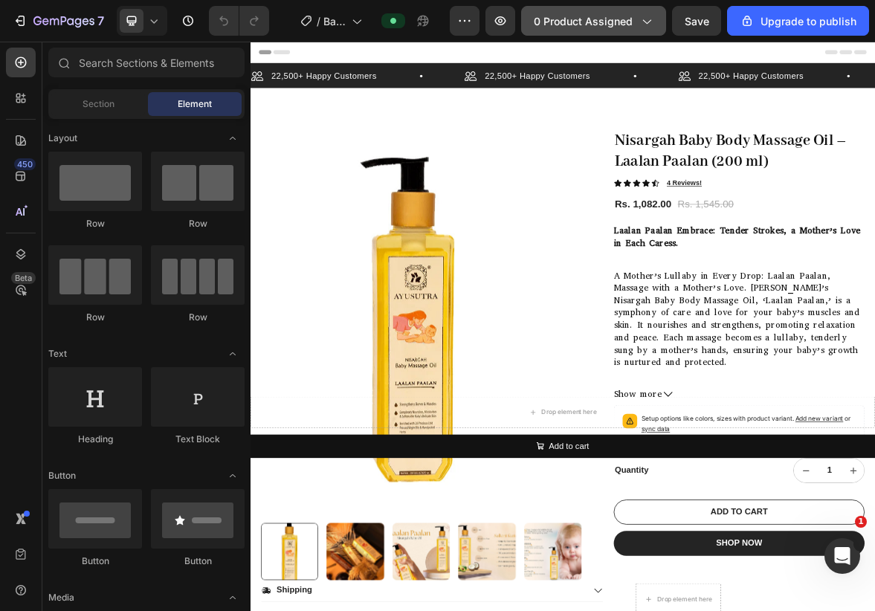
click at [620, 17] on span "0 product assigned" at bounding box center [583, 21] width 99 height 16
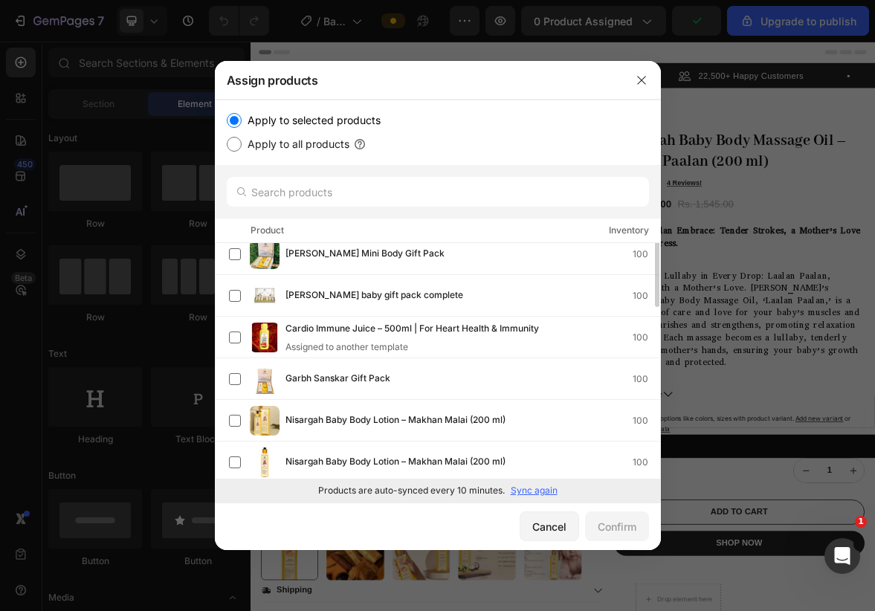
scroll to position [55, 0]
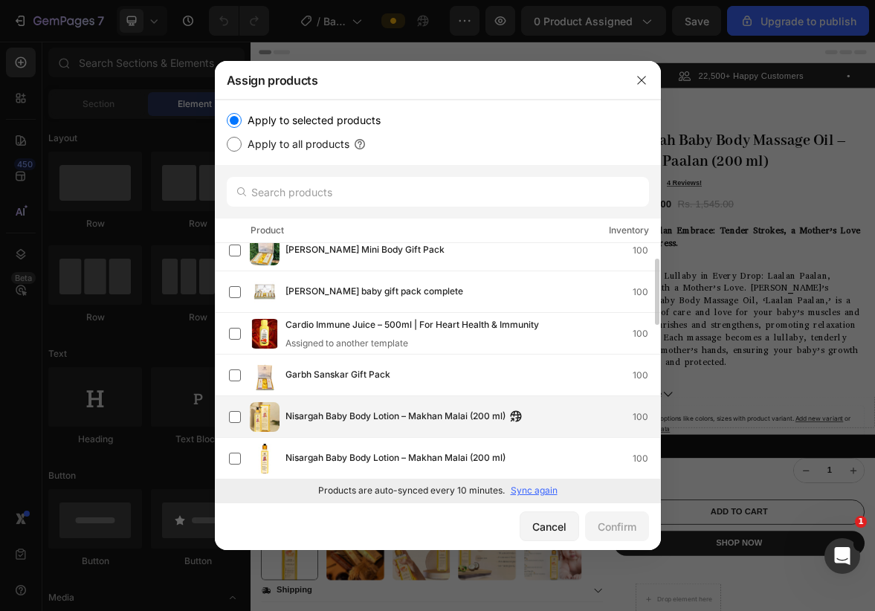
click at [469, 422] on span "Nisargah Baby Body Lotion – Makhan Malai (200 ml)" at bounding box center [396, 417] width 220 height 16
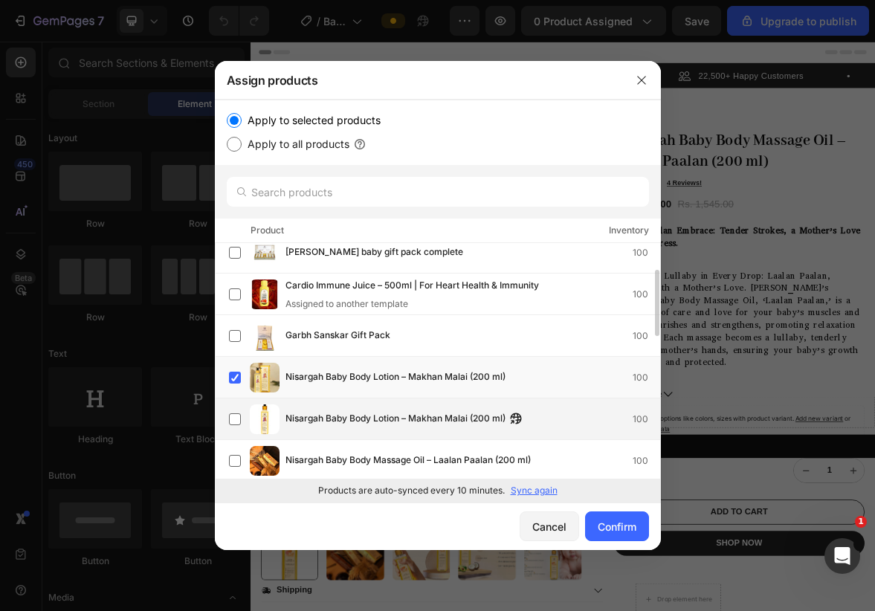
click at [435, 419] on span "Nisargah Baby Body Lotion – Makhan Malai (200 ml)" at bounding box center [396, 419] width 220 height 16
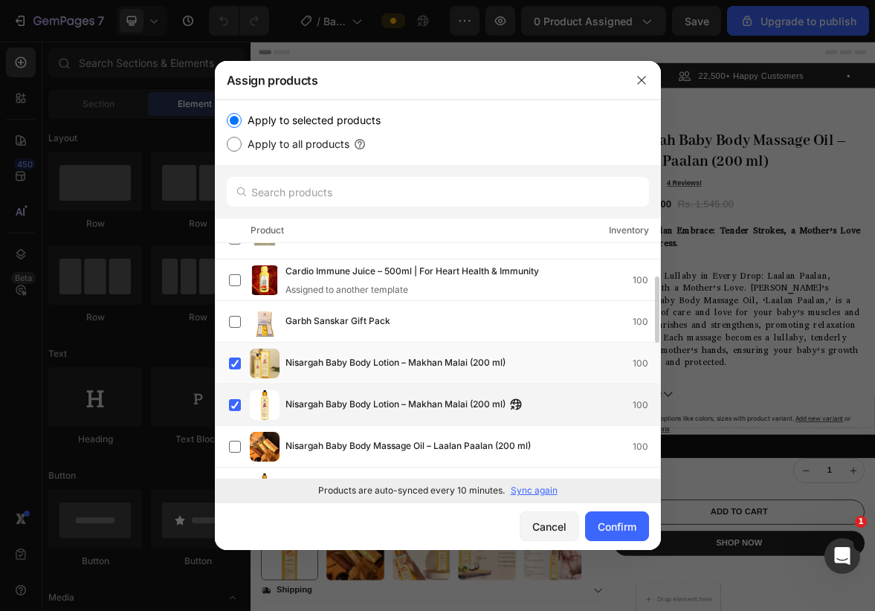
scroll to position [111, 0]
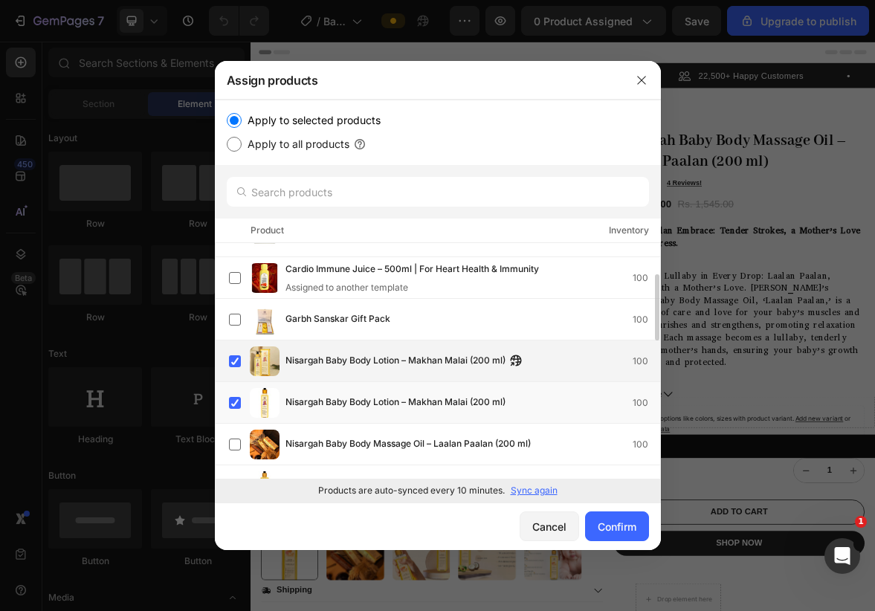
click at [376, 352] on div "Nisargah Baby Body Lotion – Makhan Malai (200 ml) 100" at bounding box center [444, 362] width 431 height 30
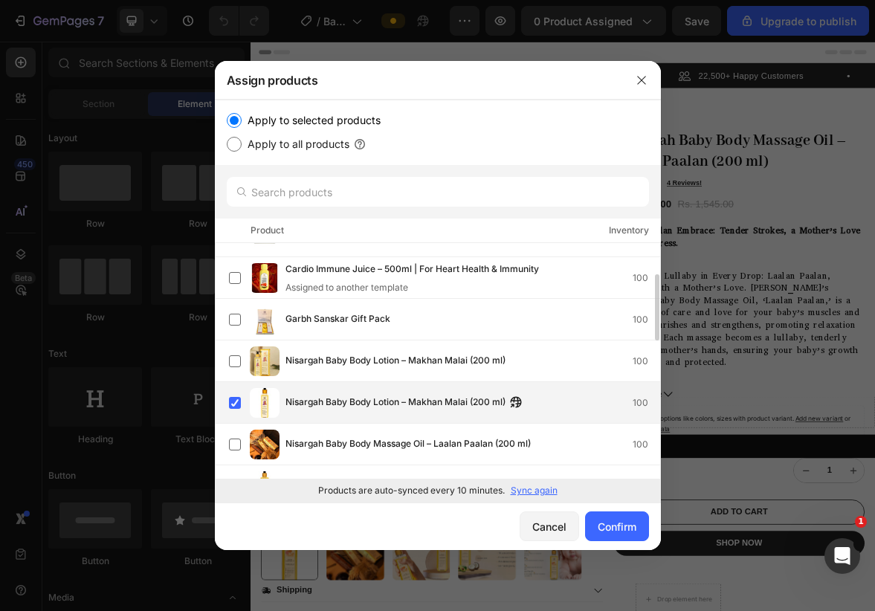
click at [371, 393] on div "Nisargah Baby Body Lotion – Makhan Malai (200 ml) 100" at bounding box center [444, 403] width 431 height 30
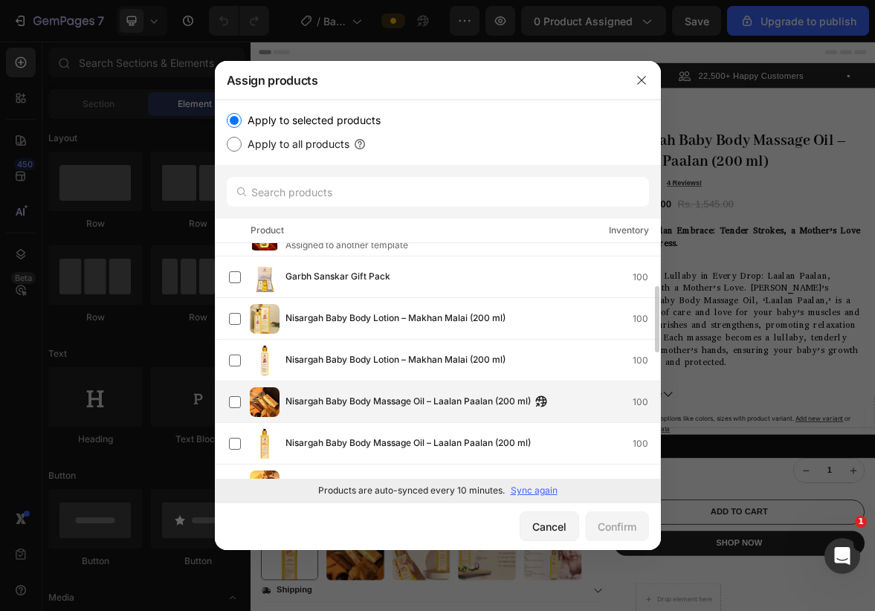
click at [345, 399] on span "Nisargah Baby Body Massage Oil – Laalan Paalan (200 ml)" at bounding box center [408, 402] width 245 height 16
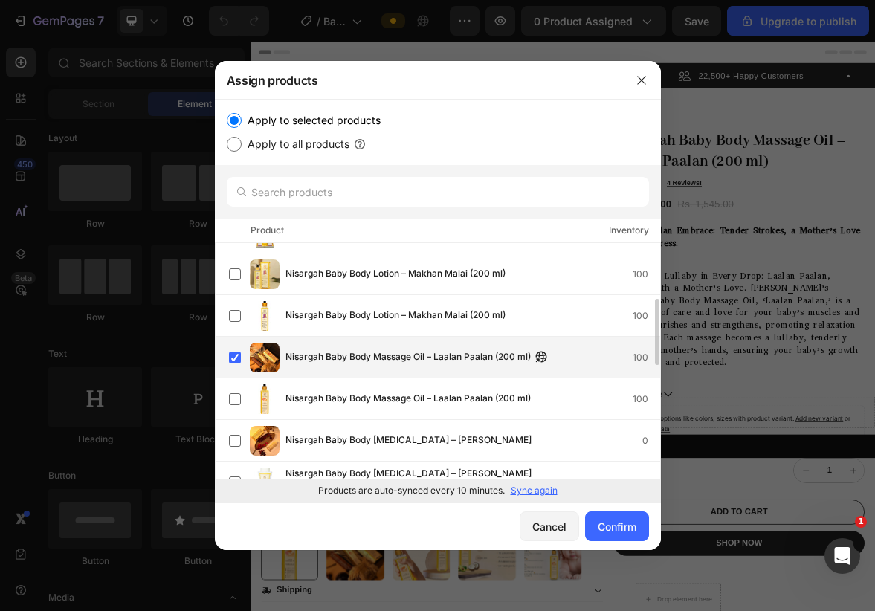
scroll to position [198, 0]
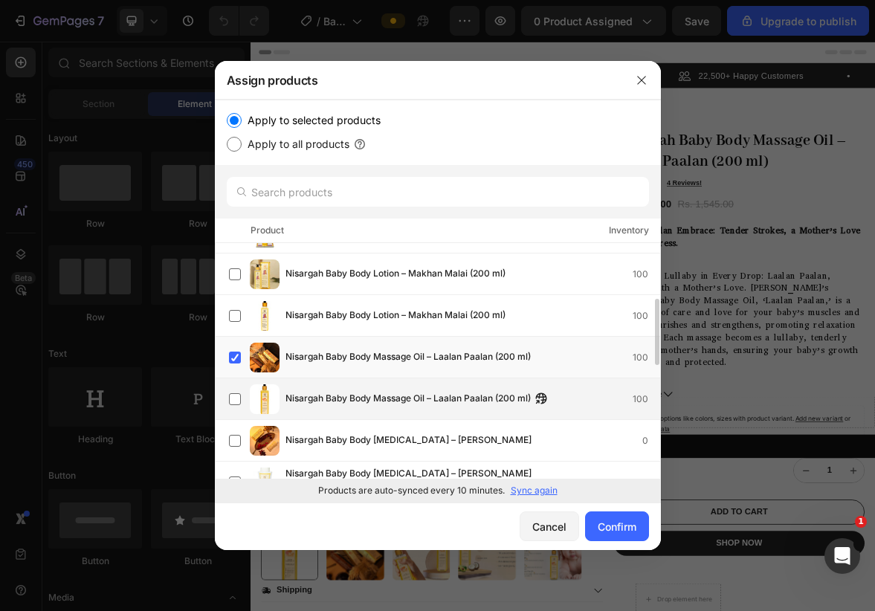
click at [355, 390] on div "Nisargah Baby Body Massage Oil – Laalan Paalan (200 ml) 100" at bounding box center [444, 400] width 431 height 30
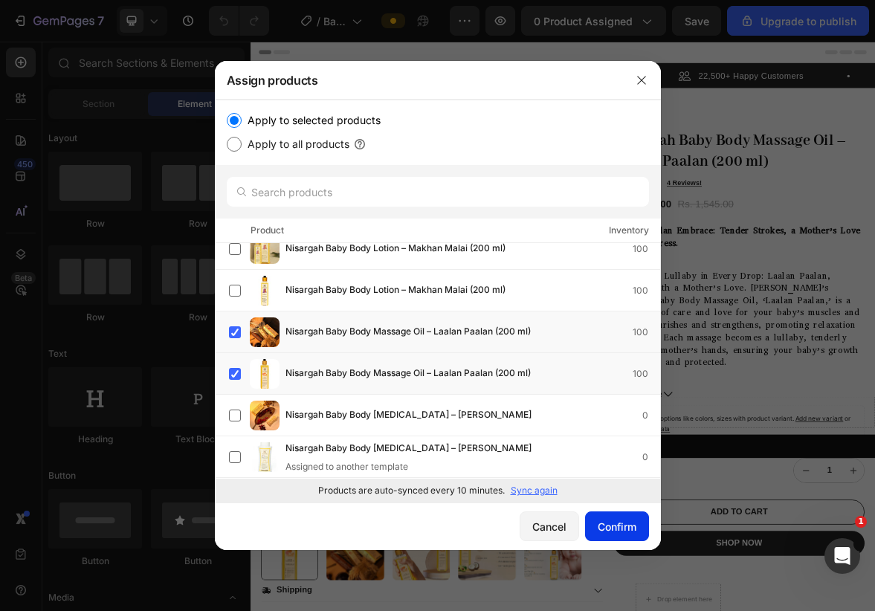
click at [619, 528] on div "Confirm" at bounding box center [617, 527] width 39 height 16
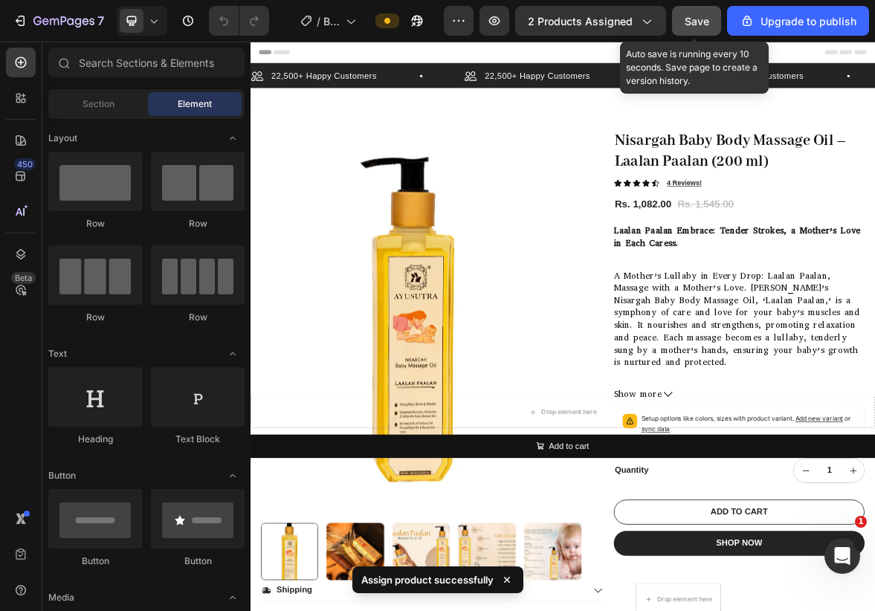
click at [701, 22] on span "Save" at bounding box center [697, 21] width 25 height 13
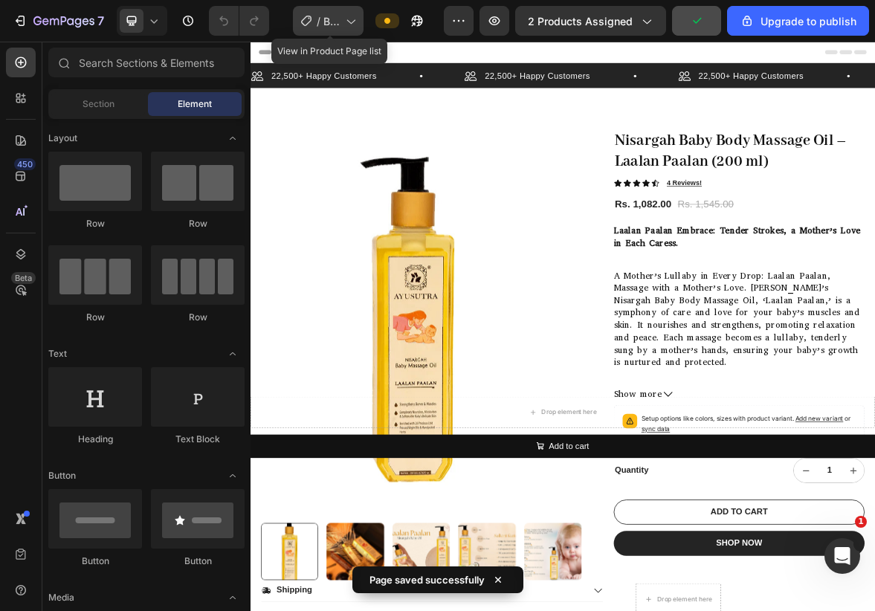
click at [354, 27] on icon at bounding box center [350, 20] width 15 height 15
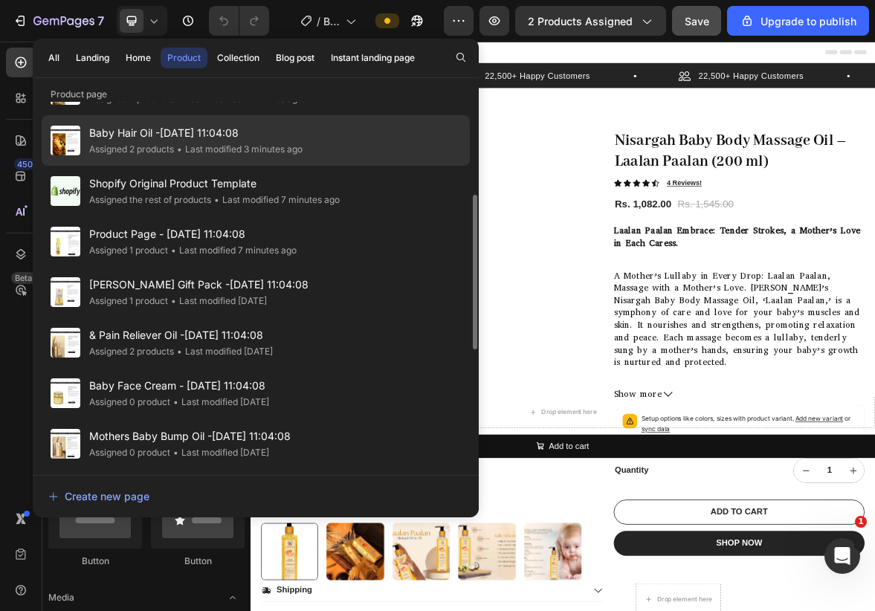
scroll to position [198, 0]
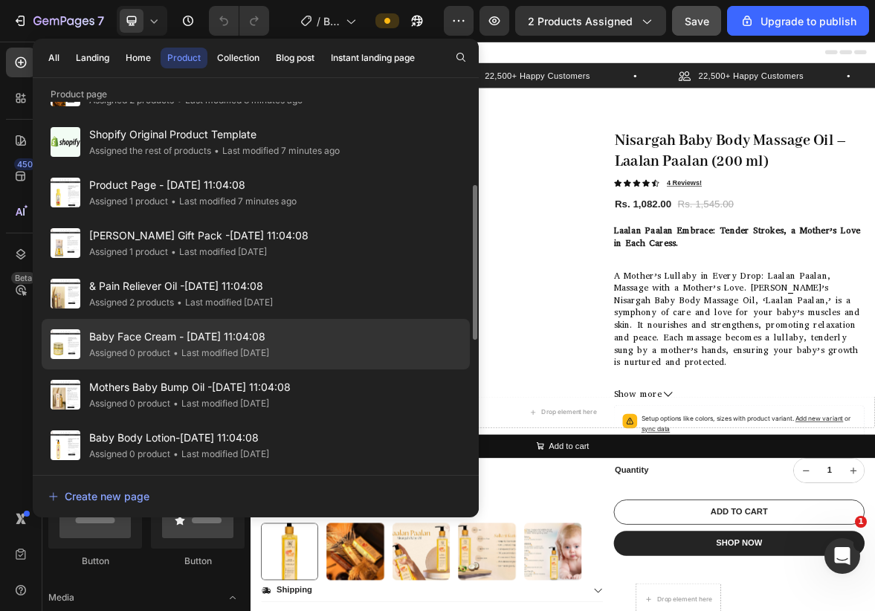
click at [205, 353] on div "• Last modified 4 months ago" at bounding box center [219, 353] width 99 height 15
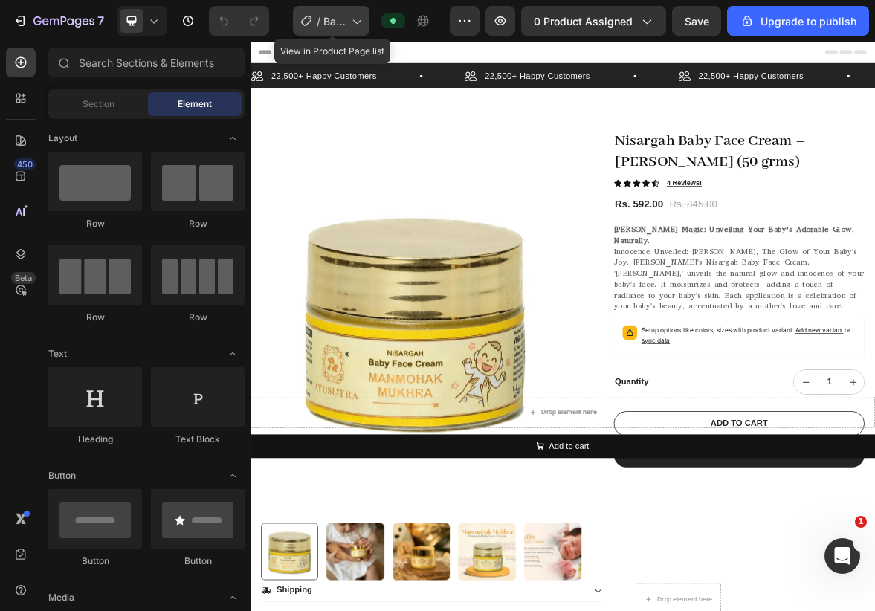
click at [357, 10] on div "/ Baby Face Cream - [DATE] 11:04:08" at bounding box center [331, 21] width 77 height 30
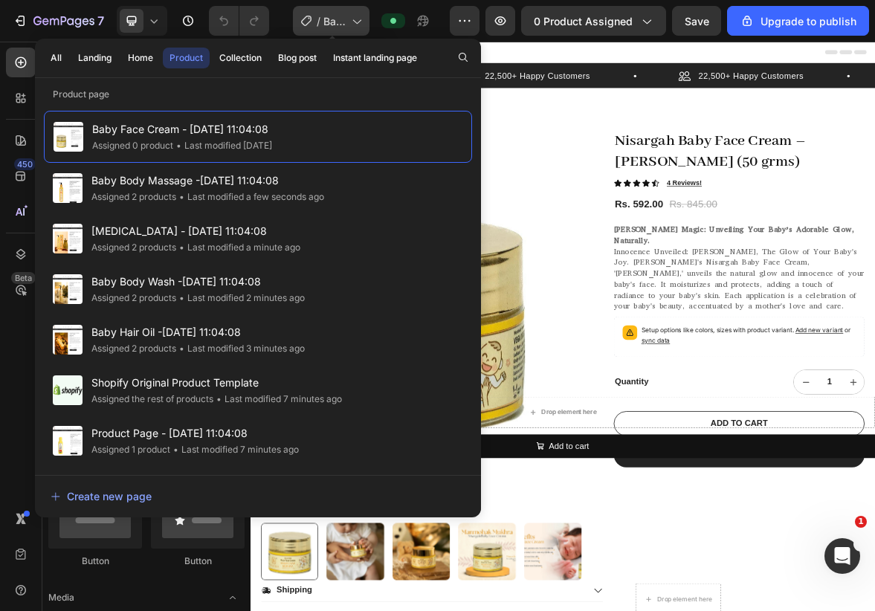
click at [357, 10] on div "/ Baby Face Cream - [DATE] 11:04:08" at bounding box center [331, 21] width 77 height 30
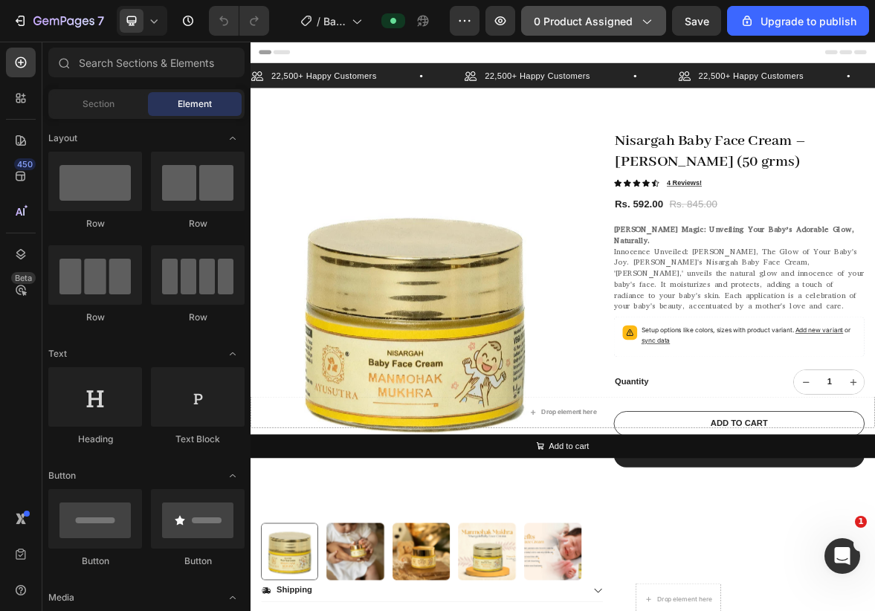
click at [614, 27] on span "0 product assigned" at bounding box center [583, 21] width 99 height 16
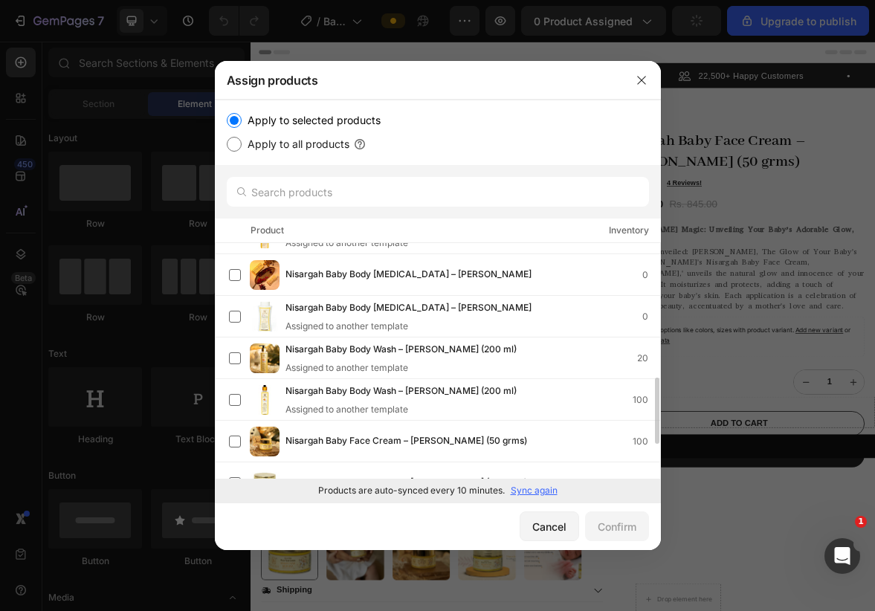
scroll to position [405, 0]
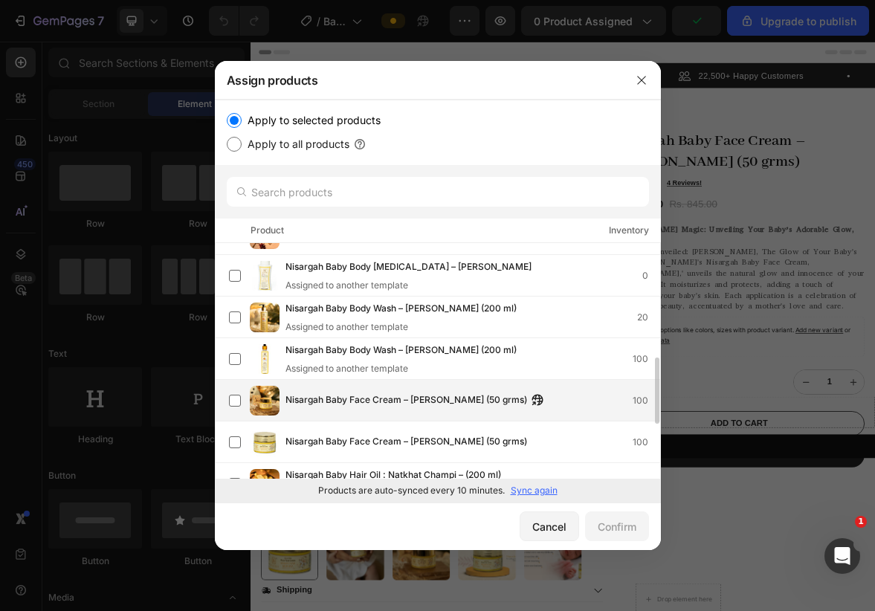
click at [428, 413] on div "Nisargah Baby Face Cream – Manmohak Mukhra (50 grms) 100" at bounding box center [444, 401] width 431 height 30
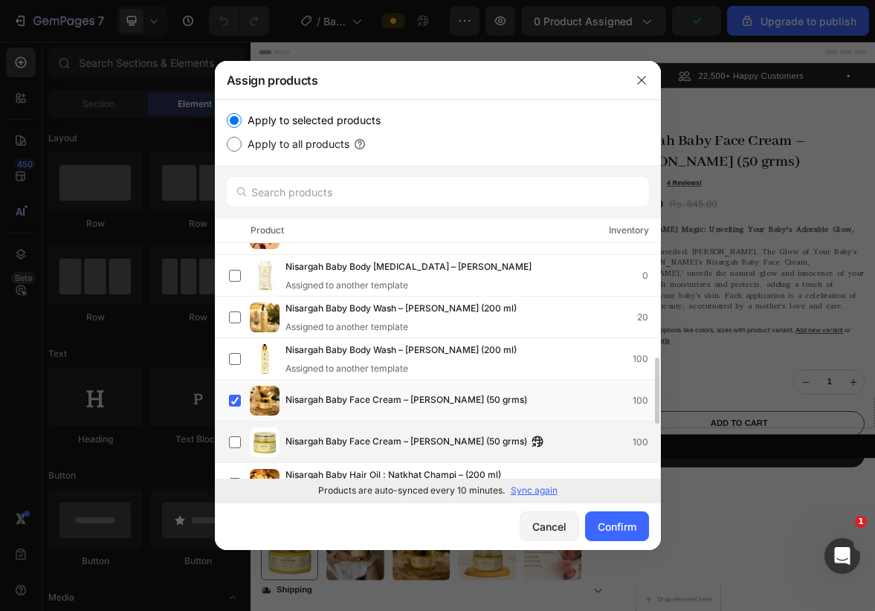
click at [428, 440] on span "Nisargah Baby Face Cream – [PERSON_NAME] (50 grms)" at bounding box center [407, 442] width 242 height 16
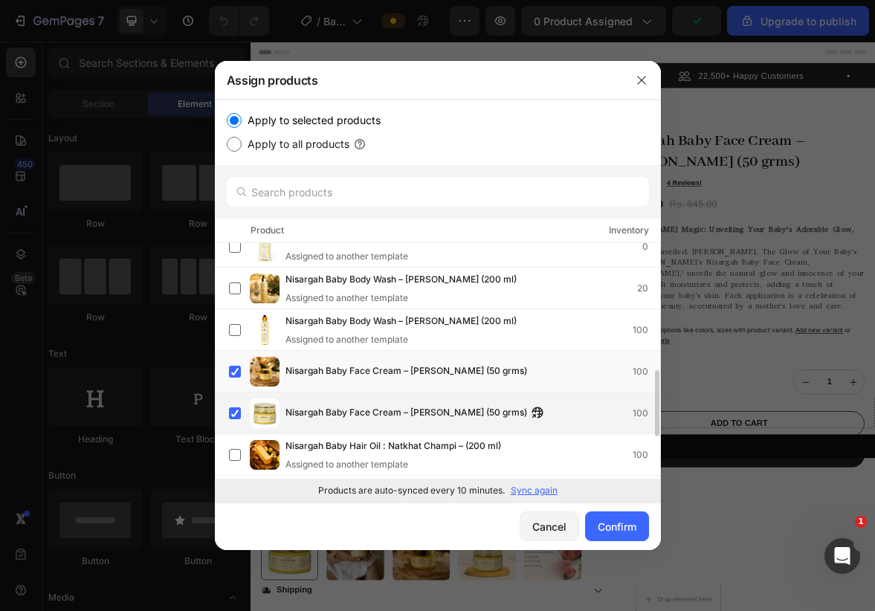
scroll to position [447, 0]
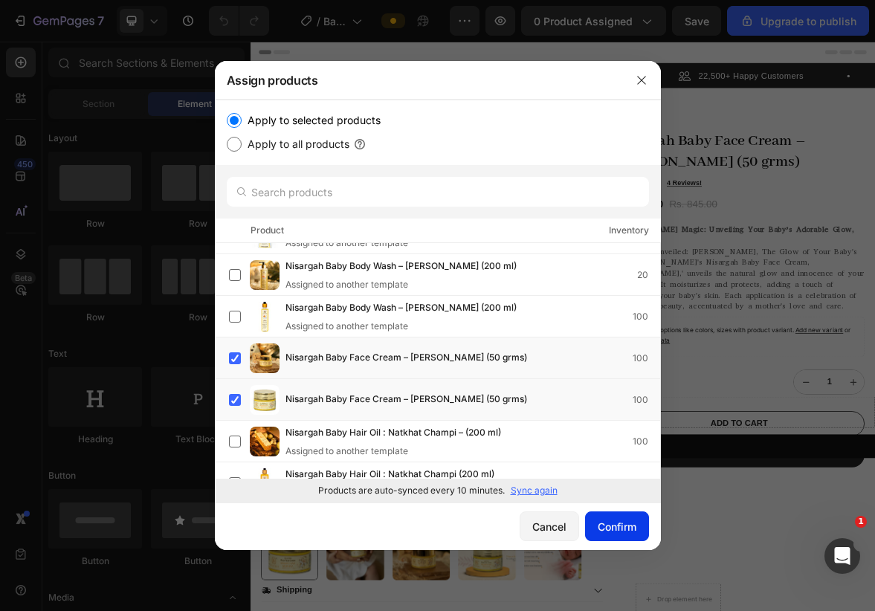
click at [606, 521] on div "Confirm" at bounding box center [617, 527] width 39 height 16
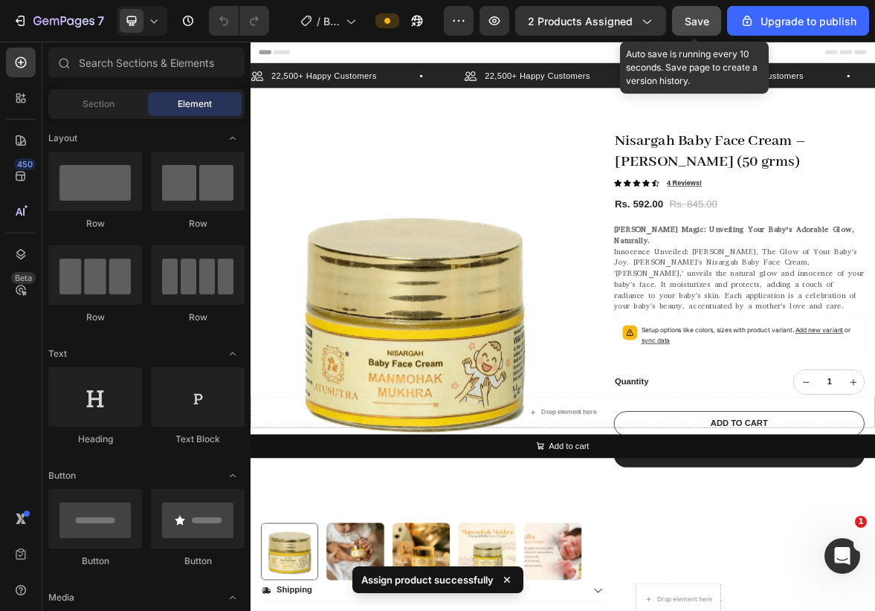
click at [706, 7] on button "Save" at bounding box center [696, 21] width 49 height 30
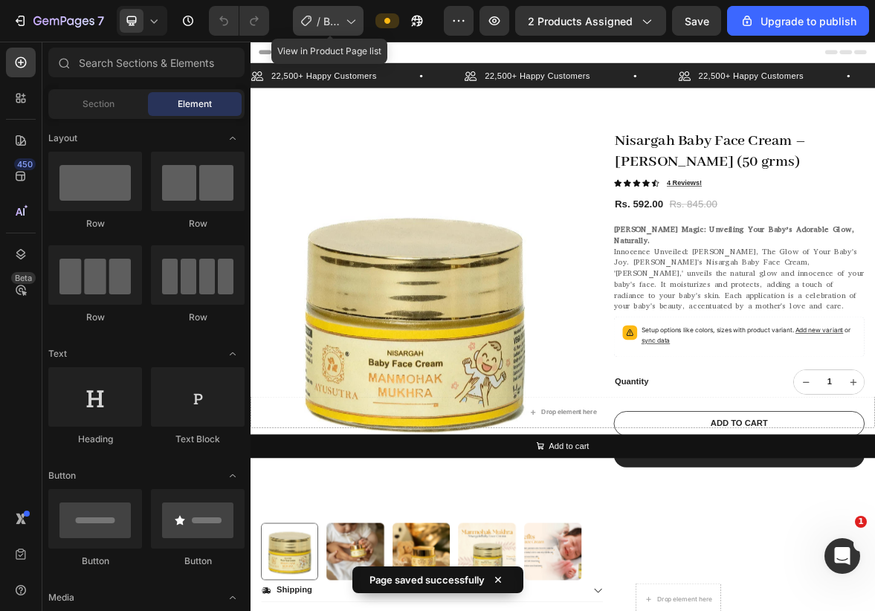
click at [331, 19] on span "Baby Face Cream - [DATE] 11:04:08" at bounding box center [332, 21] width 16 height 16
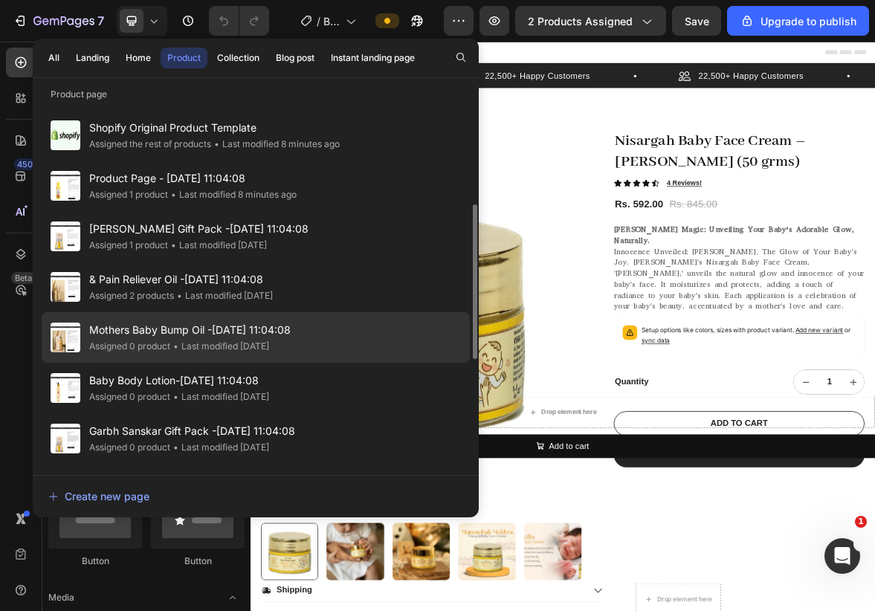
scroll to position [274, 0]
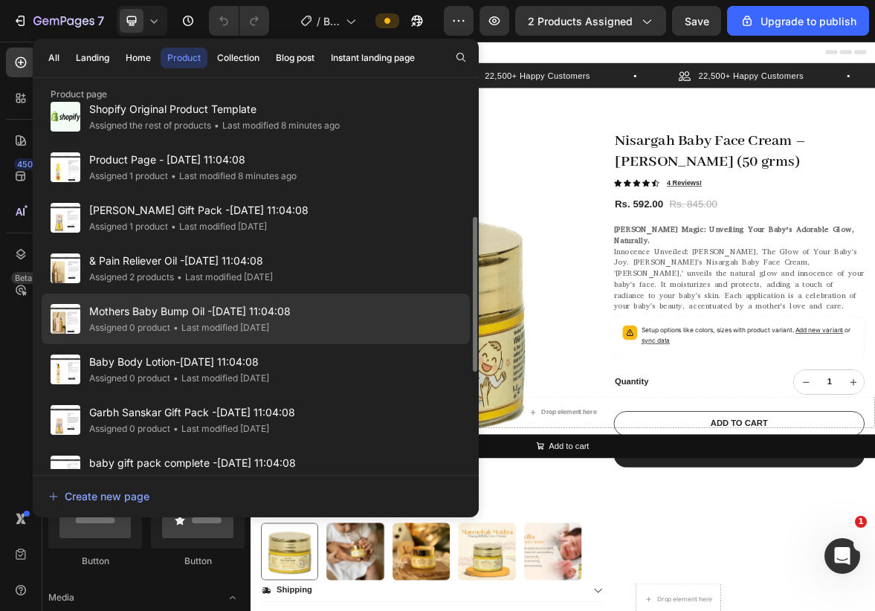
click at [249, 303] on span "Mothers Baby Bump Oil -[DATE] 11:04:08" at bounding box center [190, 312] width 202 height 18
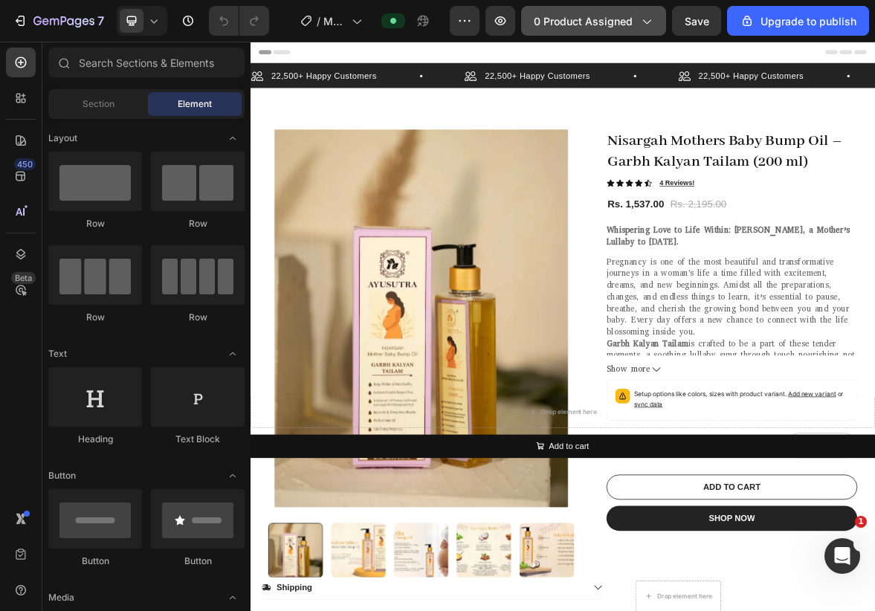
click at [616, 25] on span "0 product assigned" at bounding box center [583, 21] width 99 height 16
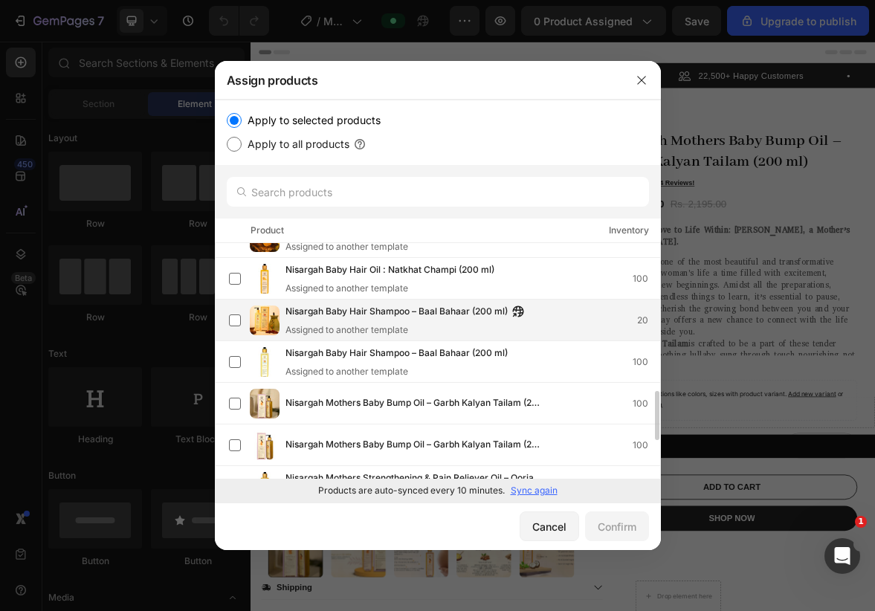
scroll to position [680, 0]
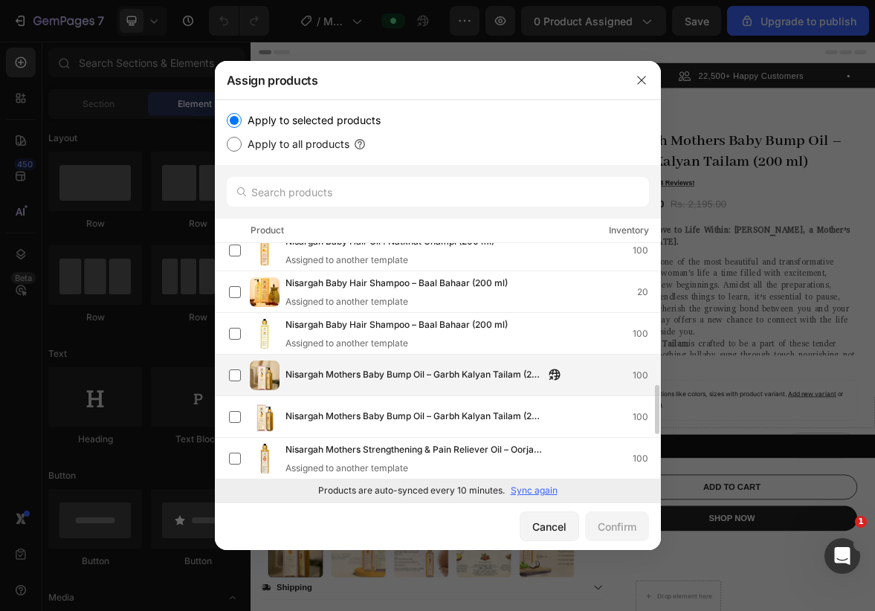
click at [463, 372] on span "Nisargah Mothers Baby Bump Oil – Garbh Kalyan Tailam (200 ml)" at bounding box center [415, 375] width 259 height 16
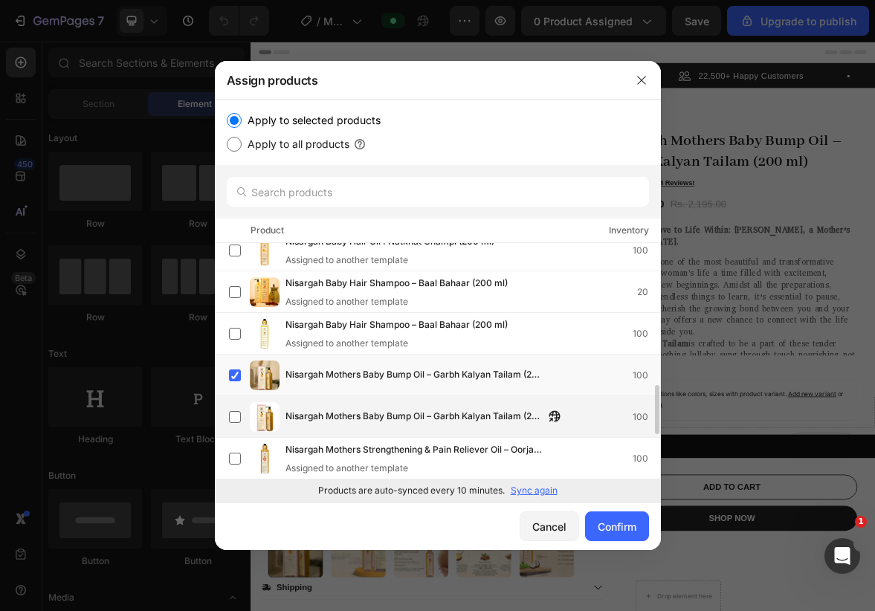
click at [449, 403] on div "Nisargah Mothers Baby Bump Oil – Garbh Kalyan Tailam (200 ml) 100" at bounding box center [444, 417] width 431 height 30
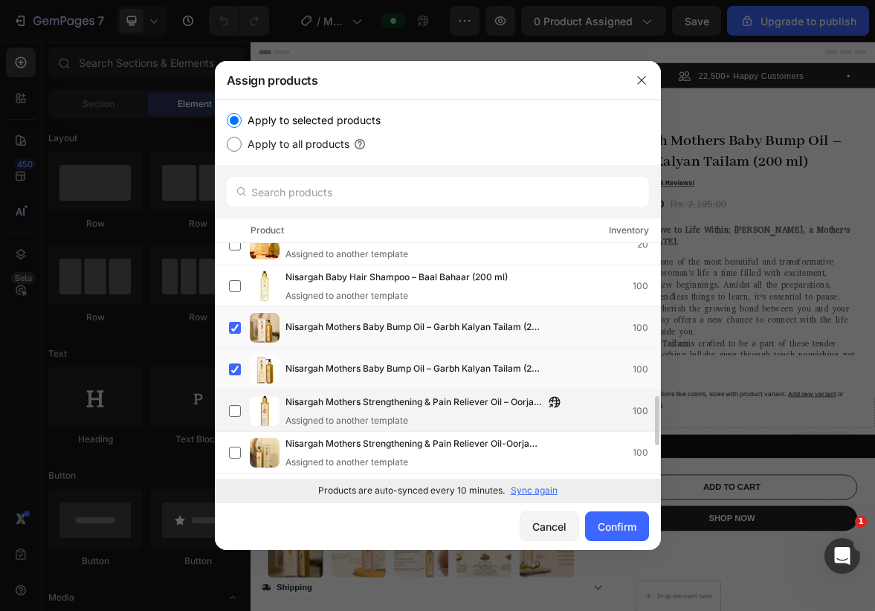
scroll to position [728, 0]
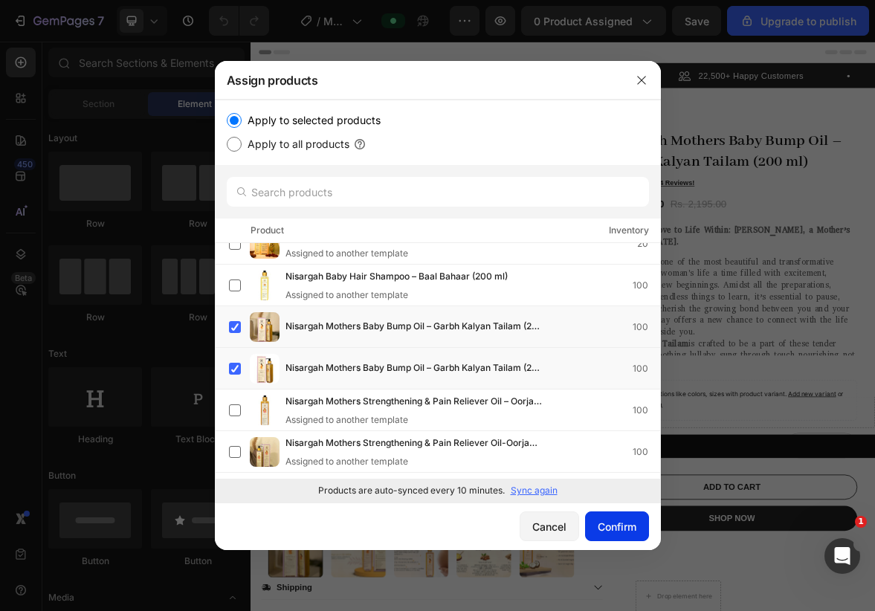
click at [605, 531] on div "Confirm" at bounding box center [617, 527] width 39 height 16
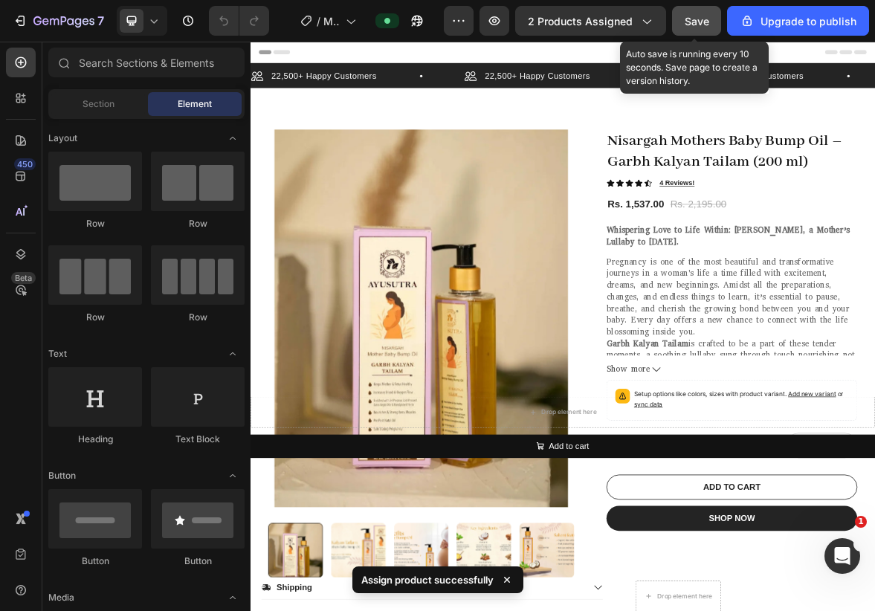
click at [700, 15] on span "Save" at bounding box center [697, 21] width 25 height 13
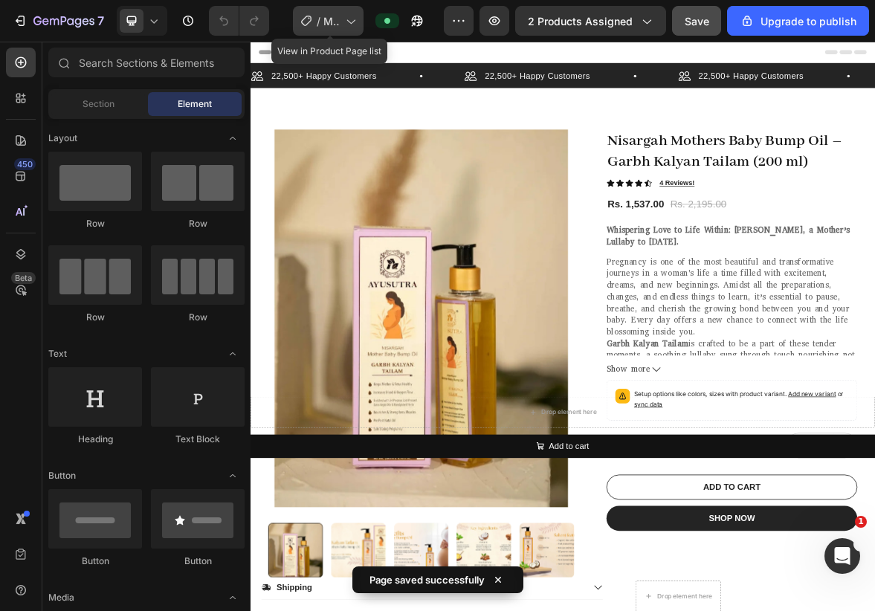
click at [347, 26] on icon at bounding box center [350, 20] width 15 height 15
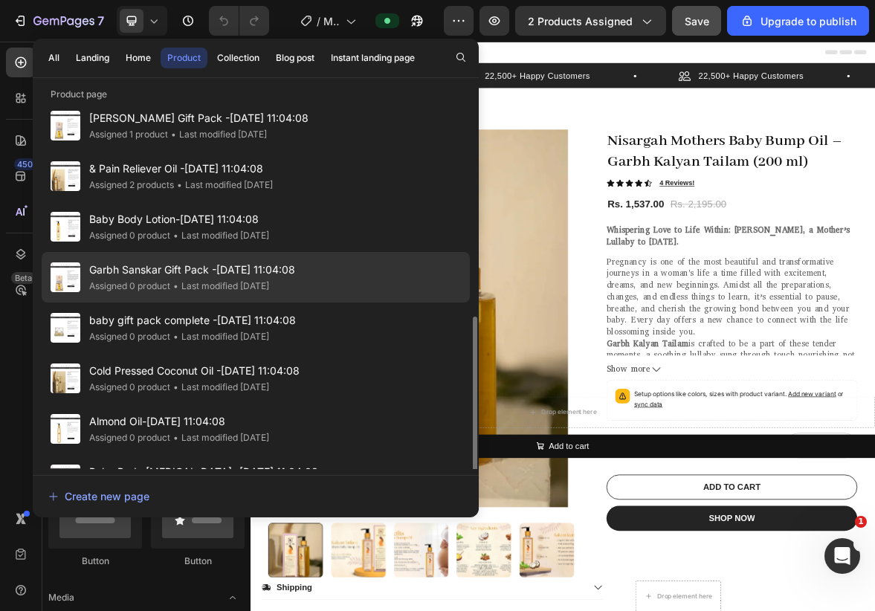
scroll to position [406, 0]
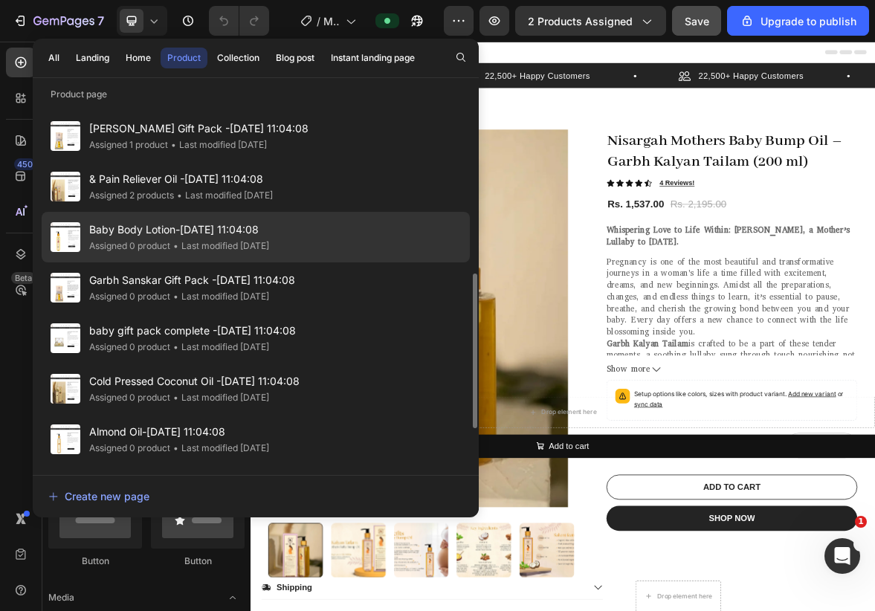
click at [269, 226] on span "Baby Body Lotion-[DATE] 11:04:08" at bounding box center [179, 230] width 180 height 18
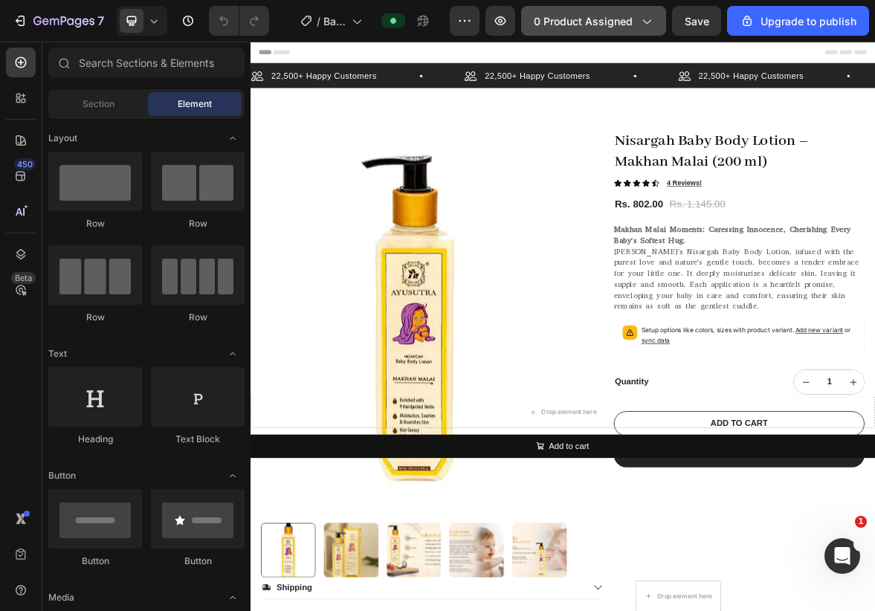
click at [620, 19] on span "0 product assigned" at bounding box center [583, 21] width 99 height 16
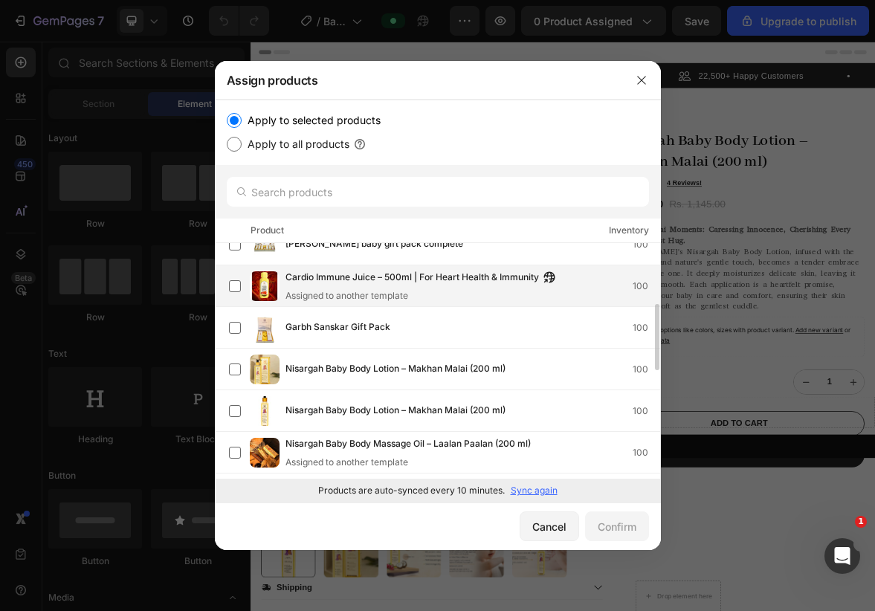
scroll to position [135, 0]
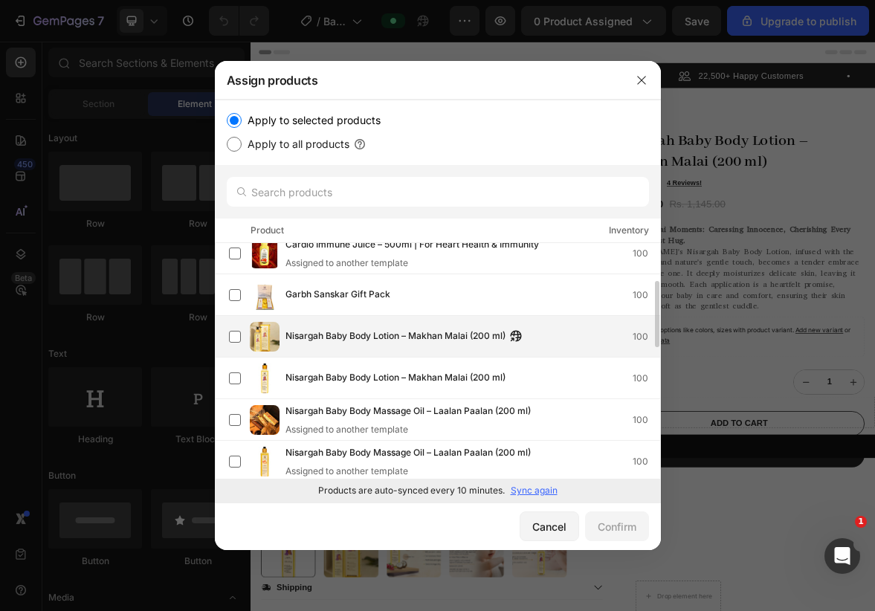
click at [497, 330] on span "Nisargah Baby Body Lotion – Makhan Malai (200 ml)" at bounding box center [396, 337] width 220 height 16
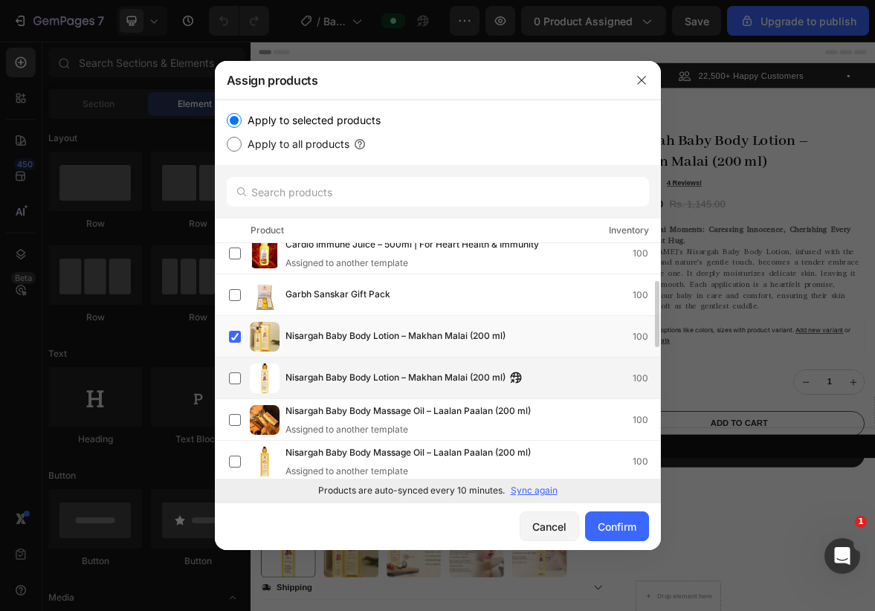
click at [479, 372] on span "Nisargah Baby Body Lotion – Makhan Malai (200 ml)" at bounding box center [396, 378] width 220 height 16
click at [620, 521] on div "Confirm" at bounding box center [617, 527] width 39 height 16
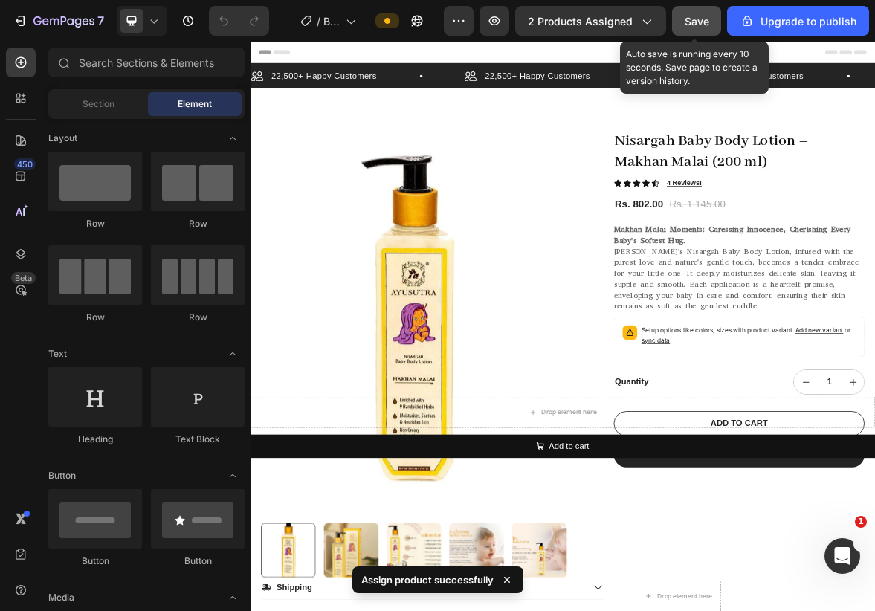
click at [705, 25] on span "Save" at bounding box center [697, 21] width 25 height 13
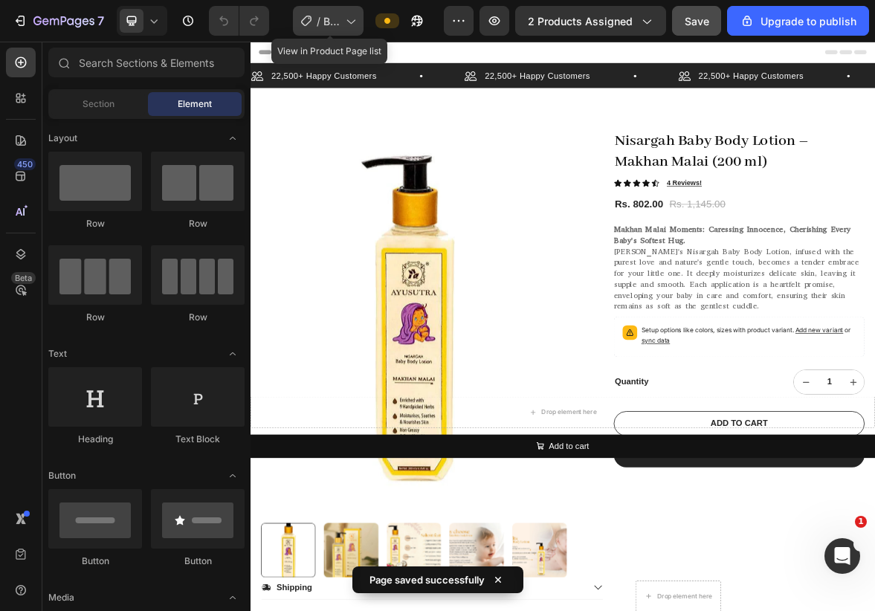
click at [336, 19] on span "Baby Body Lotion-[DATE] 11:04:08" at bounding box center [332, 21] width 16 height 16
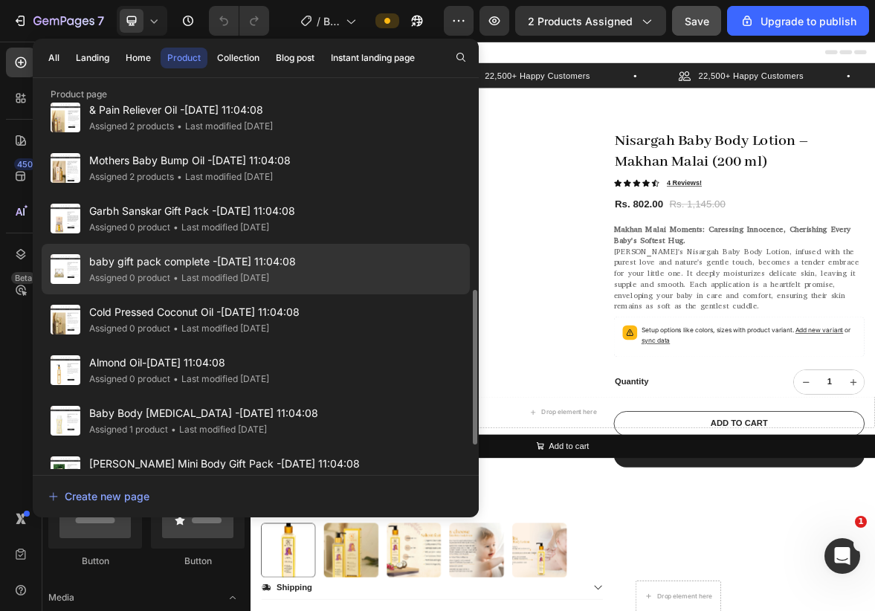
scroll to position [465, 0]
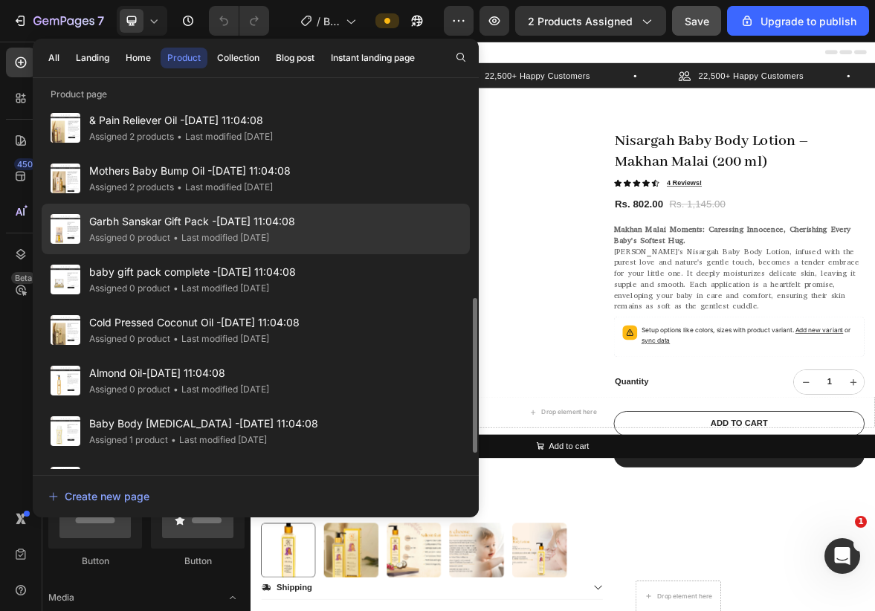
click at [264, 219] on span "Garbh Sanskar Gift Pack -[DATE] 11:04:08" at bounding box center [192, 222] width 206 height 18
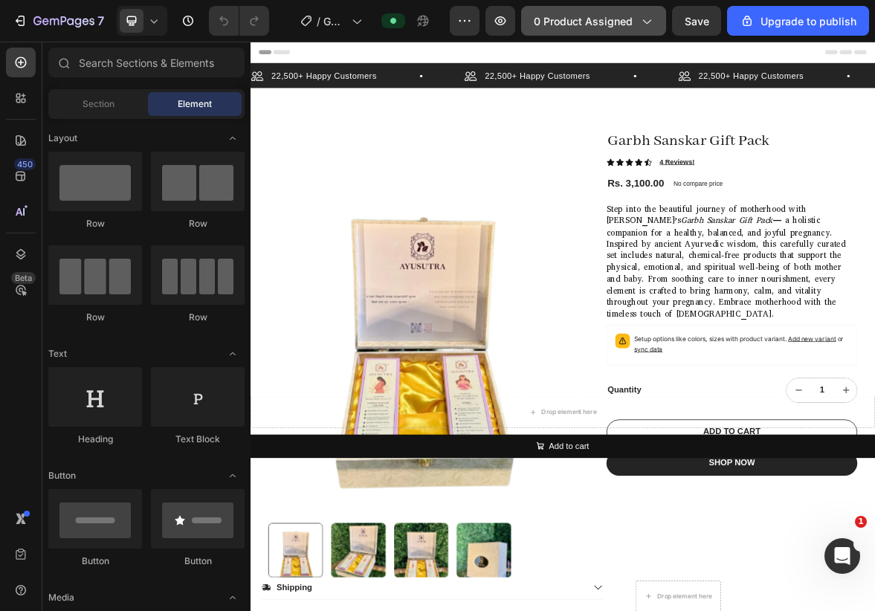
click at [591, 15] on span "0 product assigned" at bounding box center [583, 21] width 99 height 16
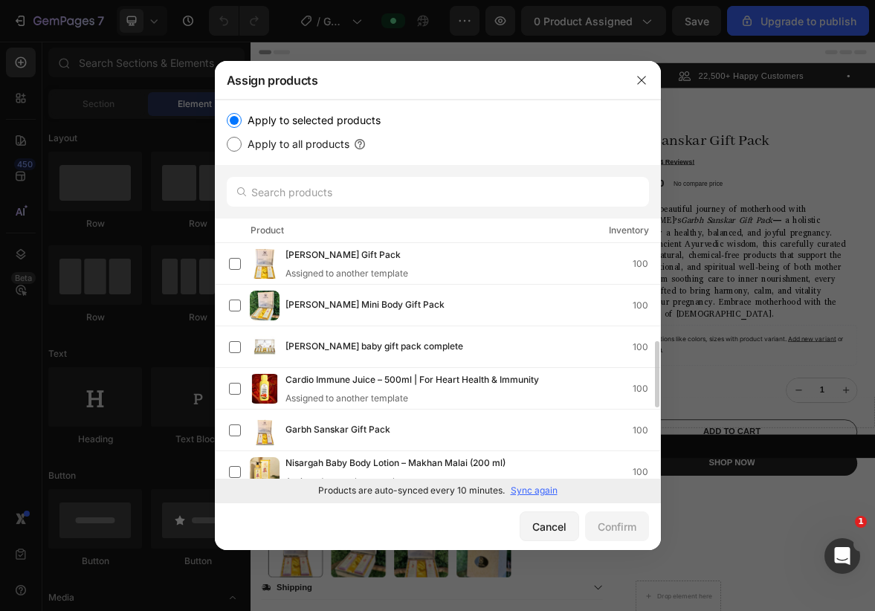
scroll to position [121, 0]
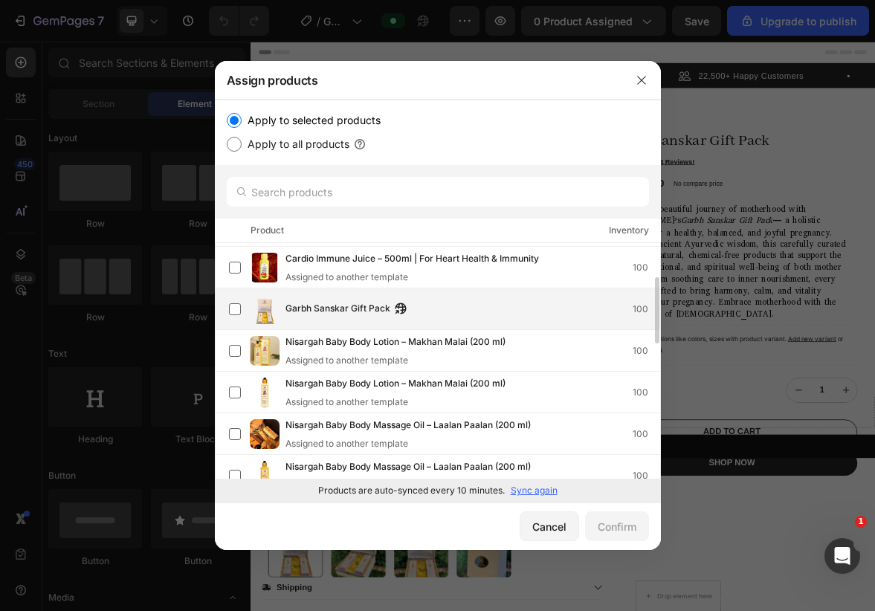
click at [452, 299] on div "Garbh Sanskar Gift Pack 100" at bounding box center [444, 310] width 431 height 30
click at [627, 530] on div "Confirm" at bounding box center [617, 527] width 39 height 16
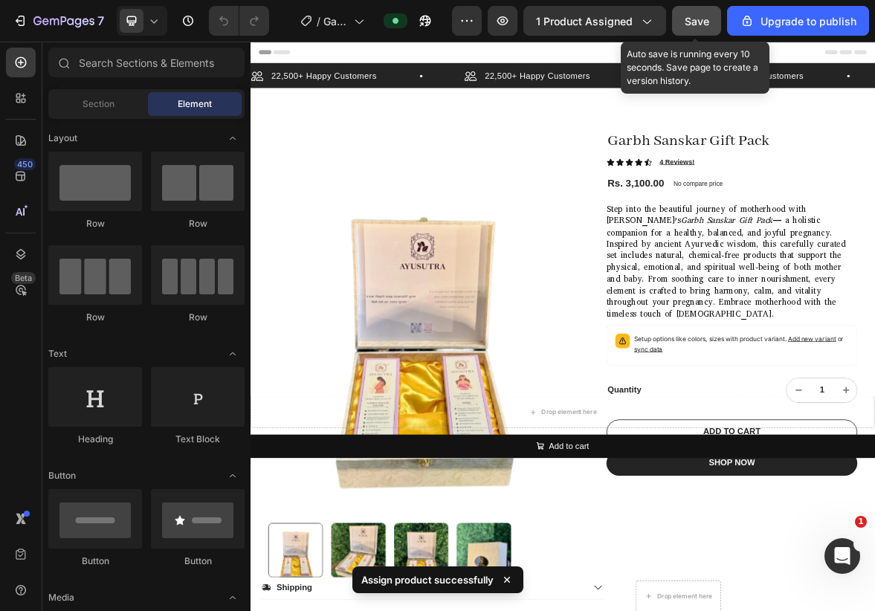
click at [715, 11] on button "Save" at bounding box center [696, 21] width 49 height 30
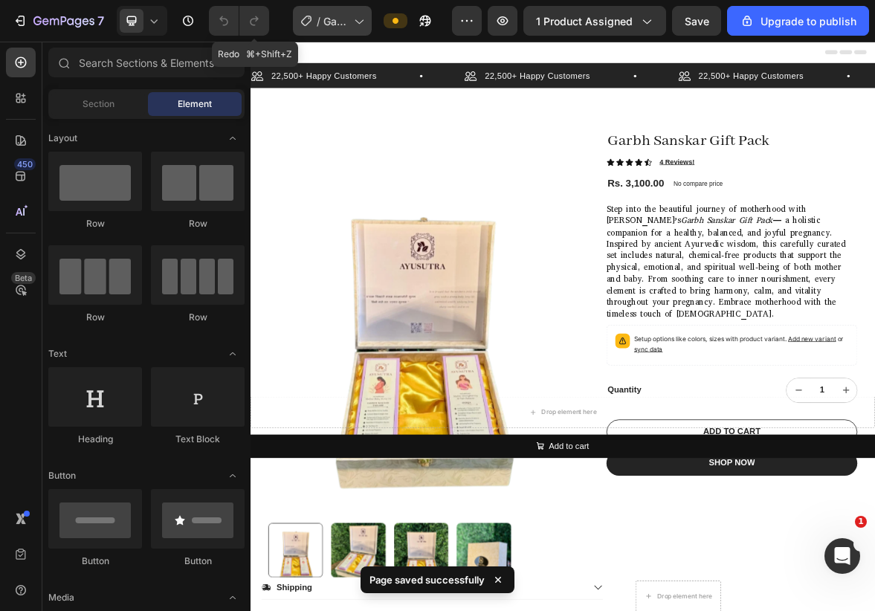
click at [337, 16] on span "Garbh Sanskar Gift Pack -[DATE] 11:04:08" at bounding box center [336, 21] width 25 height 16
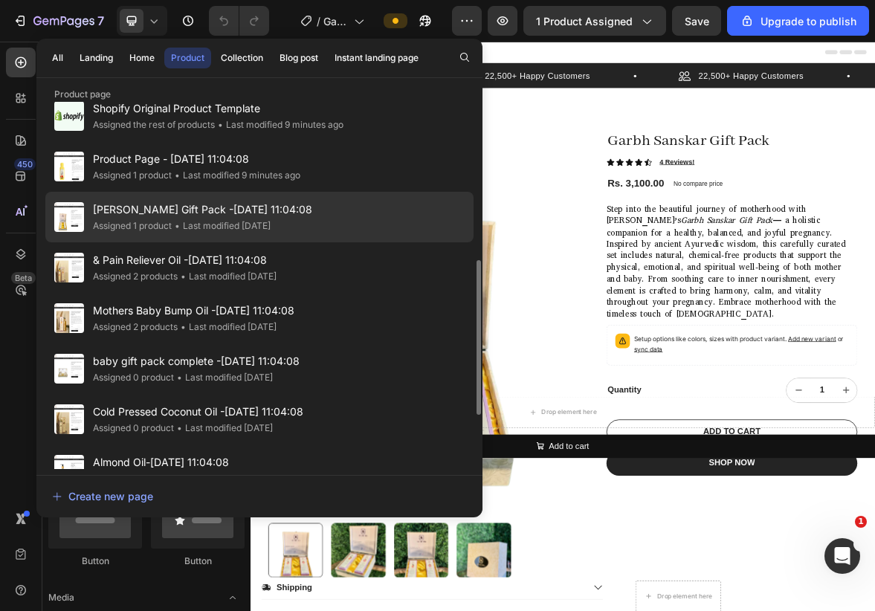
scroll to position [417, 0]
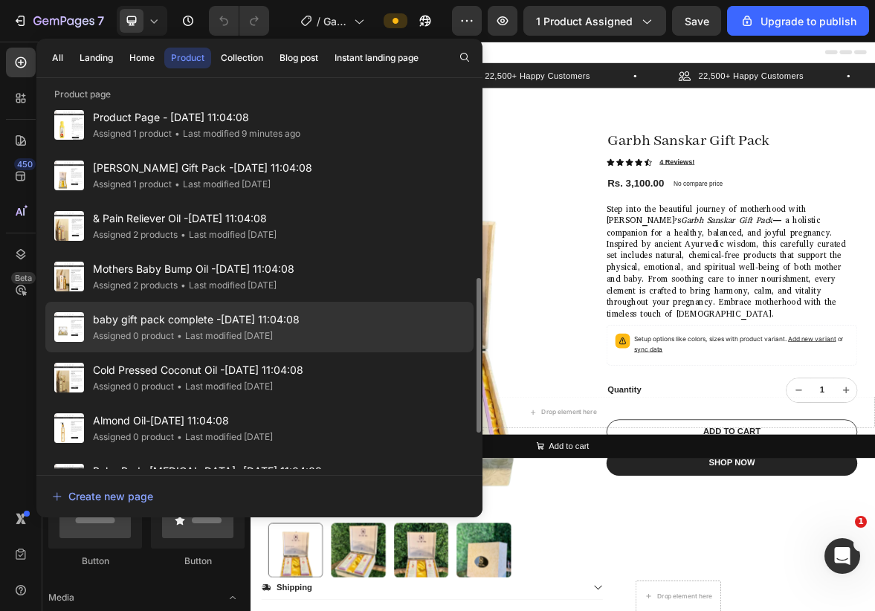
click at [208, 324] on span "baby gift pack complete -[DATE] 11:04:08" at bounding box center [196, 320] width 207 height 18
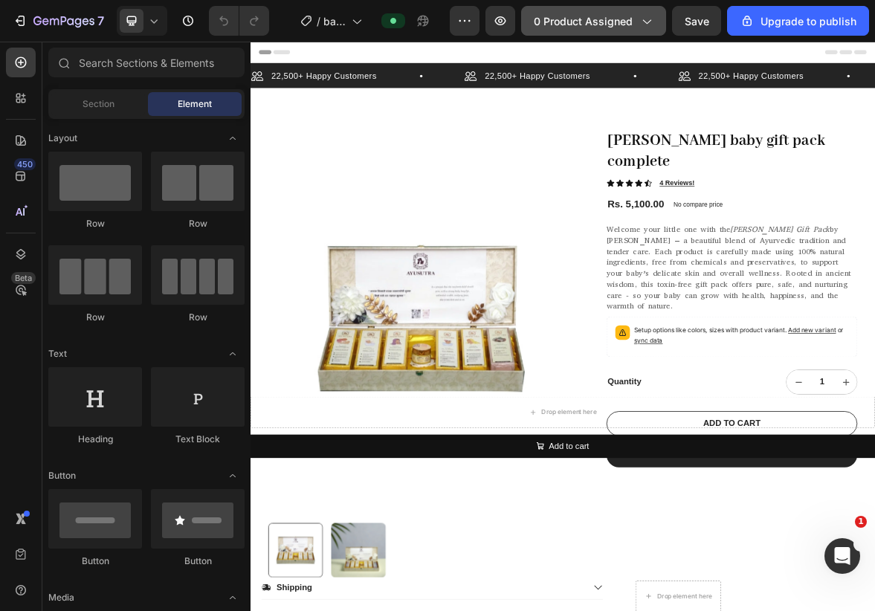
click at [586, 25] on span "0 product assigned" at bounding box center [583, 21] width 99 height 16
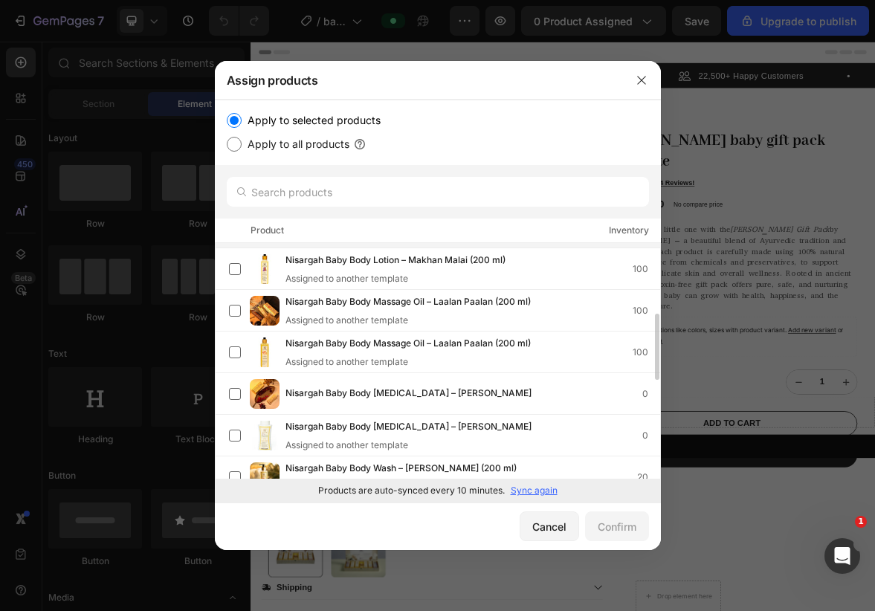
scroll to position [245, 0]
click at [642, 86] on icon "button" at bounding box center [642, 80] width 12 height 12
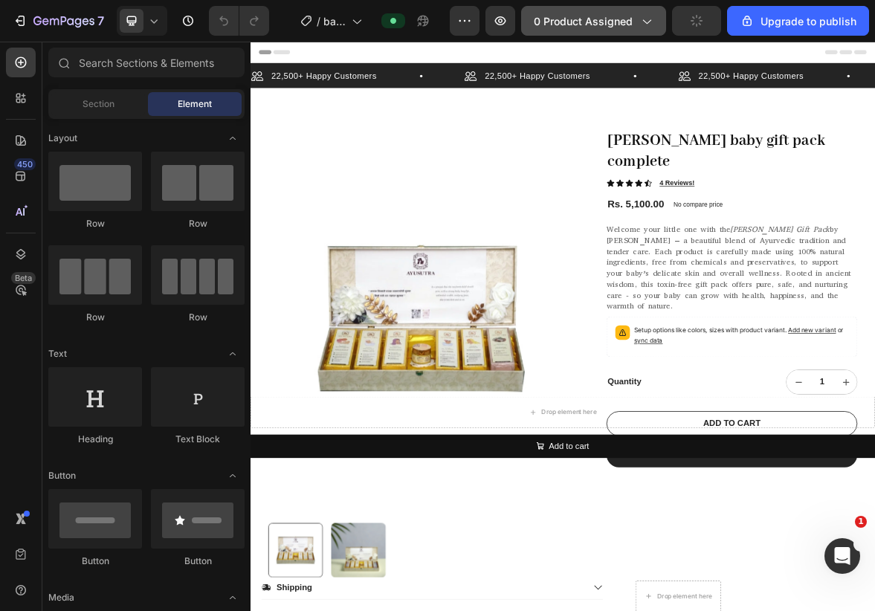
click at [622, 27] on span "0 product assigned" at bounding box center [583, 21] width 99 height 16
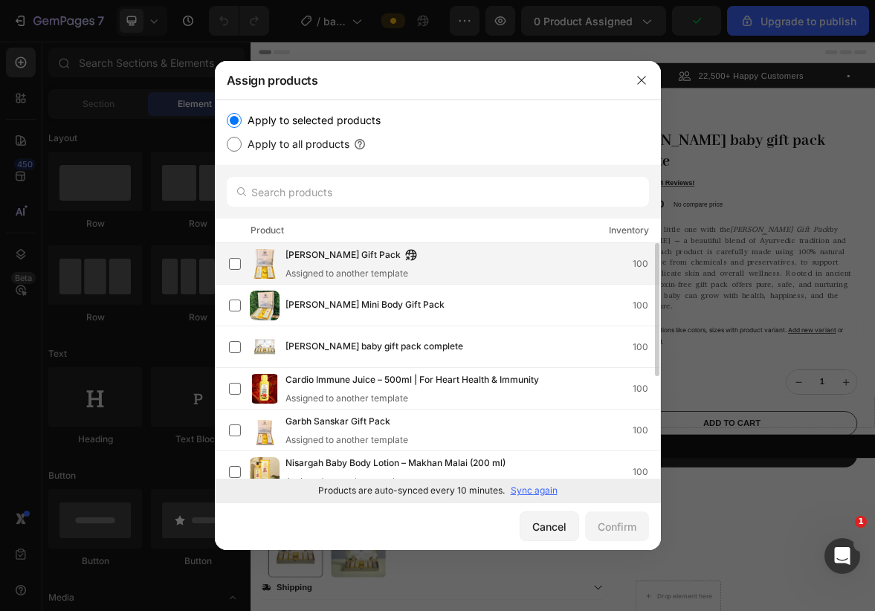
click at [489, 258] on div "Ayushmaan Gift Pack Assigned to another template 100" at bounding box center [473, 264] width 375 height 33
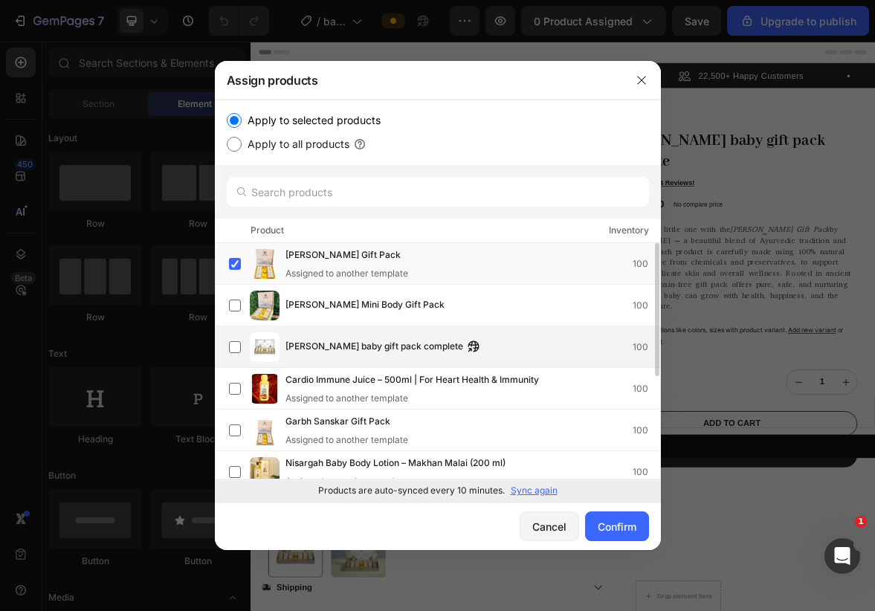
click at [547, 353] on div "Ayushman baby gift pack complete 100" at bounding box center [473, 347] width 375 height 16
click at [456, 262] on div "Ayushmaan Gift Pack Assigned to another template 100" at bounding box center [473, 264] width 375 height 33
click at [623, 519] on div "Confirm" at bounding box center [617, 527] width 39 height 16
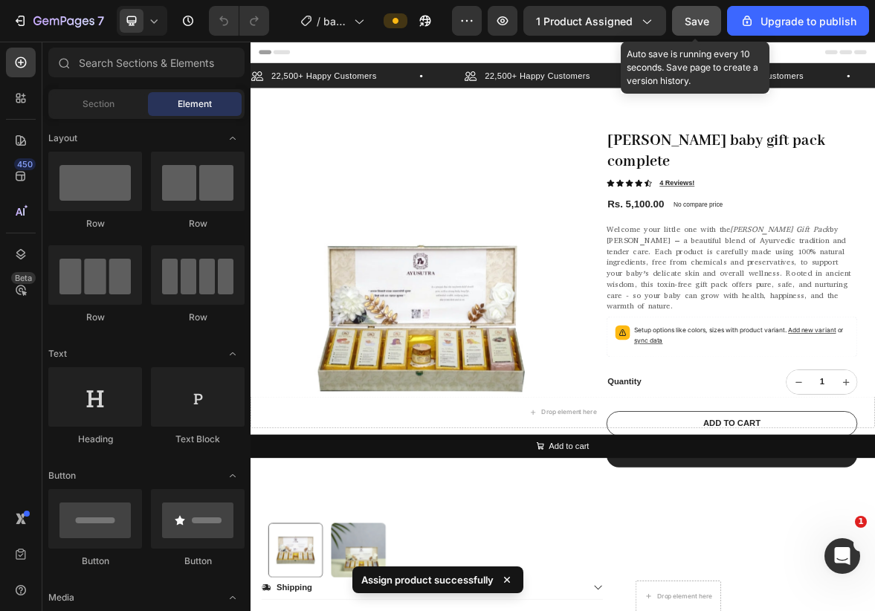
click at [699, 15] on span "Save" at bounding box center [697, 21] width 25 height 13
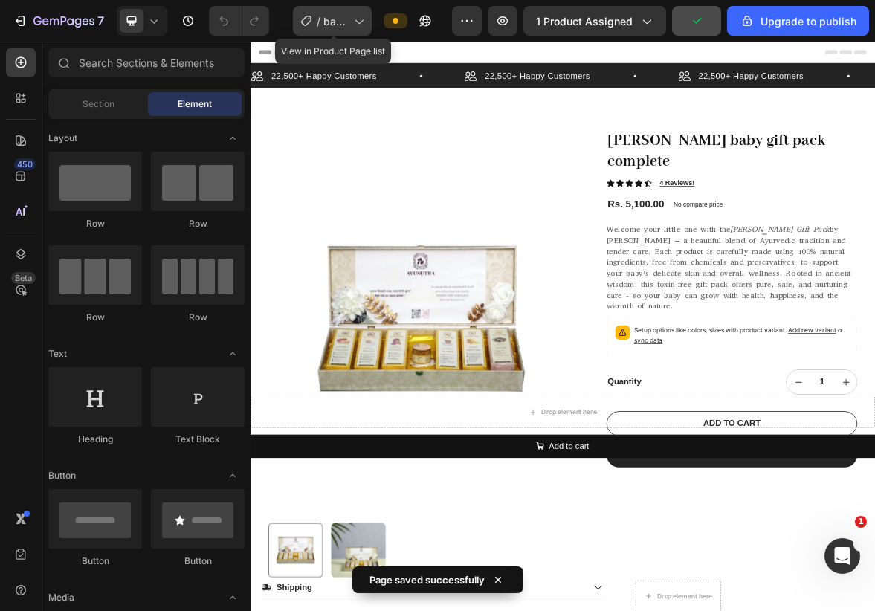
click at [334, 15] on span "baby gift pack complete -[DATE] 11:04:08" at bounding box center [336, 21] width 25 height 16
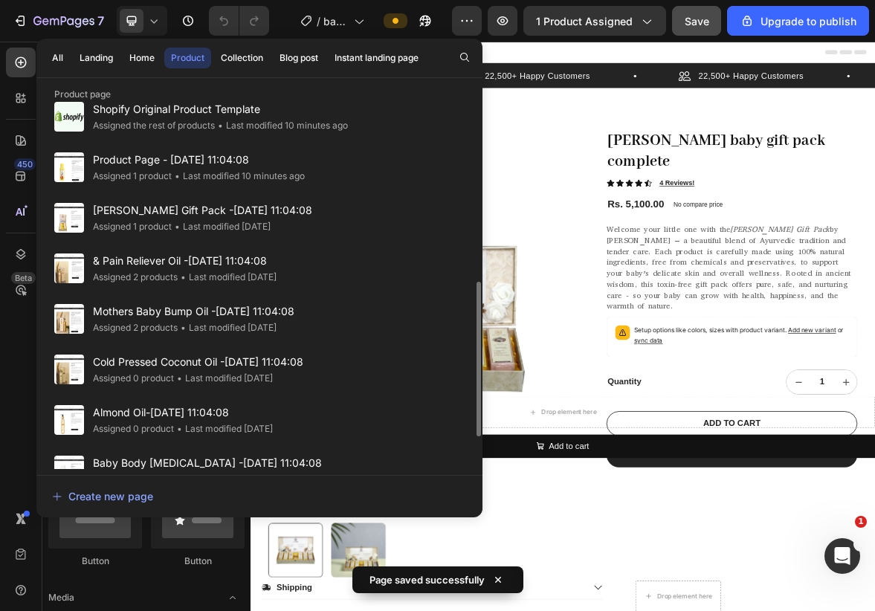
scroll to position [503, 0]
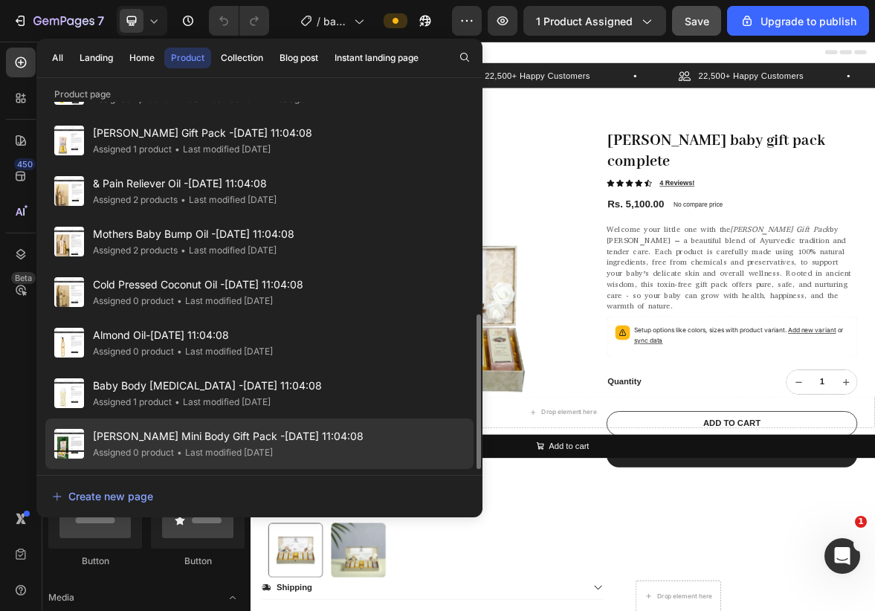
click at [252, 434] on span "[PERSON_NAME] Mini Body Gift Pack -[DATE] 11:04:08" at bounding box center [228, 437] width 271 height 18
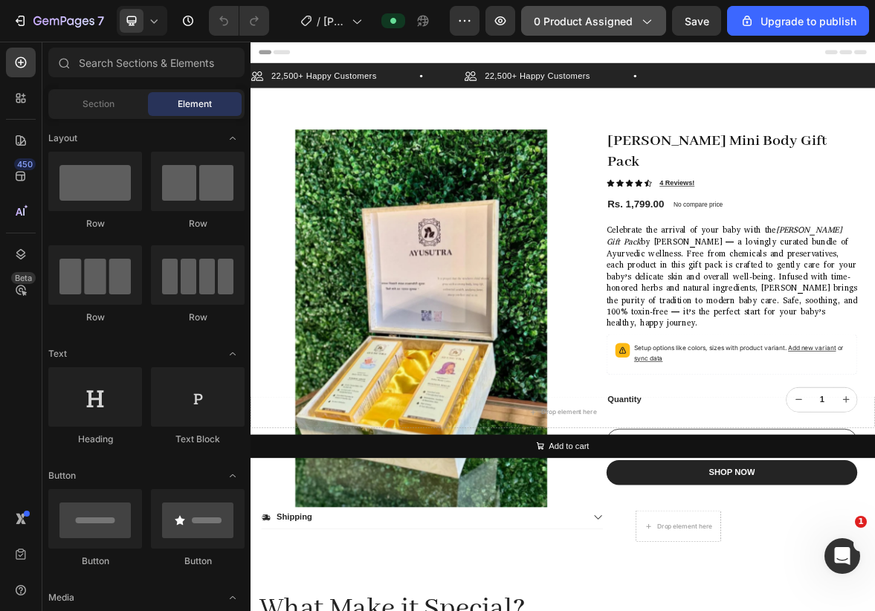
click at [579, 21] on span "0 product assigned" at bounding box center [583, 21] width 99 height 16
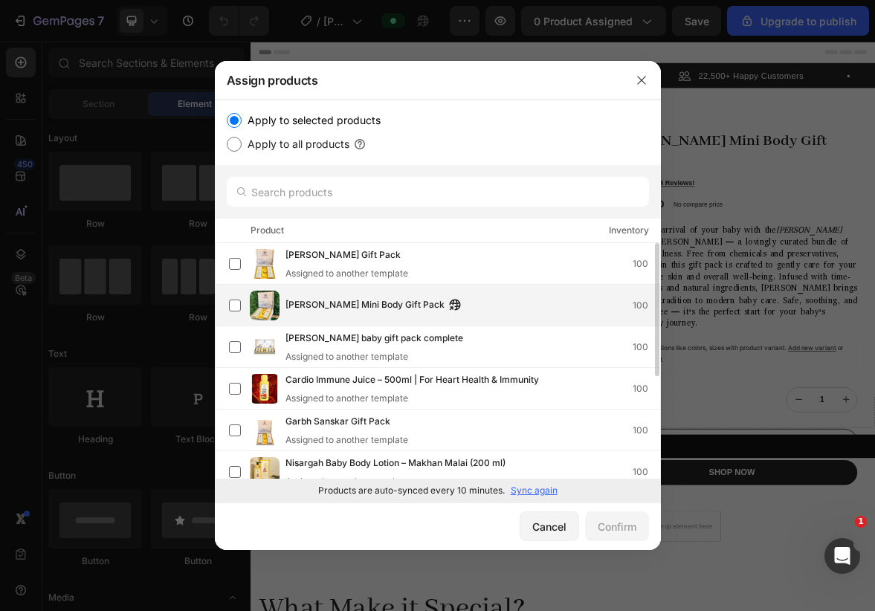
click at [454, 303] on div "[PERSON_NAME] Mini Body Gift Pack 100" at bounding box center [473, 305] width 375 height 16
click at [625, 520] on div "Confirm" at bounding box center [617, 527] width 39 height 16
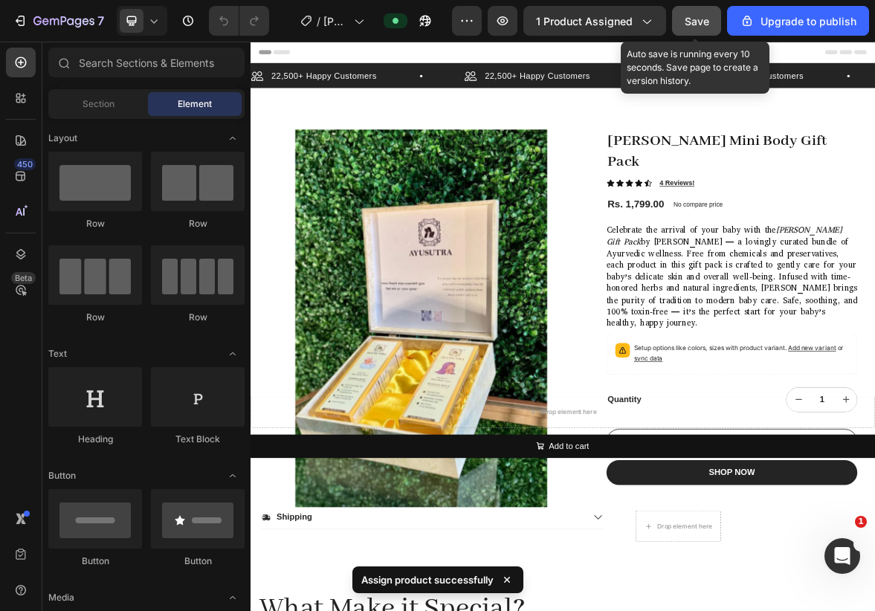
click at [713, 19] on button "Save" at bounding box center [696, 21] width 49 height 30
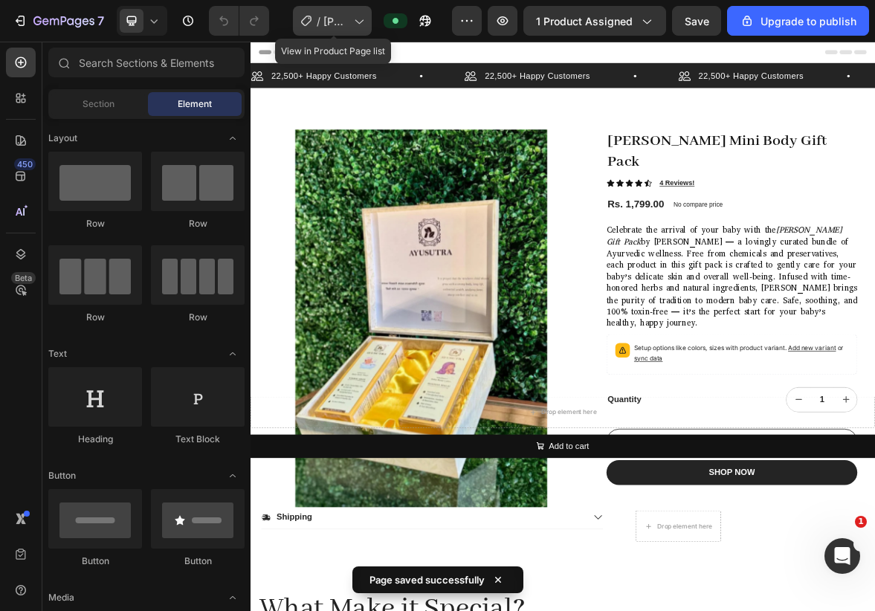
click at [351, 19] on div "/ [PERSON_NAME] Mini Body Gift Pack -[DATE] 11:04:08" at bounding box center [332, 21] width 79 height 30
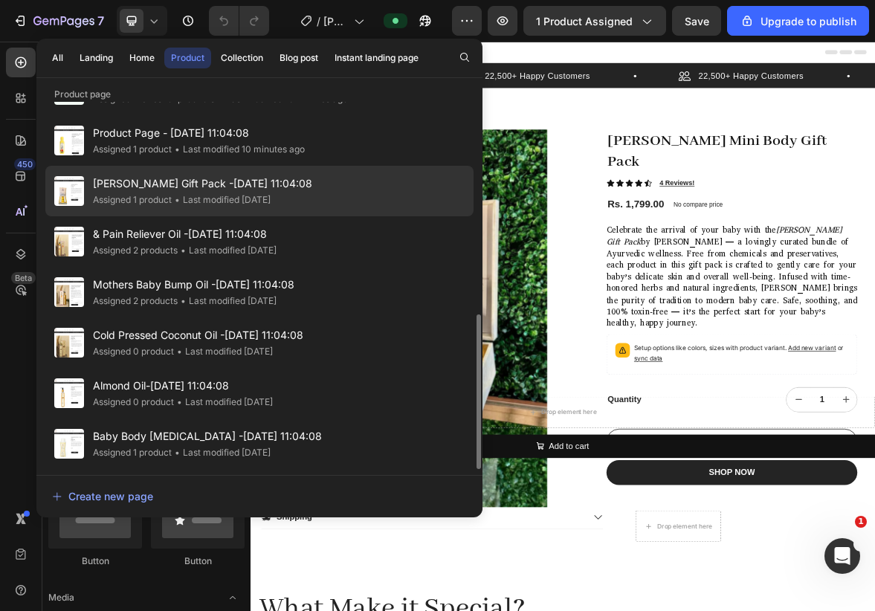
scroll to position [503, 0]
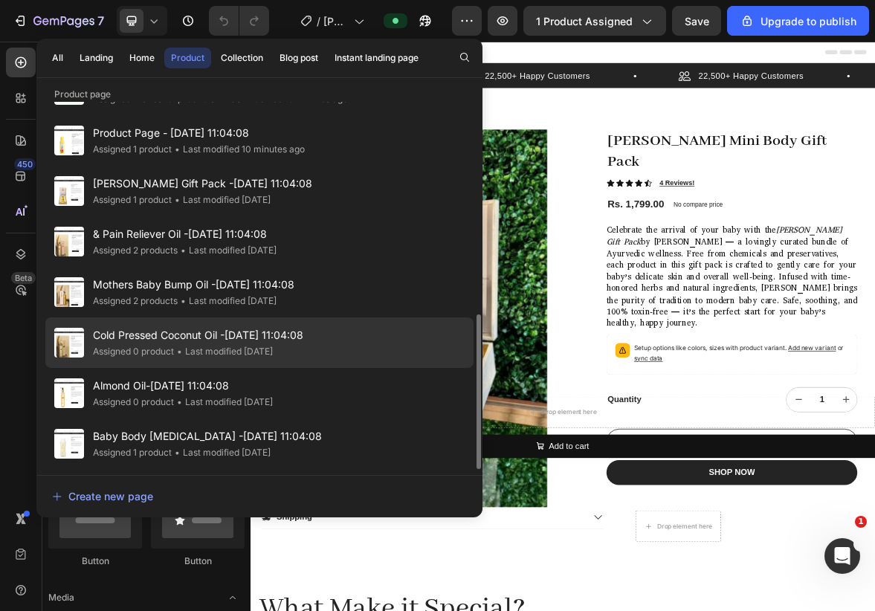
click at [246, 331] on span "Cold Pressed Coconut Oil -[DATE] 11:04:08" at bounding box center [198, 335] width 210 height 18
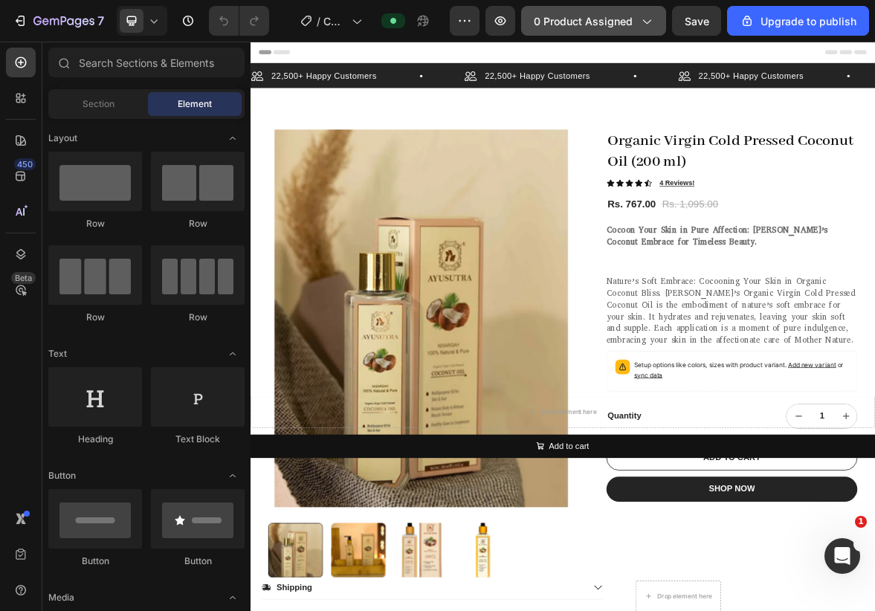
click at [583, 28] on span "0 product assigned" at bounding box center [583, 21] width 99 height 16
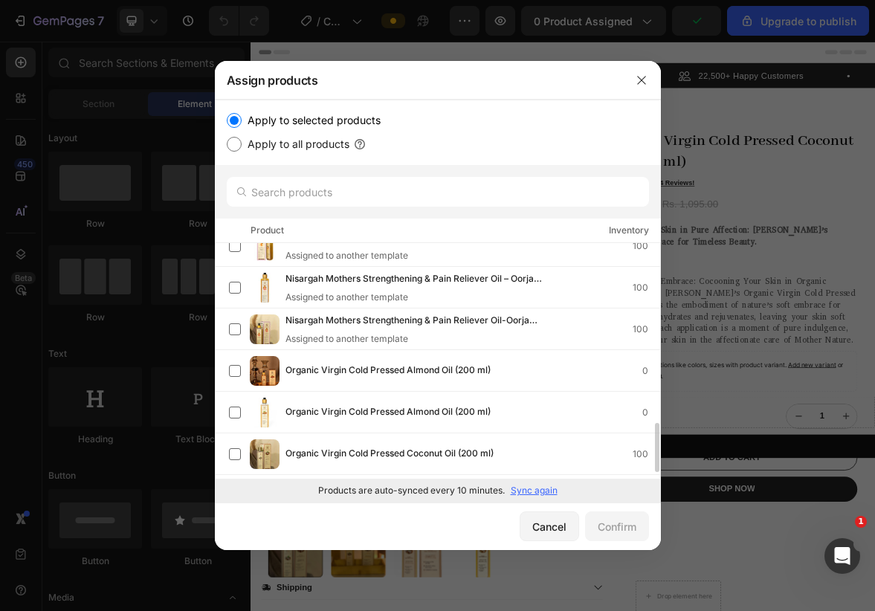
scroll to position [852, 0]
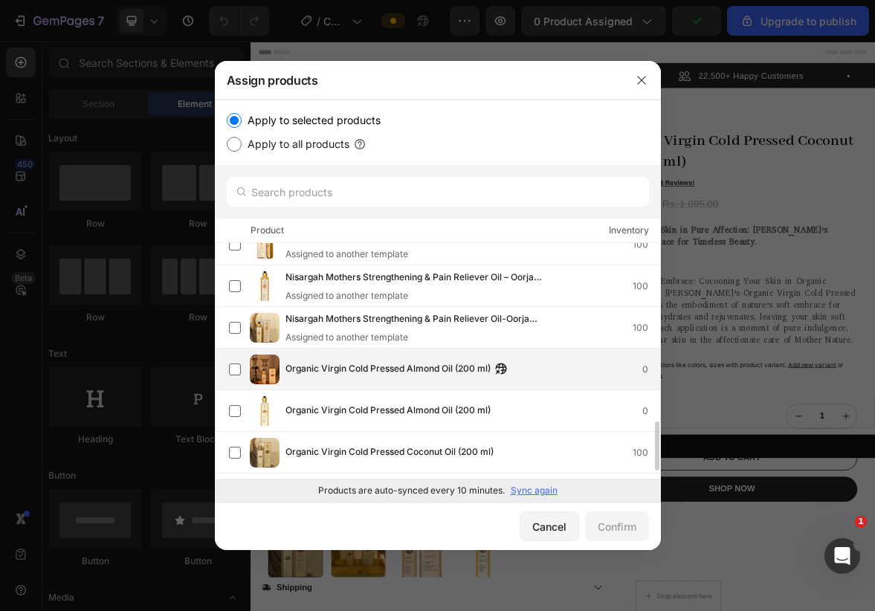
click at [415, 370] on span "Organic Virgin Cold Pressed Almond Oil (200 ml)" at bounding box center [388, 369] width 205 height 16
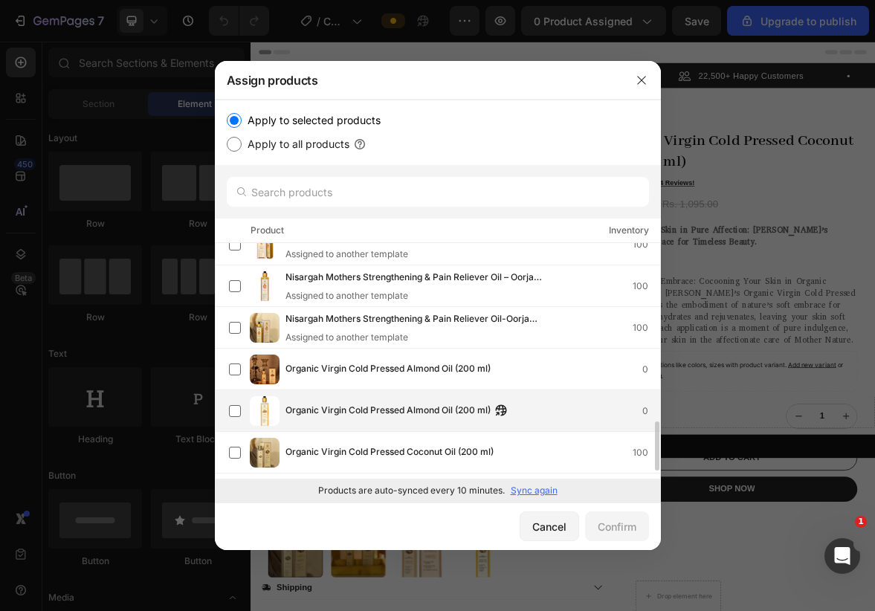
click at [399, 410] on span "Organic Virgin Cold Pressed Almond Oil (200 ml)" at bounding box center [388, 411] width 205 height 16
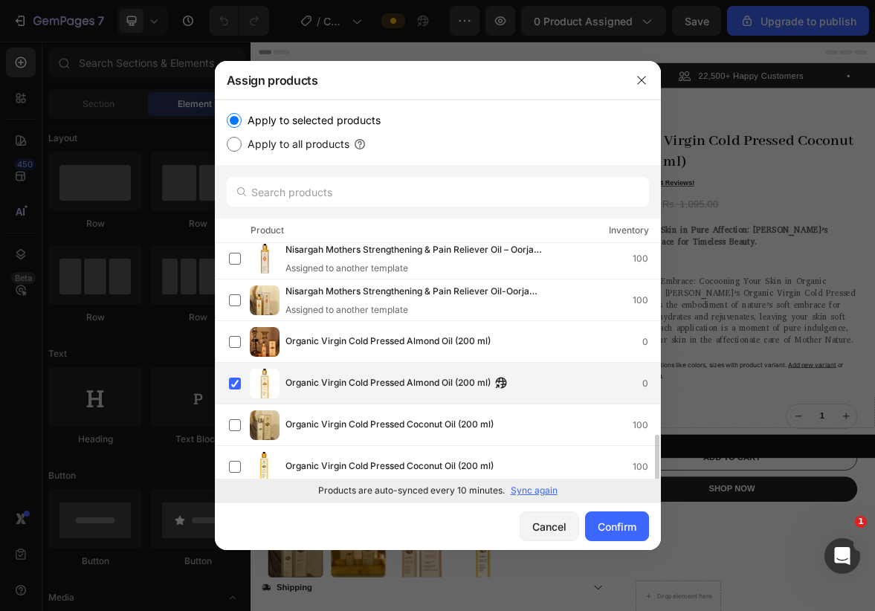
scroll to position [889, 0]
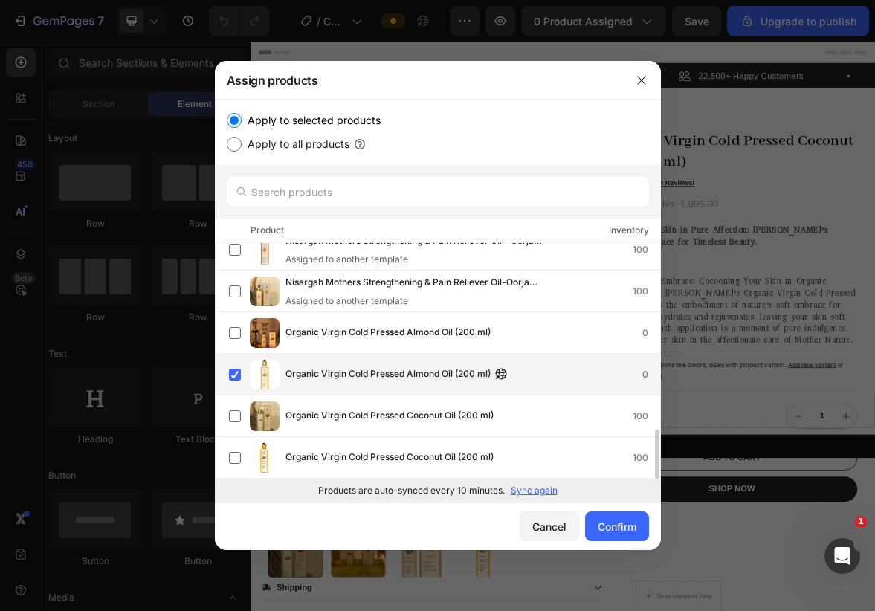
click at [393, 376] on span "Organic Virgin Cold Pressed Almond Oil (200 ml)" at bounding box center [388, 375] width 205 height 16
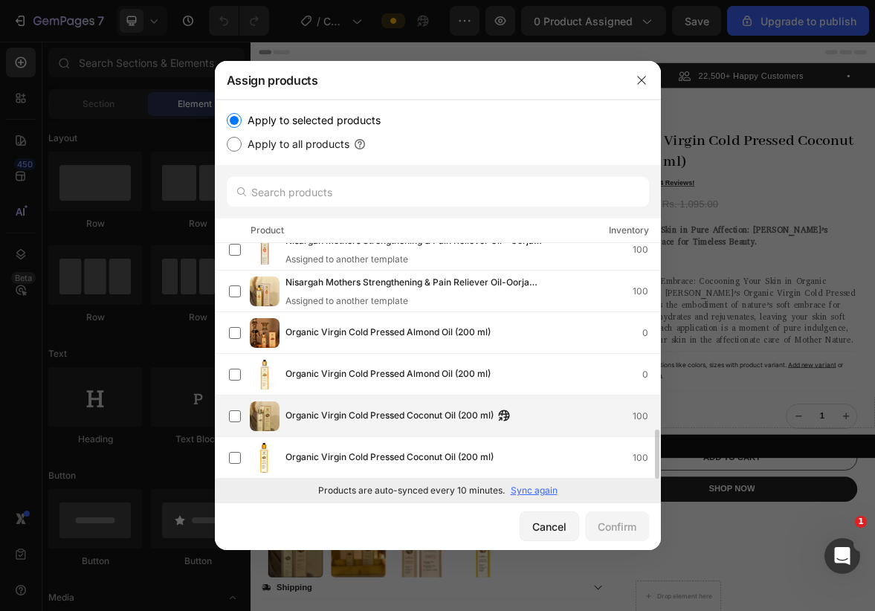
click at [390, 413] on span "Organic Virgin Cold Pressed Coconut Oil (200 ml)" at bounding box center [390, 416] width 208 height 16
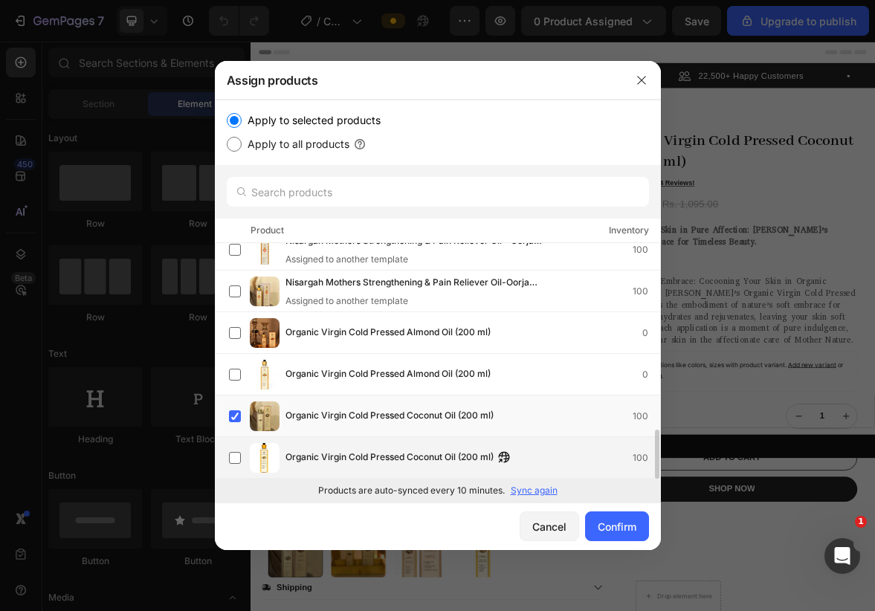
click at [390, 447] on div "Organic Virgin Cold Pressed Coconut Oil (200 ml) 100" at bounding box center [444, 458] width 431 height 30
click at [606, 521] on div "Confirm" at bounding box center [617, 527] width 39 height 16
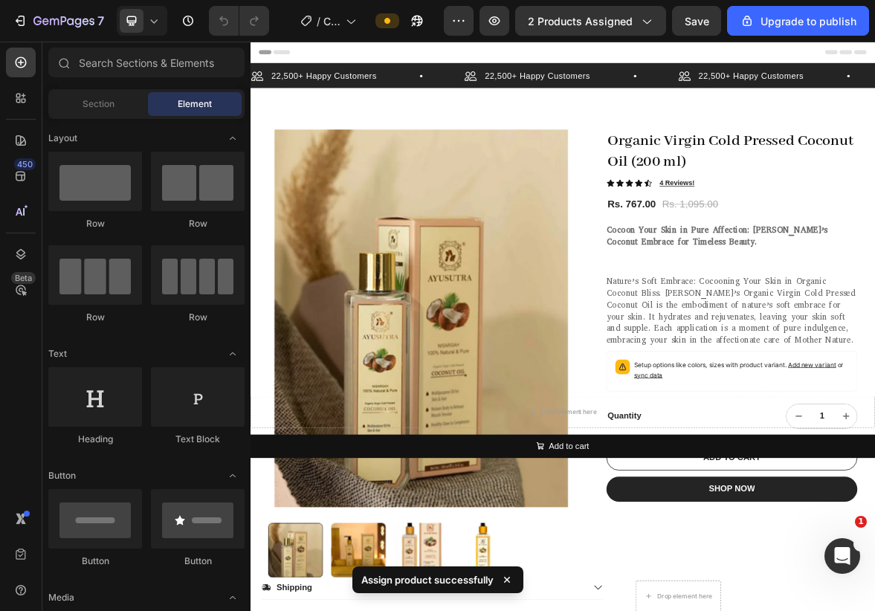
click at [678, 1] on div "7 / Cold Pressed Coconut Oil -Apr 12, 11:04:08 Preview 2 products assigned Save…" at bounding box center [437, 21] width 875 height 42
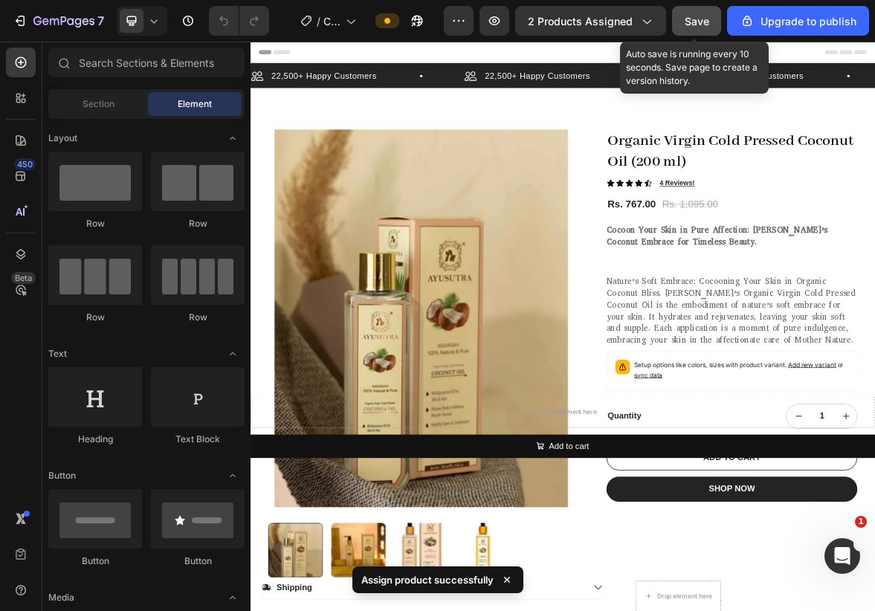
click at [695, 16] on span "Save" at bounding box center [697, 21] width 25 height 13
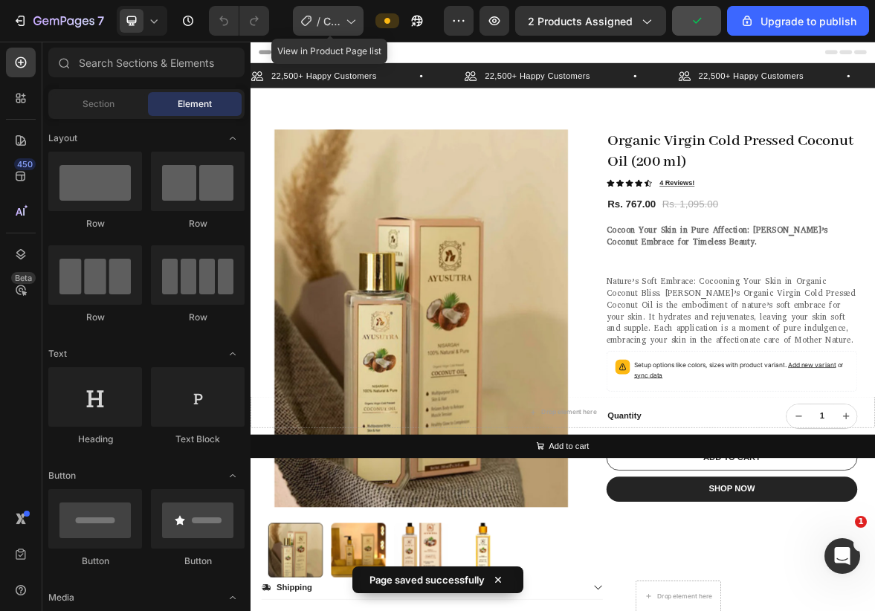
click at [321, 16] on div "/ Cold Pressed Coconut Oil -Apr 12, 11:04:08" at bounding box center [328, 21] width 71 height 30
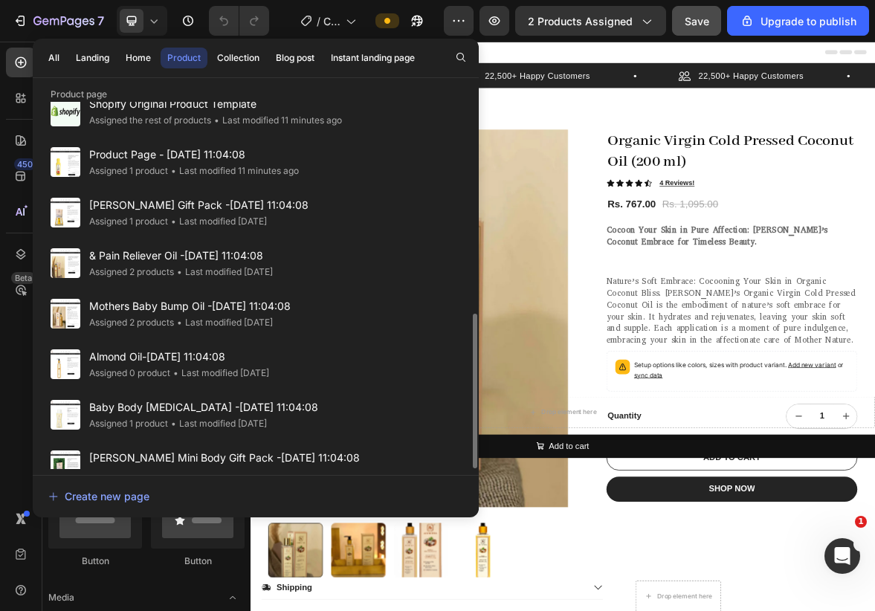
scroll to position [503, 0]
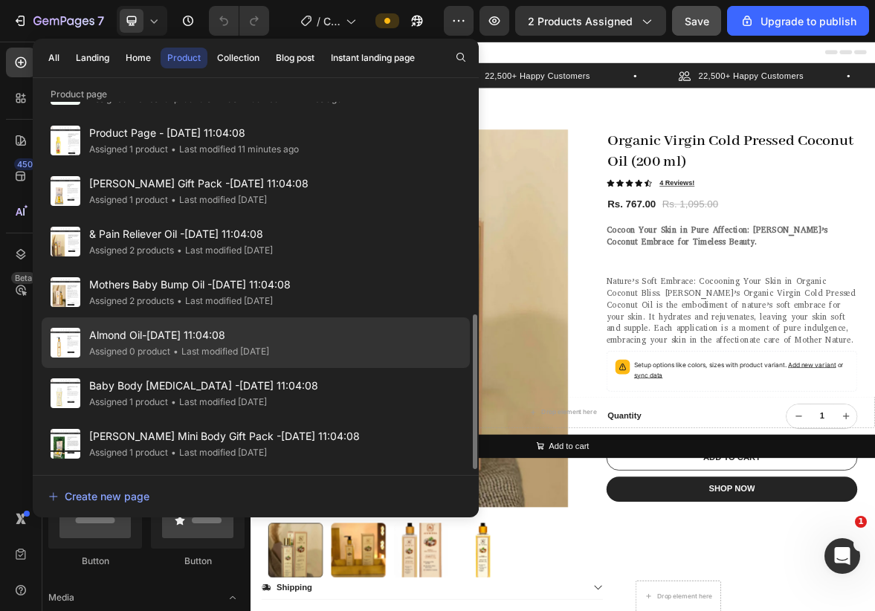
click at [220, 331] on span "Almond Oil-[DATE] 11:04:08" at bounding box center [179, 335] width 180 height 18
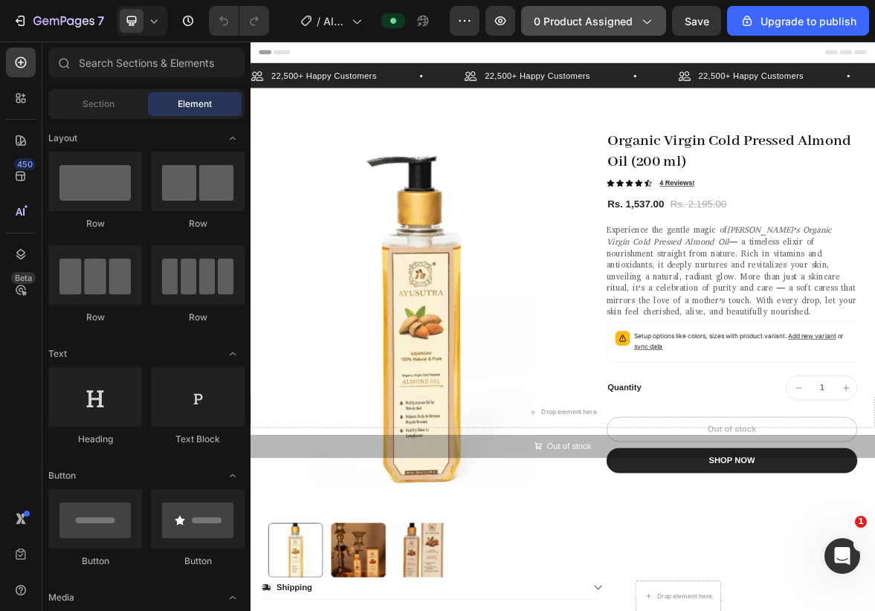
click at [608, 19] on span "0 product assigned" at bounding box center [583, 21] width 99 height 16
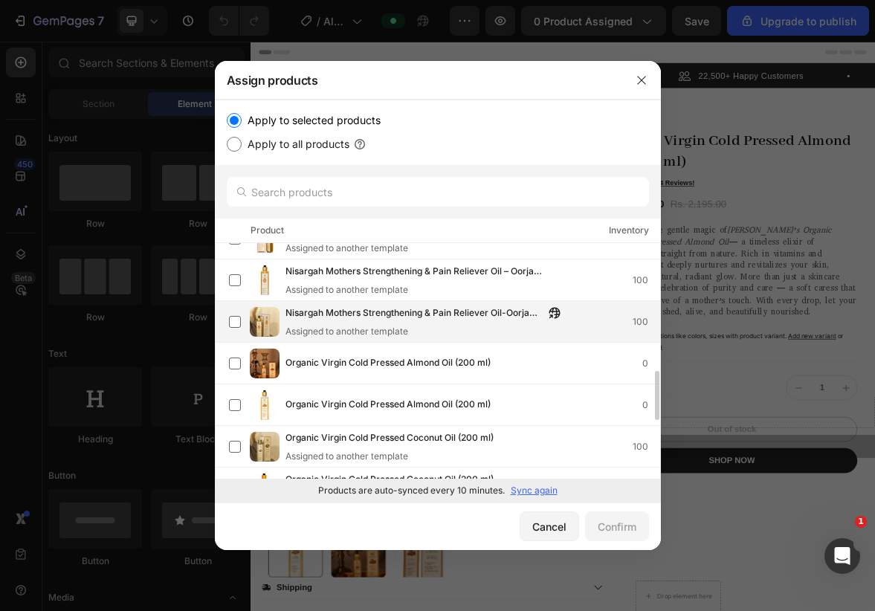
scroll to position [889, 0]
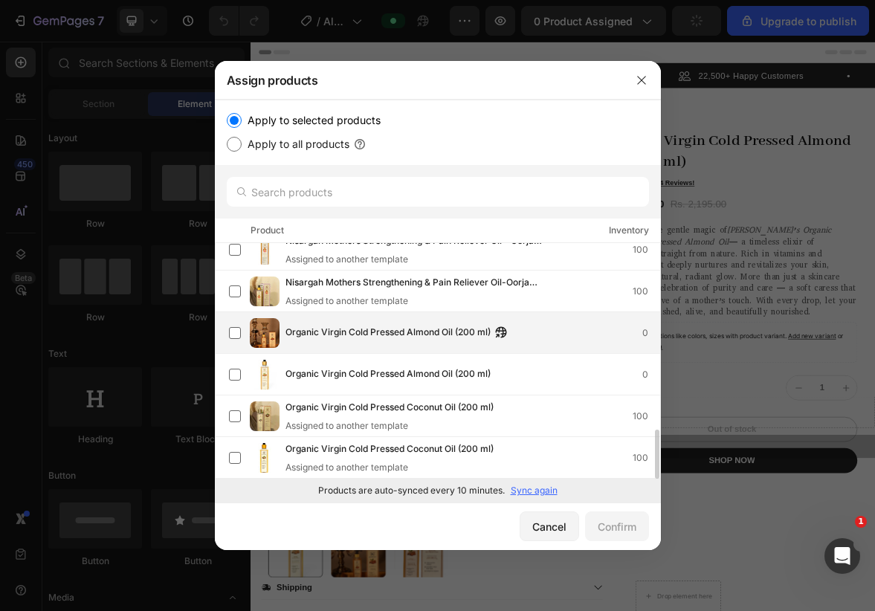
click at [437, 327] on span "Organic Virgin Cold Pressed Almond Oil (200 ml)" at bounding box center [388, 333] width 205 height 16
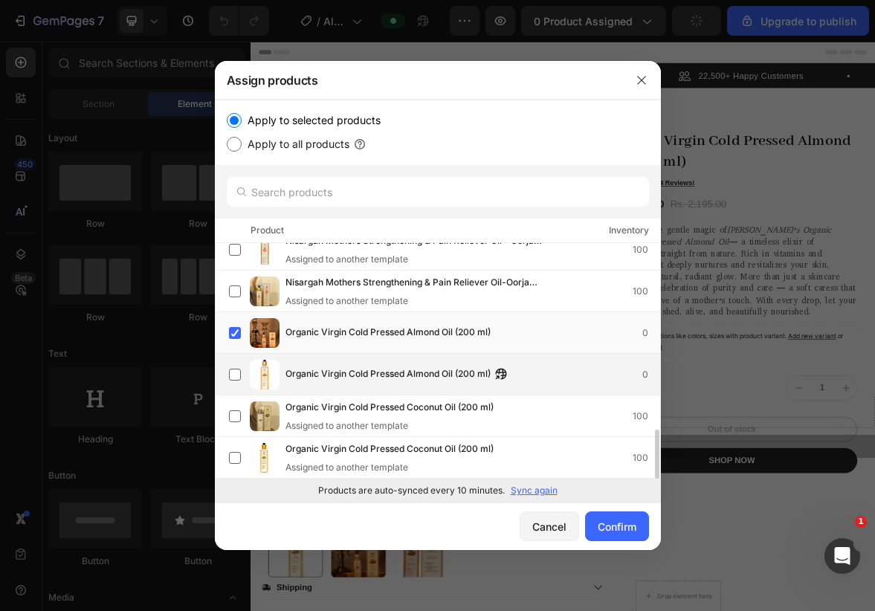
click at [429, 382] on span "Organic Virgin Cold Pressed Almond Oil (200 ml)" at bounding box center [388, 375] width 205 height 16
click at [614, 527] on div "Confirm" at bounding box center [617, 527] width 39 height 16
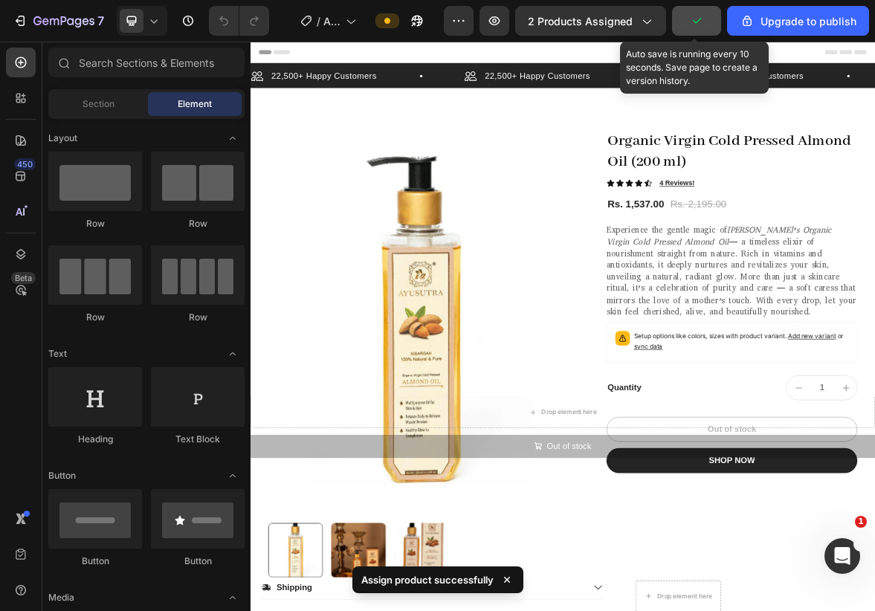
click at [712, 25] on button "button" at bounding box center [696, 21] width 49 height 30
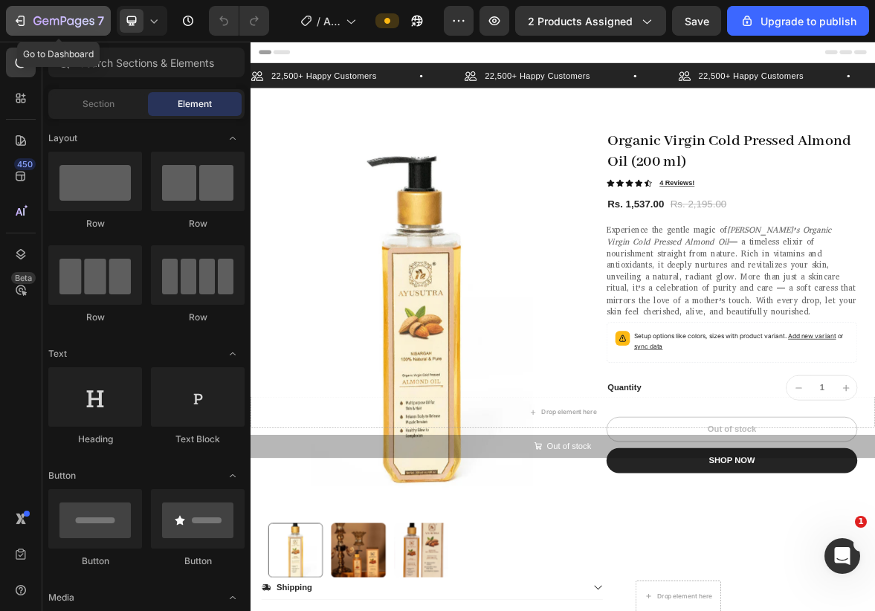
click at [69, 19] on icon "button" at bounding box center [70, 21] width 7 height 7
